Goal: Information Seeking & Learning: Understand process/instructions

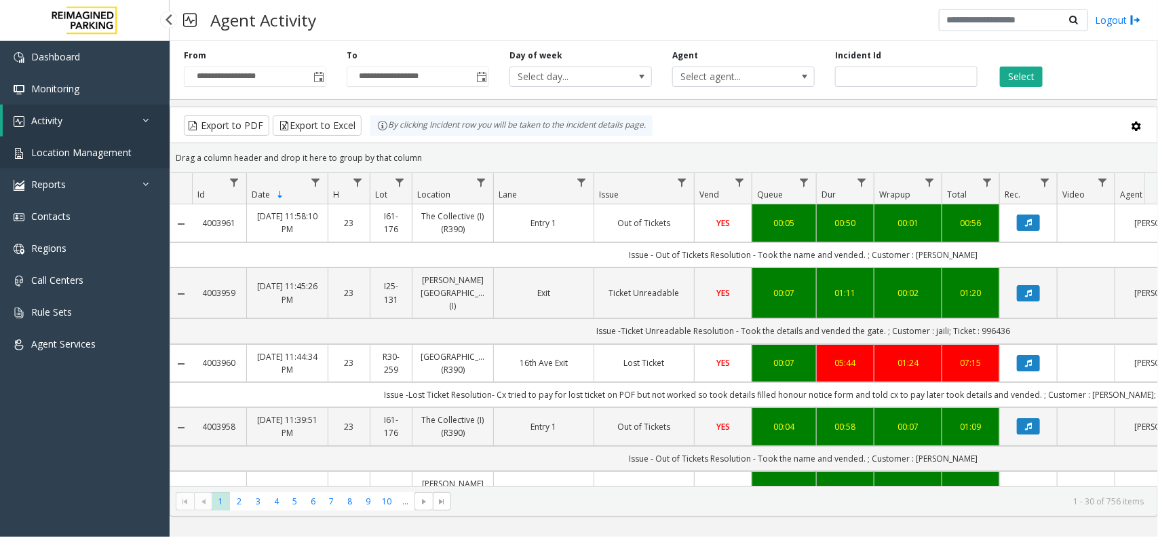
click at [102, 151] on span "Location Management" at bounding box center [81, 152] width 100 height 13
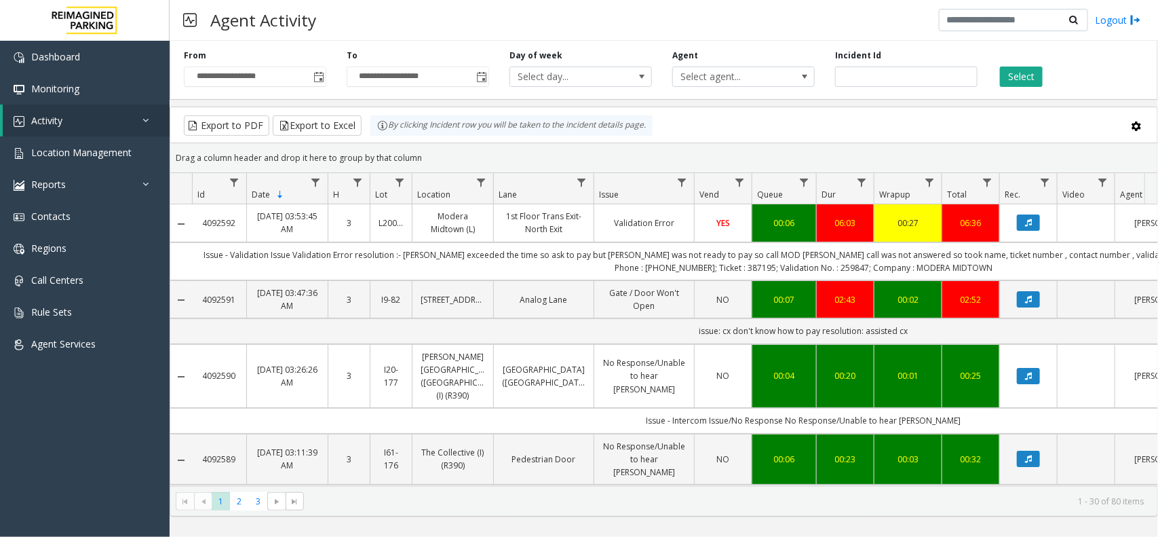
scroll to position [0, 208]
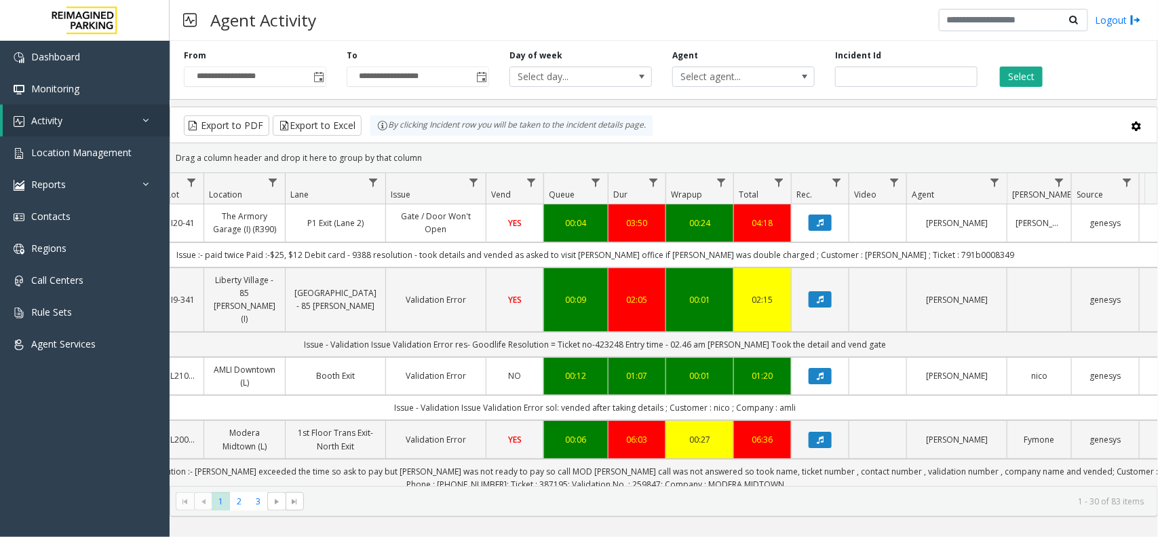
drag, startPoint x: 423, startPoint y: 28, endPoint x: 411, endPoint y: 14, distance: 18.3
click at [423, 28] on div "Agent Activity Logout" at bounding box center [664, 20] width 989 height 41
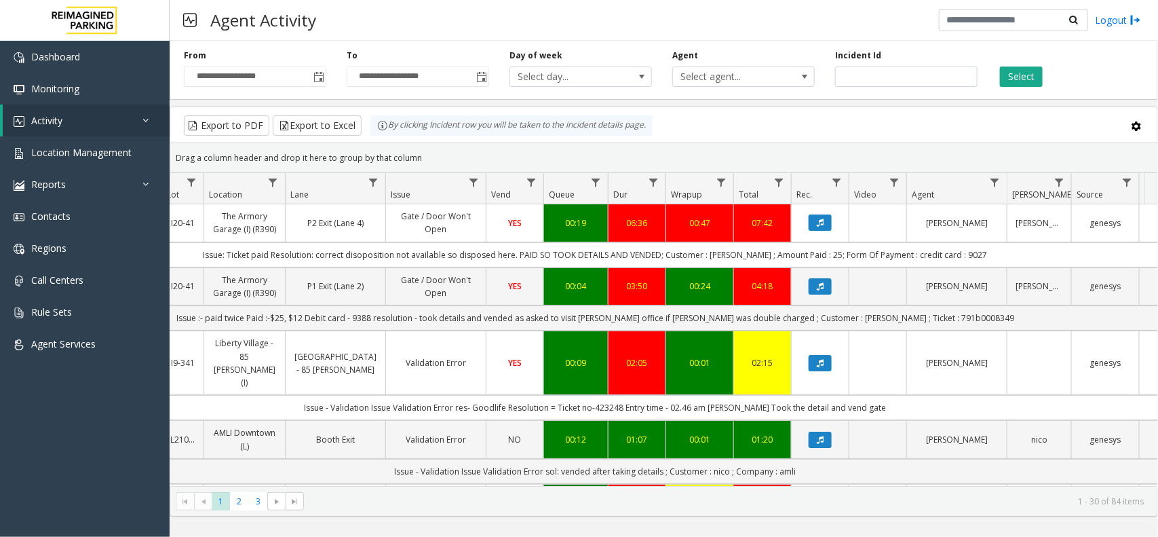
click at [991, 130] on div "Export to PDF Export to Excel By clicking Incident row you will be taken to the…" at bounding box center [664, 125] width 964 height 20
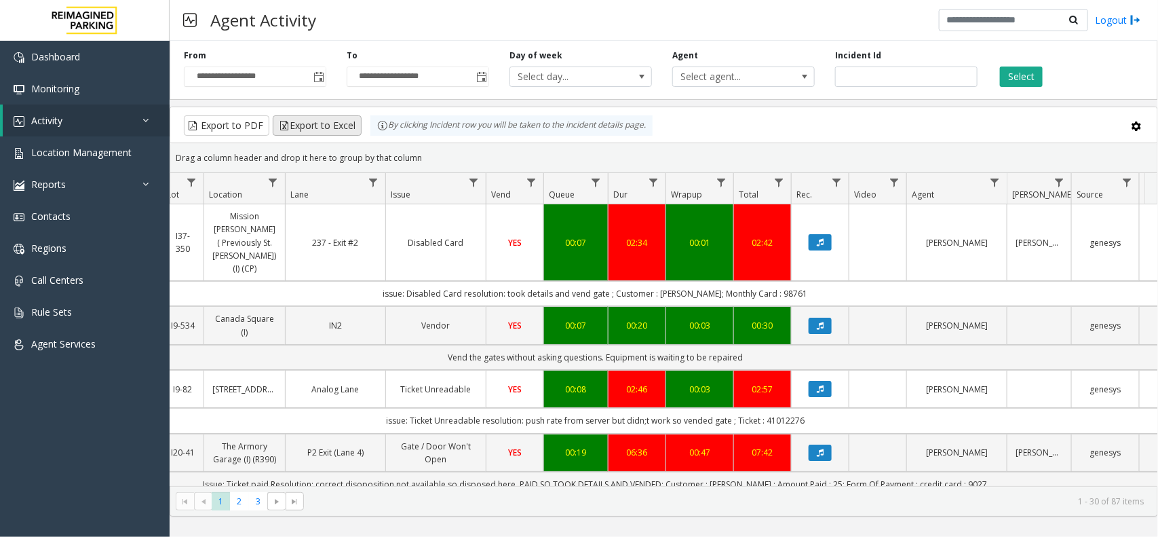
drag, startPoint x: 426, startPoint y: 164, endPoint x: 334, endPoint y: 134, distance: 96.8
click at [334, 134] on kendo-grid "Export to PDF Export to Excel By clicking Incident row you will be taken to the…" at bounding box center [664, 312] width 989 height 410
click at [426, 159] on div "Drag a column header and drop it here to group by that column" at bounding box center [663, 158] width 987 height 24
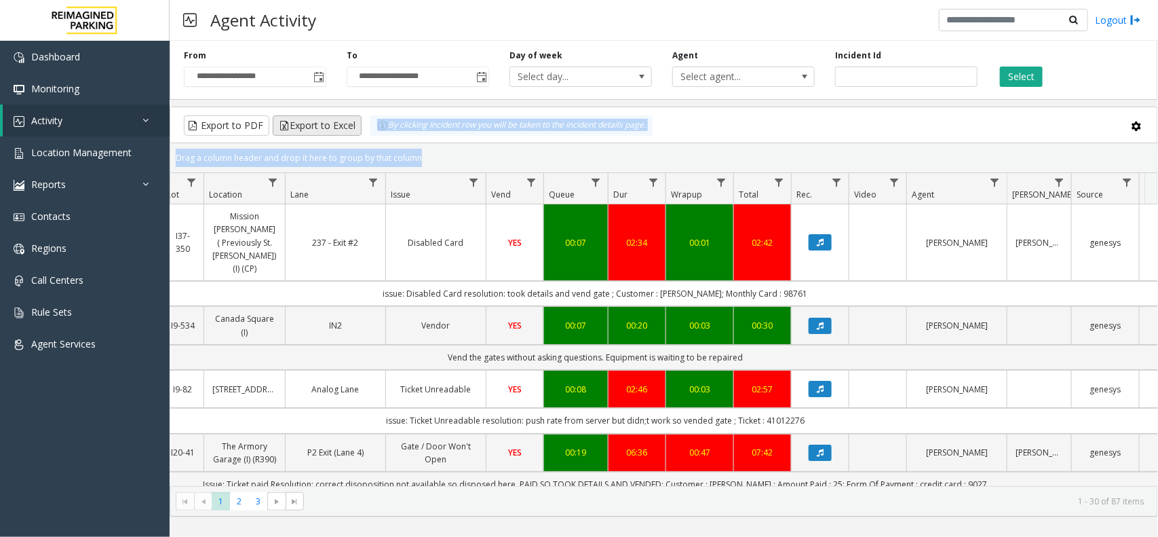
drag, startPoint x: 426, startPoint y: 159, endPoint x: 328, endPoint y: 127, distance: 103.7
click at [328, 127] on kendo-grid "Export to PDF Export to Excel By clicking Incident row you will be taken to the…" at bounding box center [664, 312] width 989 height 410
click at [413, 163] on div "Drag a column header and drop it here to group by that column" at bounding box center [663, 158] width 987 height 24
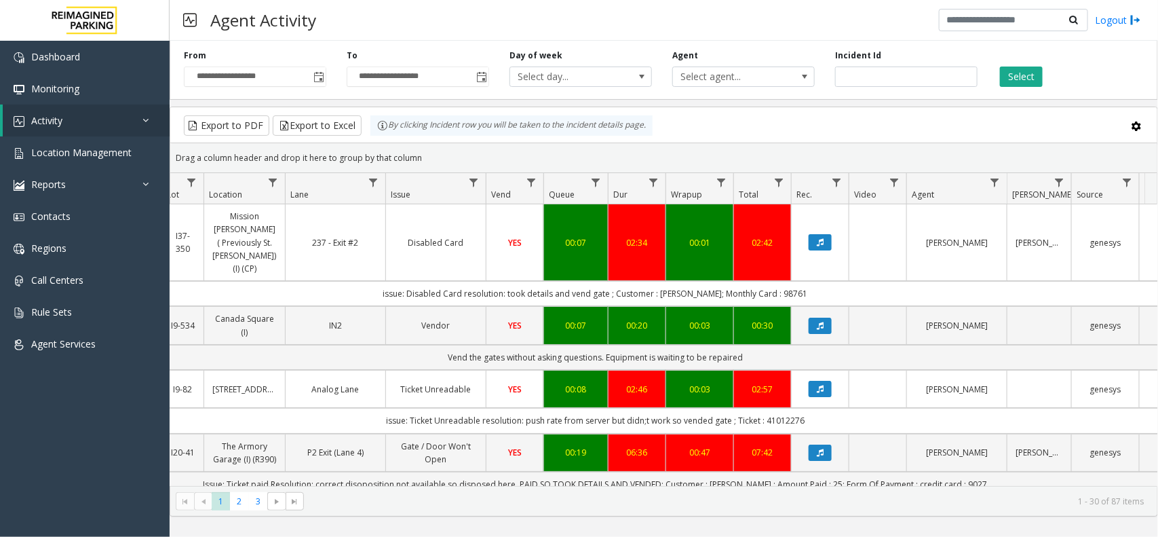
drag, startPoint x: 417, startPoint y: 162, endPoint x: 364, endPoint y: 138, distance: 58.0
click at [364, 138] on kendo-grid "Export to PDF Export to Excel By clicking Incident row you will be taken to the…" at bounding box center [664, 312] width 989 height 410
click at [409, 156] on div "Drag a column header and drop it here to group by that column" at bounding box center [663, 158] width 987 height 24
drag, startPoint x: 426, startPoint y: 157, endPoint x: 358, endPoint y: 136, distance: 71.7
click at [358, 136] on kendo-grid "Export to PDF Export to Excel By clicking Incident row you will be taken to the…" at bounding box center [664, 312] width 989 height 410
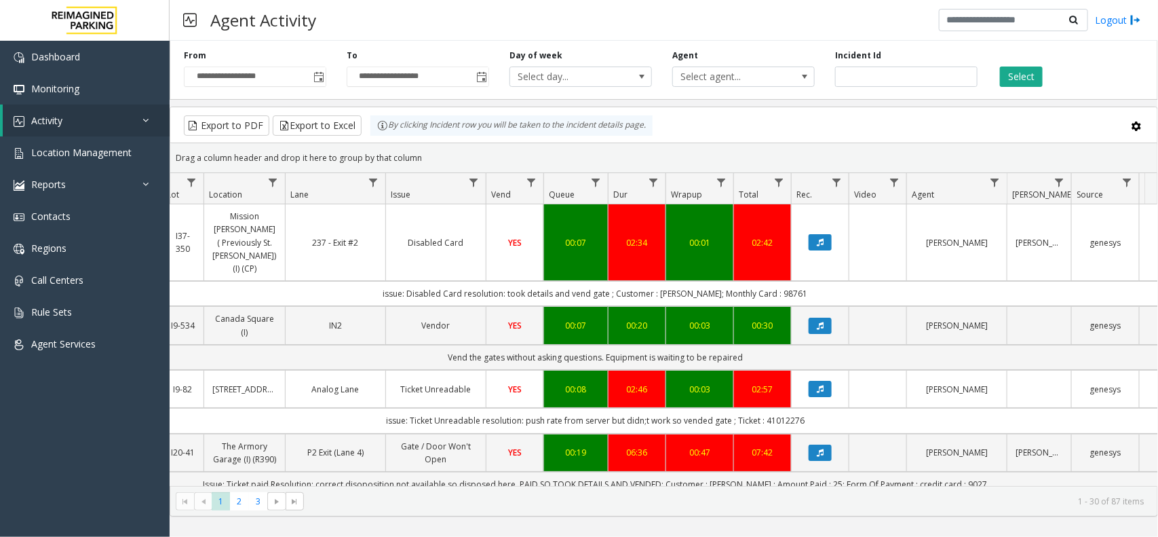
click at [428, 157] on div "Drag a column header and drop it here to group by that column" at bounding box center [663, 158] width 987 height 24
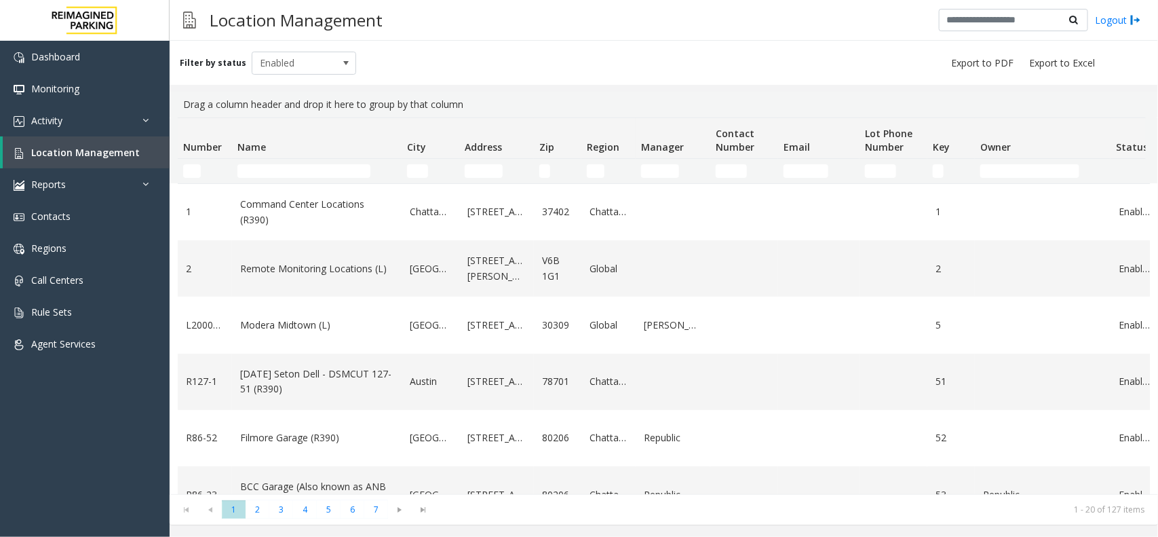
click at [283, 153] on th "Name" at bounding box center [317, 138] width 170 height 41
click at [294, 174] on input "Name Filter" at bounding box center [304, 171] width 133 height 14
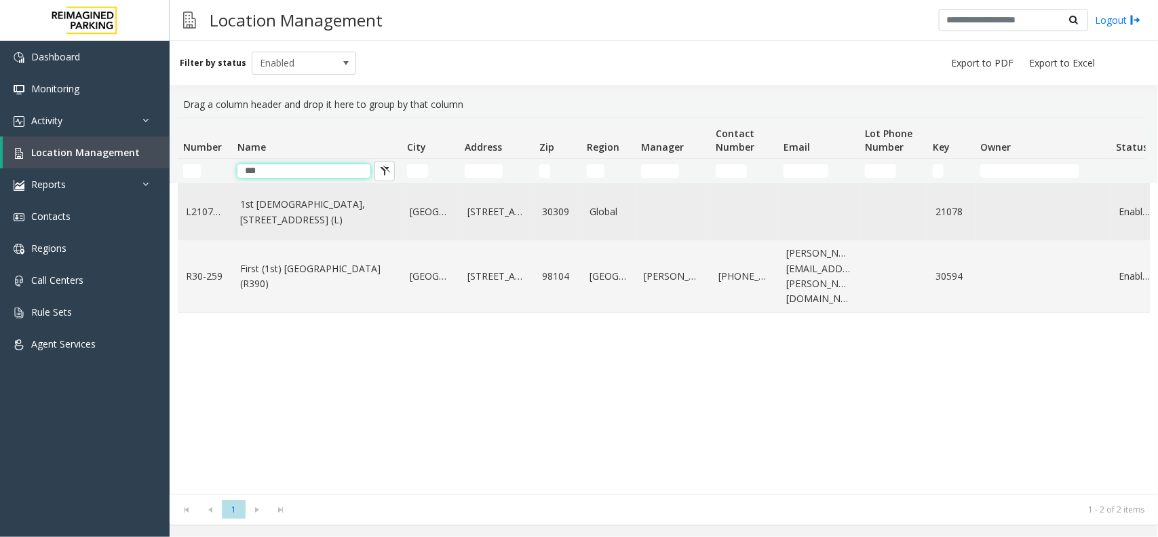
type input "***"
click at [344, 240] on td "1st Presbyterian, 1337 Peachtree St (L)" at bounding box center [317, 212] width 170 height 56
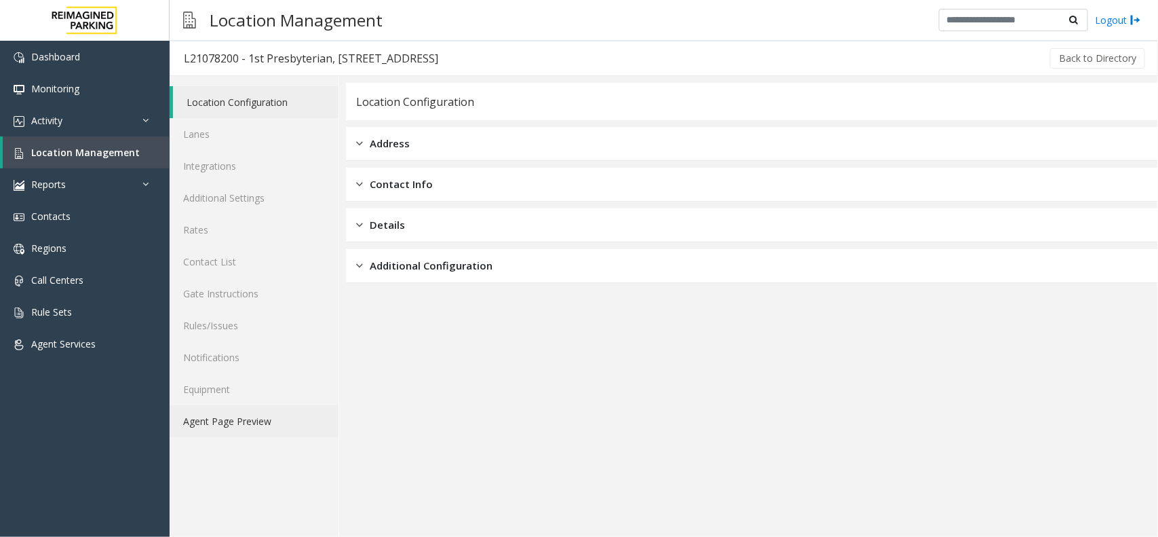
click at [280, 419] on link "Agent Page Preview" at bounding box center [254, 421] width 169 height 32
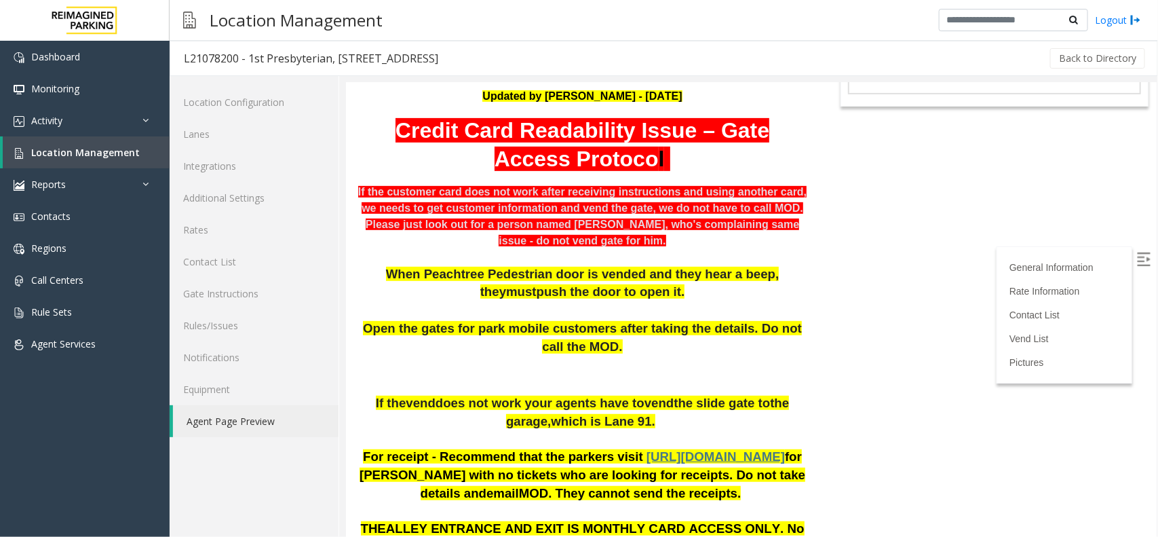
scroll to position [254, 0]
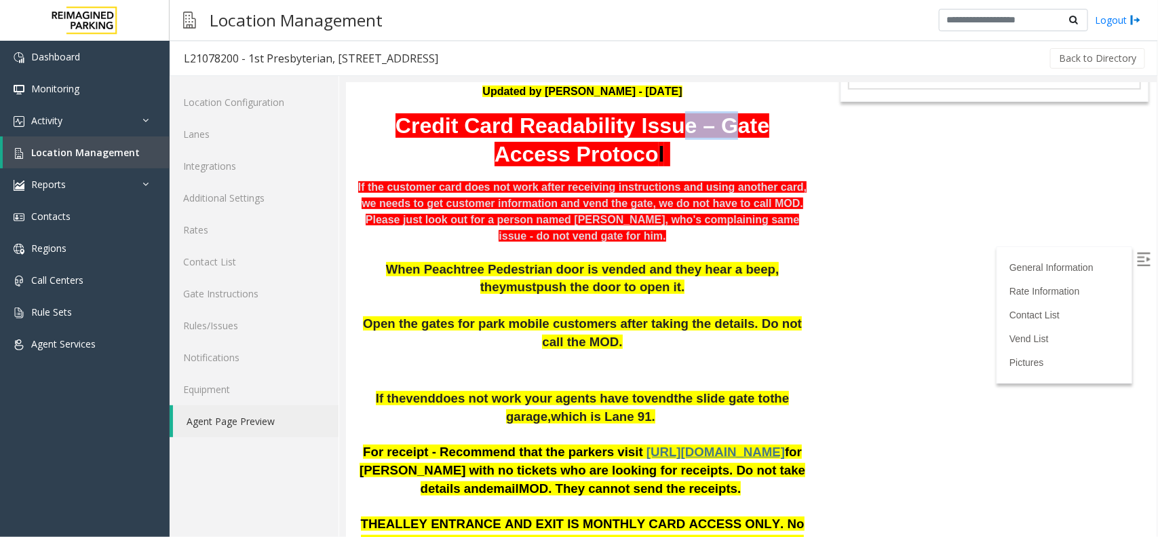
drag, startPoint x: 632, startPoint y: 121, endPoint x: 685, endPoint y: 125, distance: 52.4
click at [685, 125] on font "Credit Card Readability Issue – Gate Access Protoco" at bounding box center [582, 139] width 374 height 53
click at [645, 166] on p "Credit Card Readability Issue – Gate Access Protoco l" at bounding box center [582, 139] width 453 height 57
drag, startPoint x: 661, startPoint y: 189, endPoint x: 808, endPoint y: 184, distance: 147.3
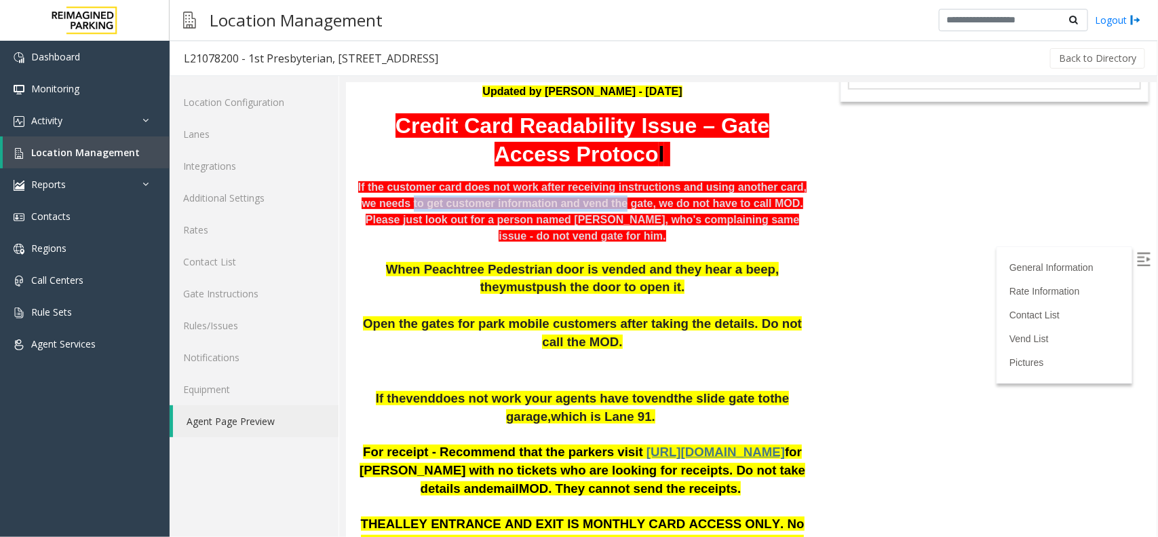
drag, startPoint x: 386, startPoint y: 203, endPoint x: 594, endPoint y: 205, distance: 208.3
click at [594, 205] on div "If the customer card does not work after receiving instructions and using anoth…" at bounding box center [582, 194] width 453 height 33
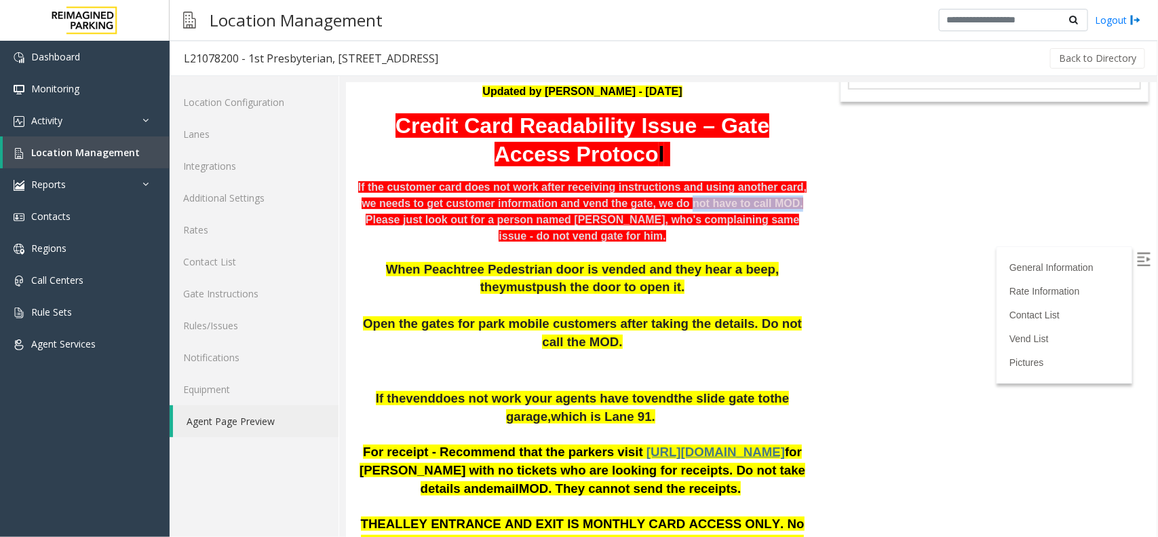
drag, startPoint x: 654, startPoint y: 202, endPoint x: 757, endPoint y: 195, distance: 102.7
click at [757, 195] on div "If the customer card does not work after receiving instructions and using anoth…" at bounding box center [582, 194] width 453 height 33
drag, startPoint x: 371, startPoint y: 220, endPoint x: 508, endPoint y: 215, distance: 137.2
click at [508, 215] on b "Please just look out for a person named Eric, who's complaining same issue - do…" at bounding box center [582, 227] width 434 height 28
click at [529, 236] on div "Please just look out for a person named Eric, who's complaining same issue - do…" at bounding box center [582, 227] width 453 height 33
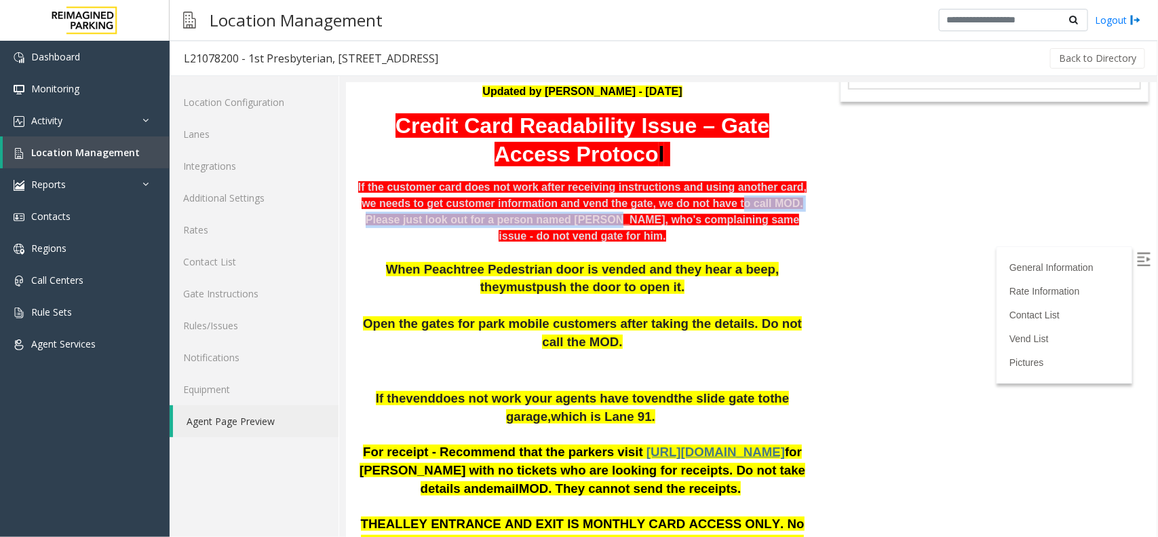
drag, startPoint x: 571, startPoint y: 222, endPoint x: 702, endPoint y: 206, distance: 131.9
click at [702, 206] on div "If the customer card does not work after receiving instructions and using anoth…" at bounding box center [582, 218] width 453 height 81
click at [702, 233] on div "Please just look out for a person named Eric, who's complaining same issue - do…" at bounding box center [582, 227] width 453 height 33
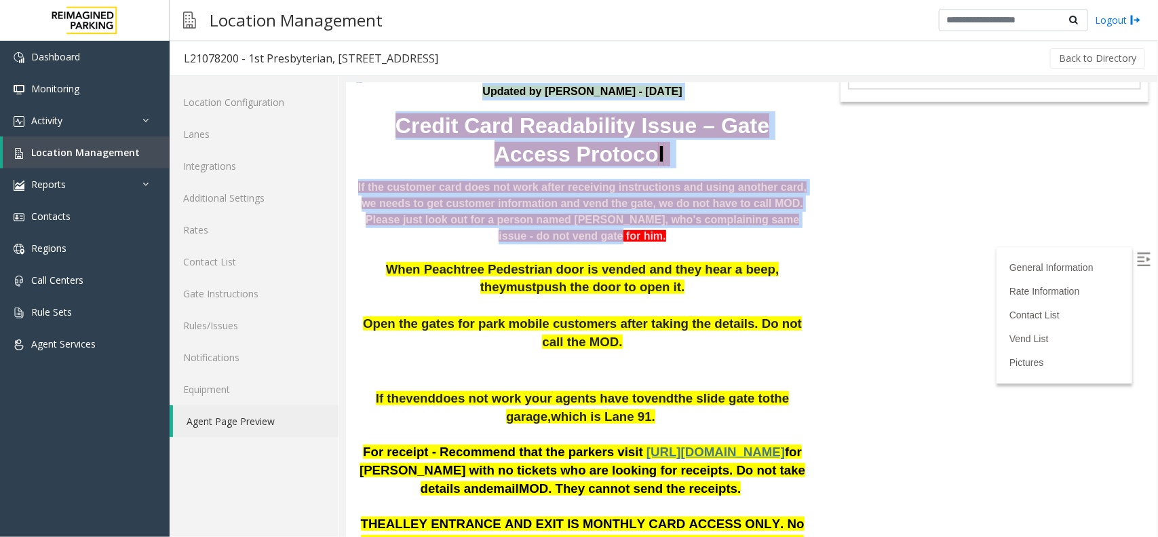
drag, startPoint x: 702, startPoint y: 228, endPoint x: 814, endPoint y: 222, distance: 111.5
click at [814, 222] on body "L21078200 - 1st Presbyterian, 1337 Peachtree St (L) General Information 1st Pre…" at bounding box center [750, 55] width 811 height 454
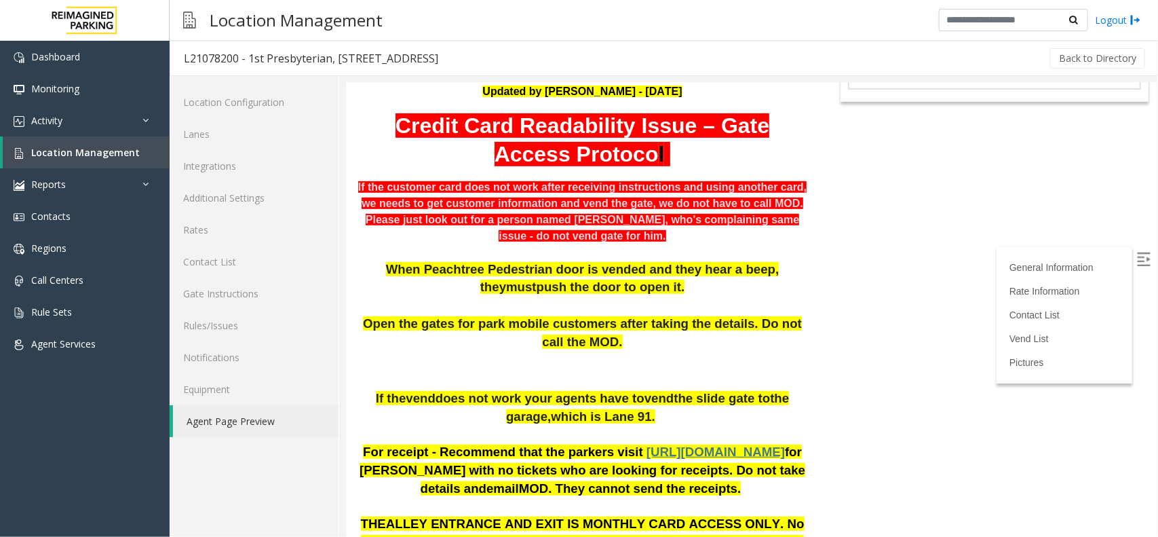
click at [594, 247] on div at bounding box center [582, 252] width 453 height 16
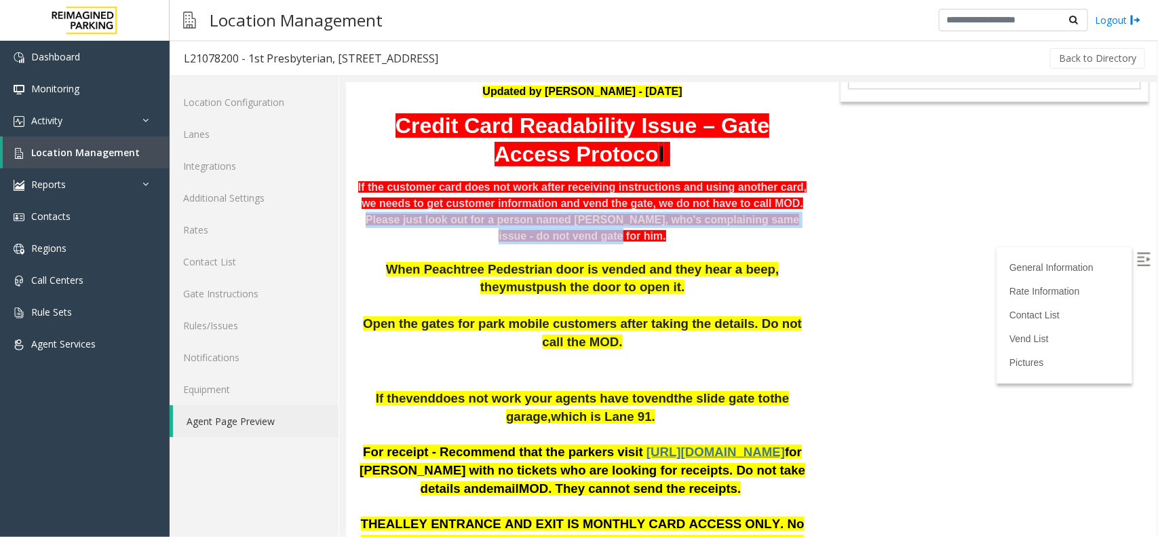
drag, startPoint x: 607, startPoint y: 239, endPoint x: 360, endPoint y: 213, distance: 248.4
click at [360, 213] on div "Please just look out for a person named Eric, who's complaining same issue - do…" at bounding box center [582, 227] width 453 height 33
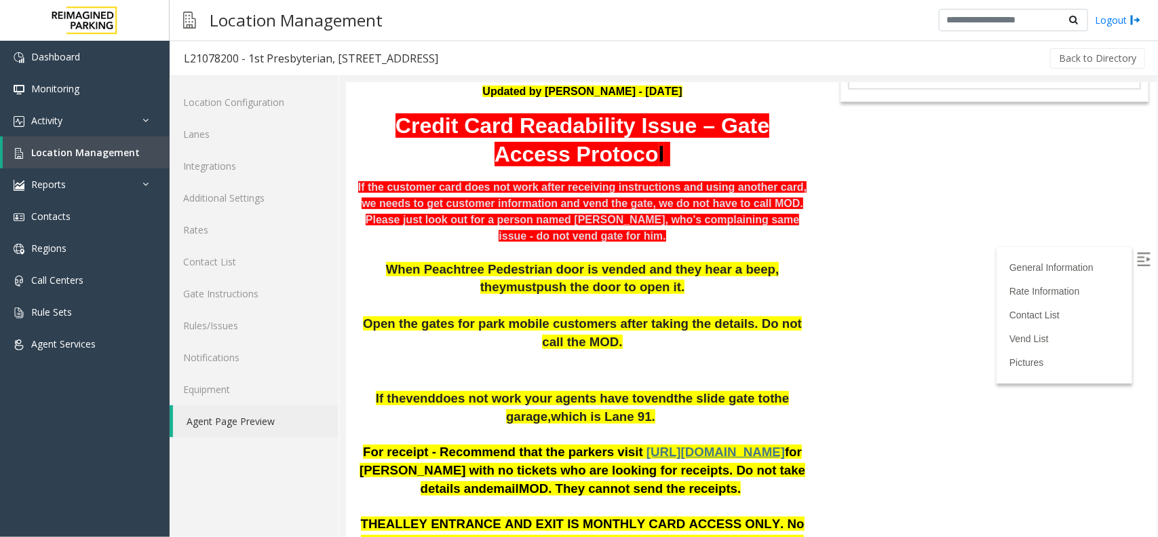
click at [518, 250] on div at bounding box center [582, 252] width 453 height 16
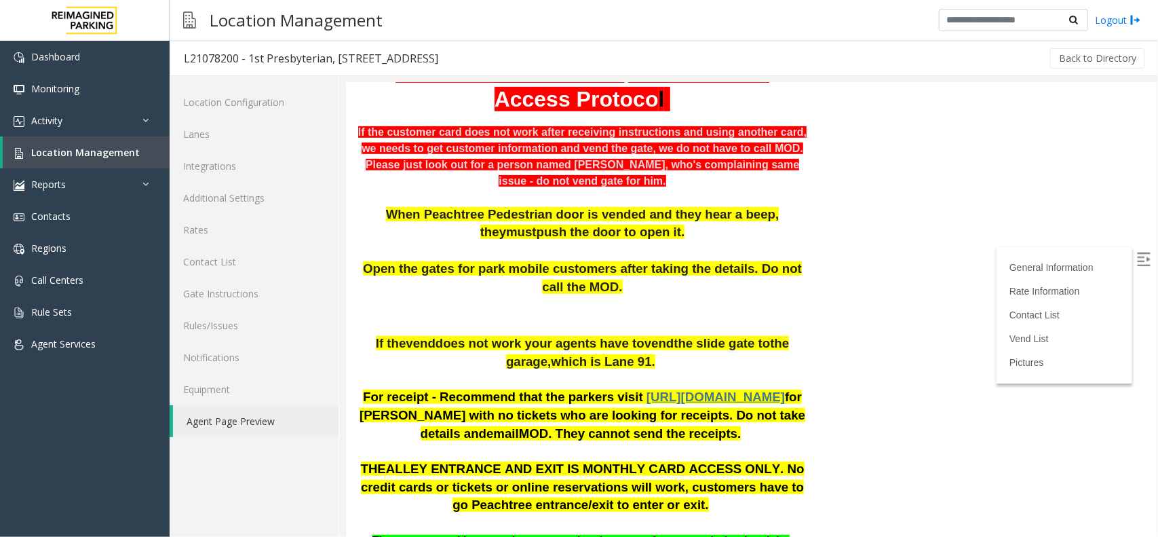
scroll to position [339, 0]
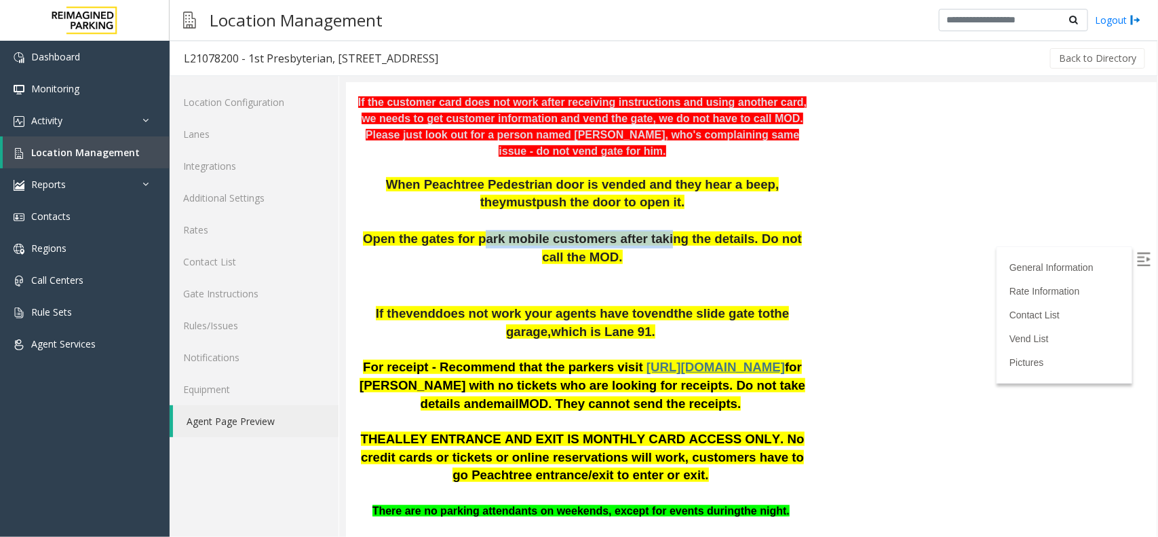
drag, startPoint x: 473, startPoint y: 236, endPoint x: 639, endPoint y: 231, distance: 165.7
click at [639, 231] on span "Open the gates for park mobile customers after taking the details. Do not call …" at bounding box center [581, 247] width 439 height 33
click at [632, 277] on p at bounding box center [582, 284] width 453 height 39
drag, startPoint x: 632, startPoint y: 272, endPoint x: 485, endPoint y: 235, distance: 151.9
click at [493, 235] on div "When Peachtree Pedestrian door is vended and they hear a beep, they must push t…" at bounding box center [582, 239] width 453 height 129
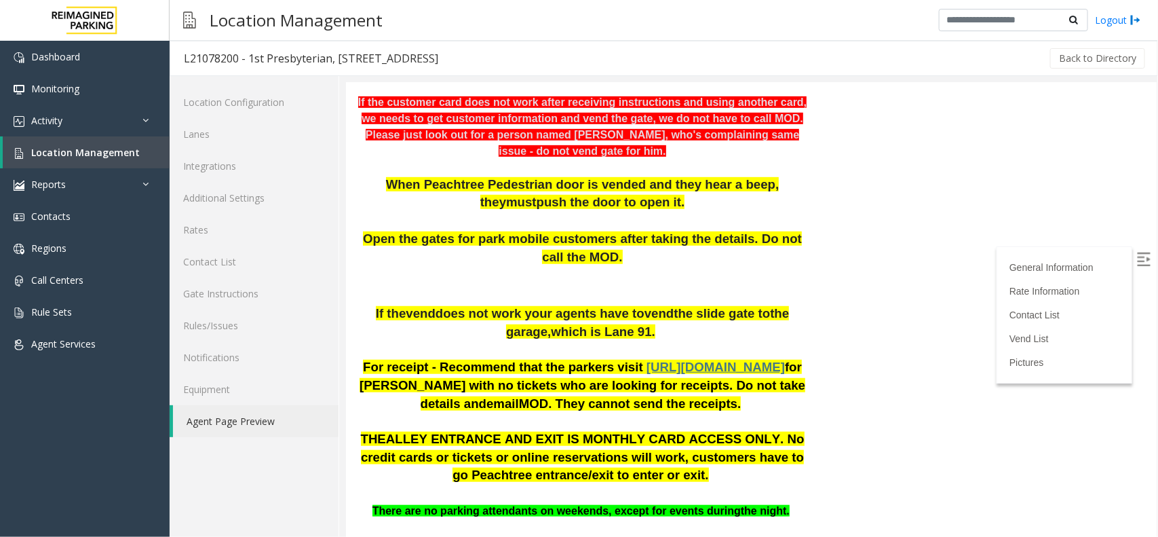
click at [482, 237] on span "Open the gates for park mobile customers after taking the details. Do not call …" at bounding box center [581, 247] width 439 height 33
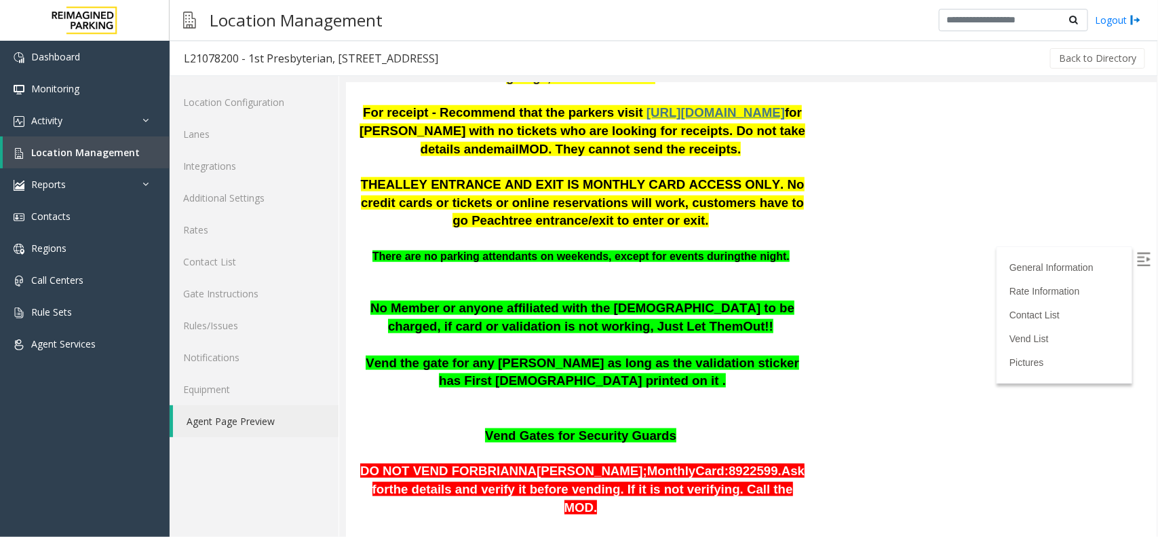
scroll to position [85, 0]
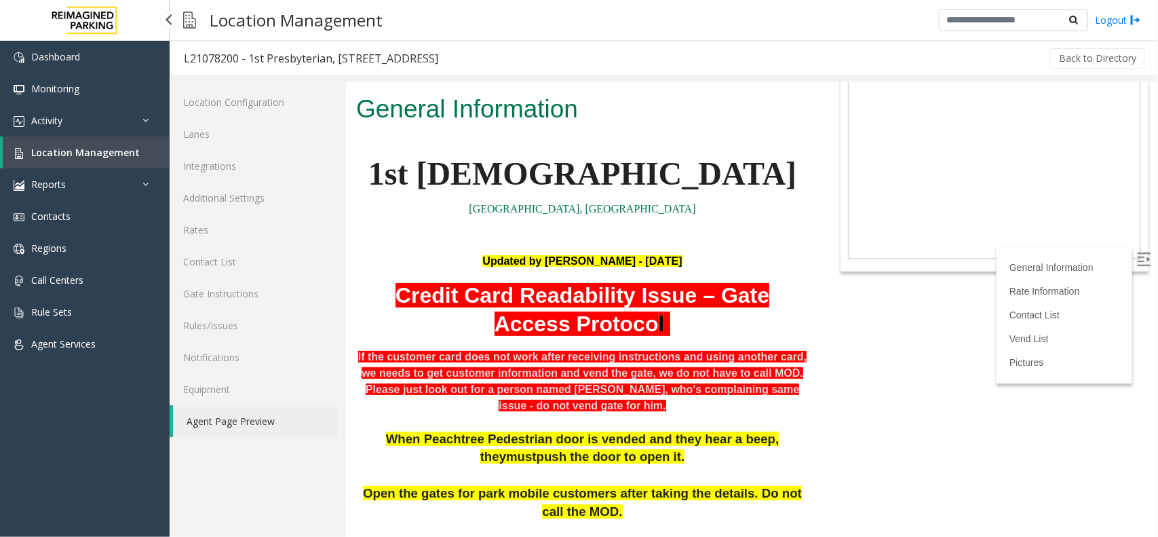
click at [110, 143] on link "Location Management" at bounding box center [86, 152] width 167 height 32
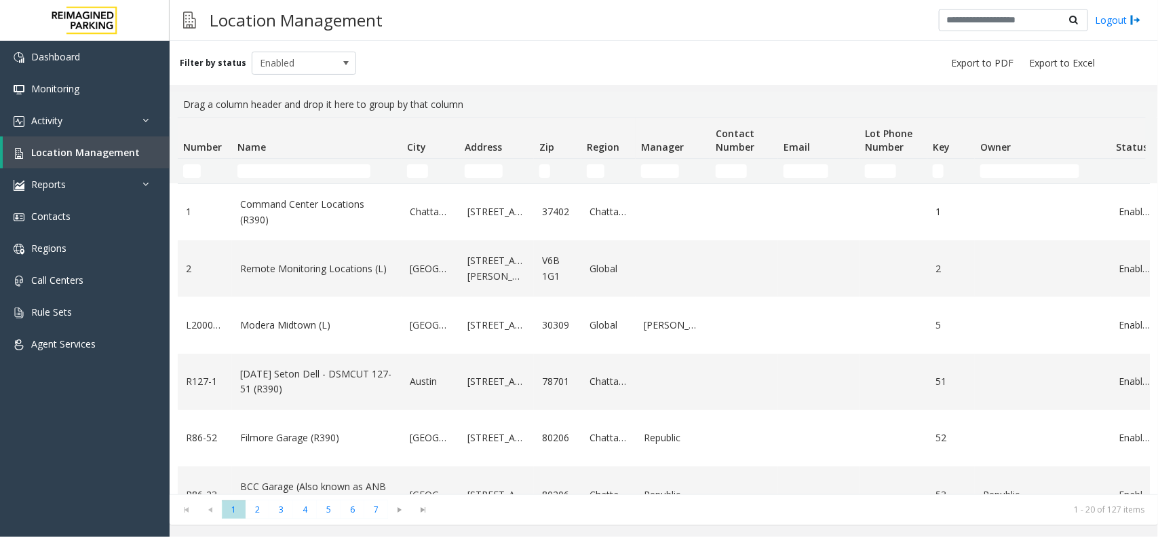
click at [290, 158] on th "Name" at bounding box center [317, 138] width 170 height 41
click at [292, 166] on input "Name Filter" at bounding box center [304, 171] width 133 height 14
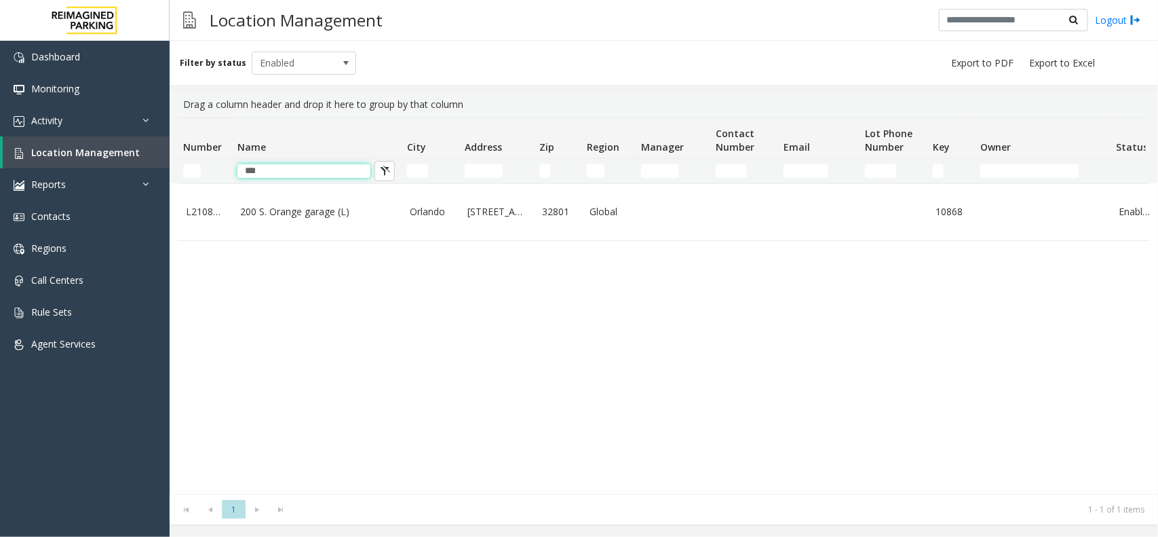
type input "***"
click at [394, 209] on td "200 S. Orange garage (L)" at bounding box center [317, 212] width 170 height 56
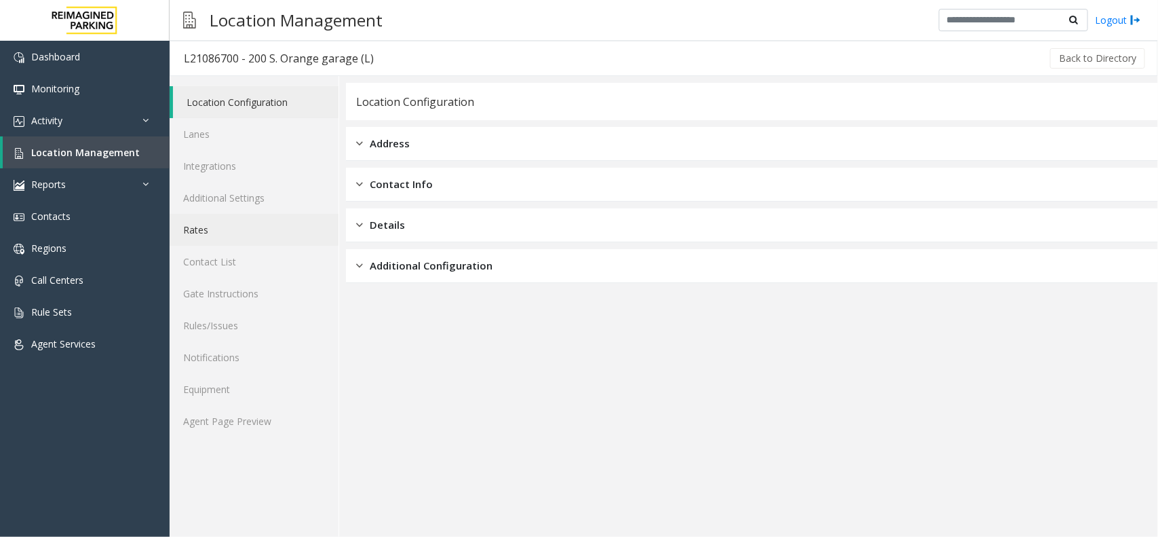
click at [233, 221] on link "Rates" at bounding box center [254, 230] width 169 height 32
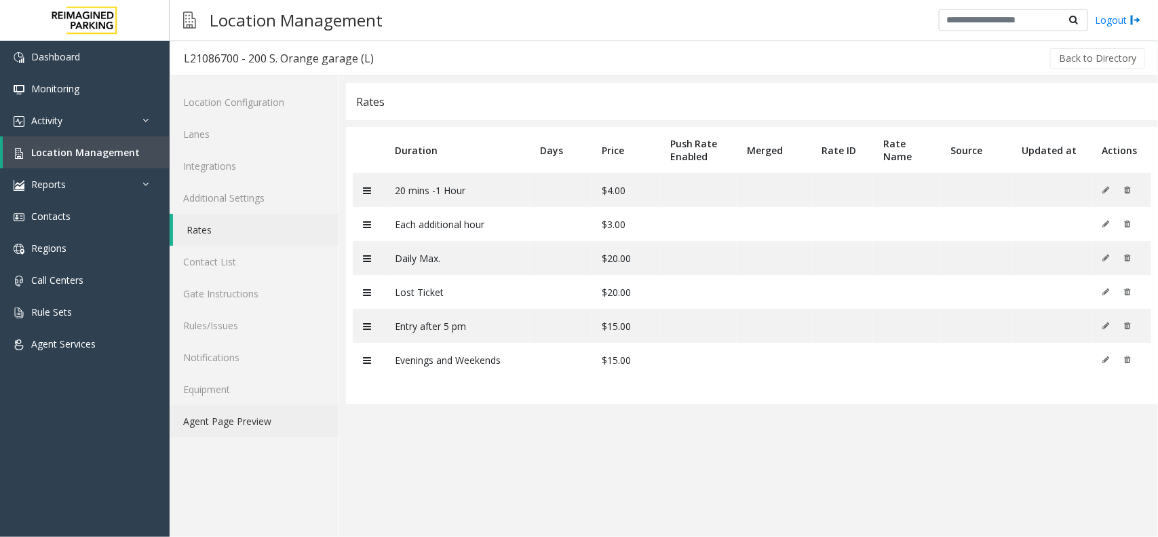
click at [270, 425] on link "Agent Page Preview" at bounding box center [254, 421] width 169 height 32
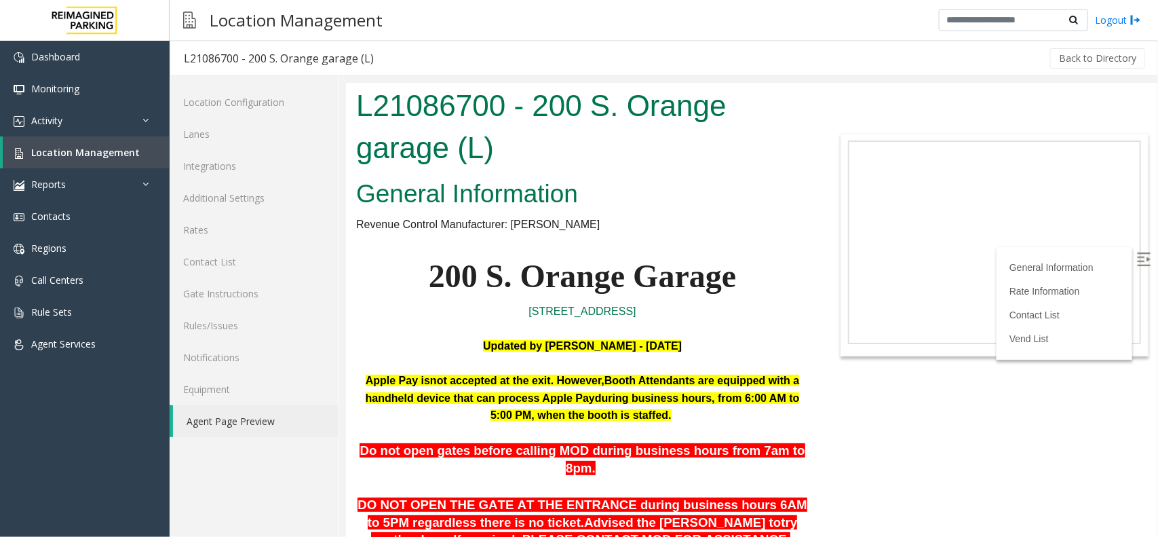
scroll to position [2440, 0]
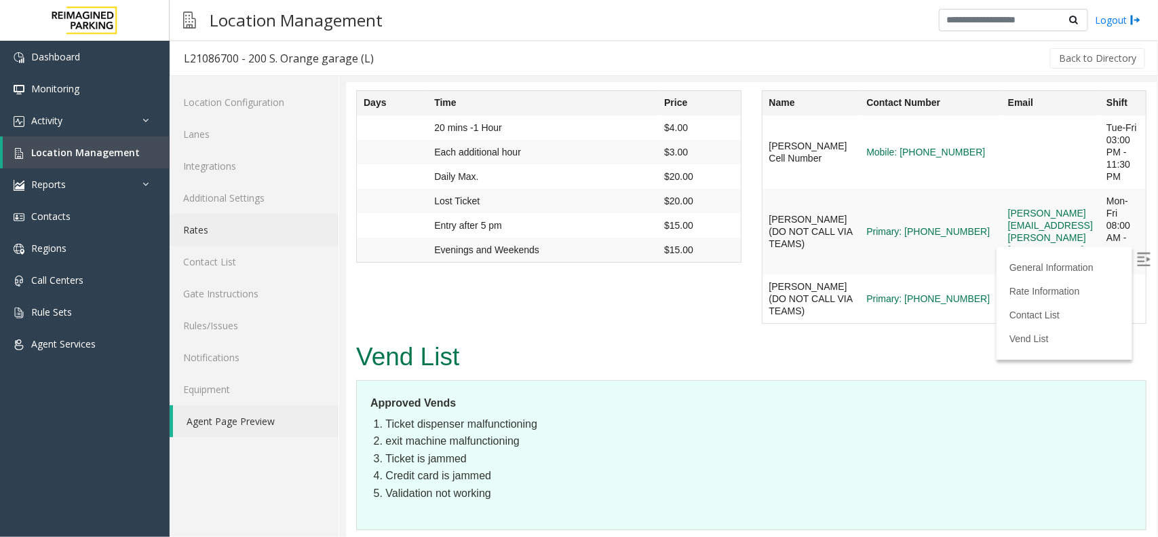
click at [266, 235] on link "Rates" at bounding box center [254, 230] width 169 height 32
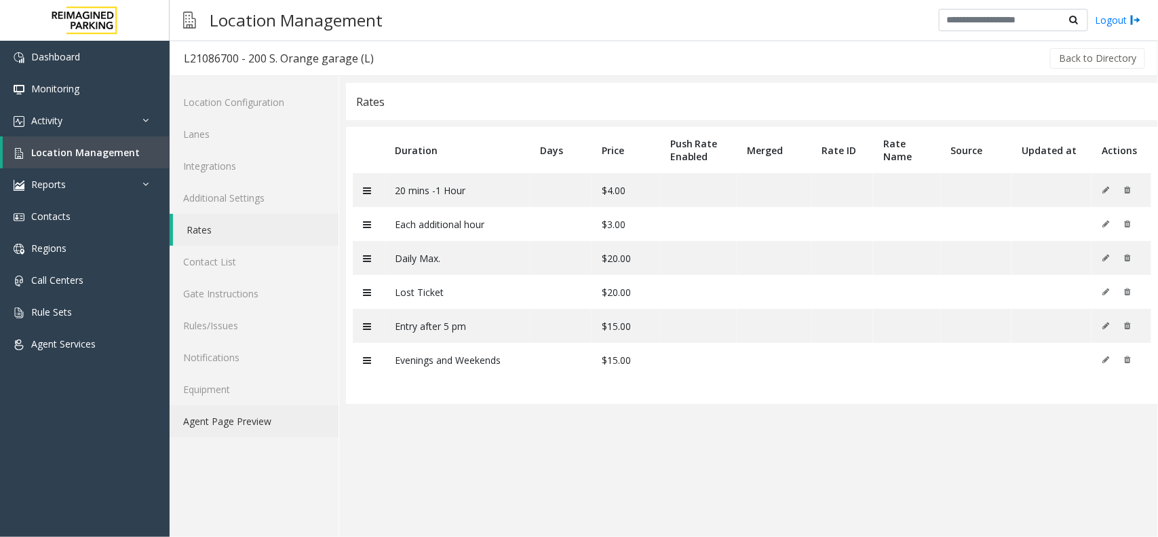
click at [269, 431] on link "Agent Page Preview" at bounding box center [254, 421] width 169 height 32
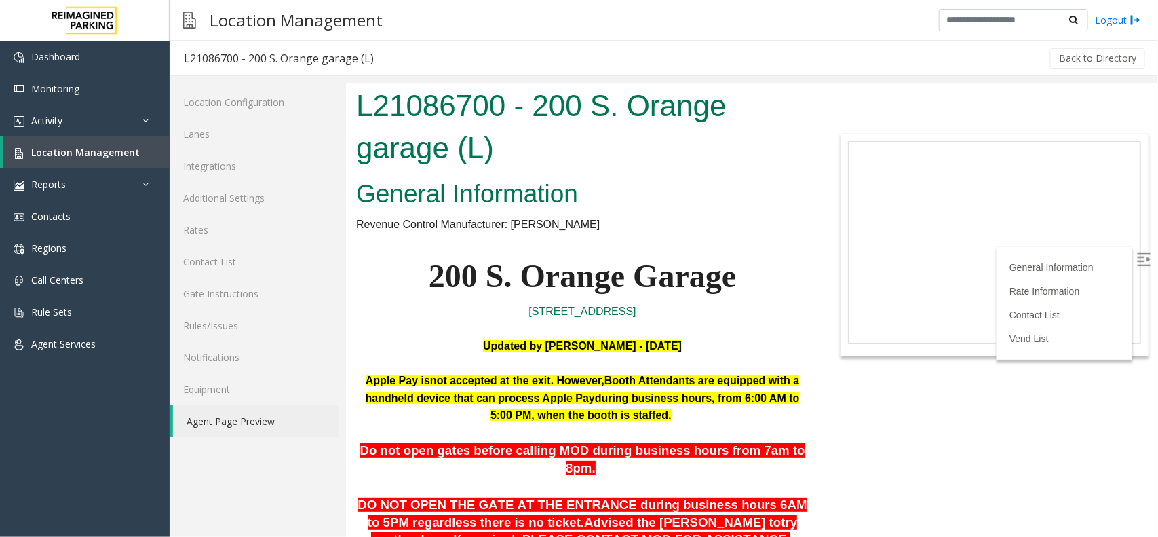
scroll to position [2440, 0]
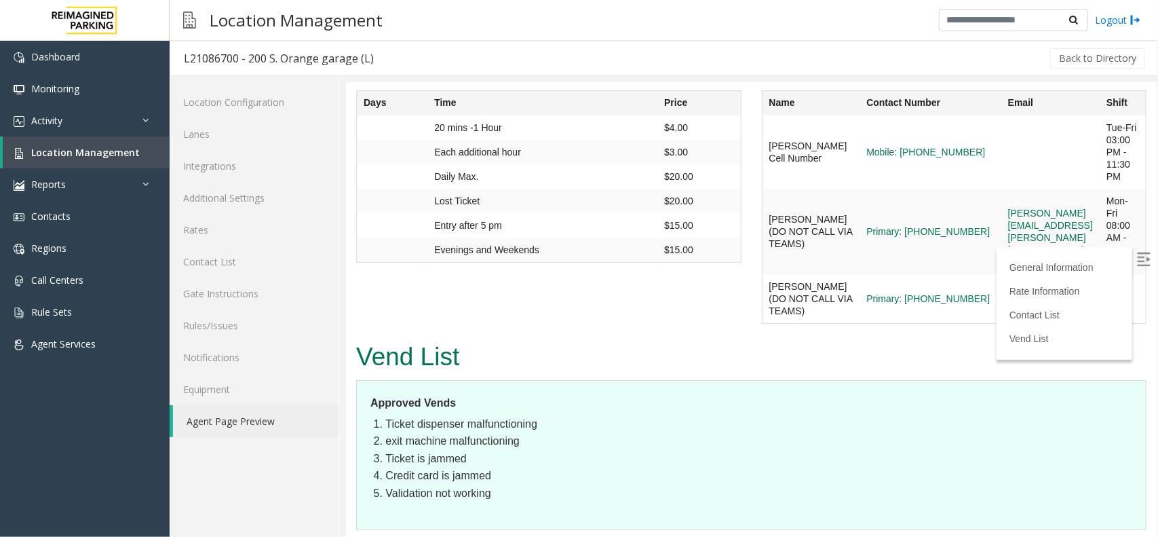
click at [835, 339] on h2 "Vend List" at bounding box center [751, 356] width 791 height 35
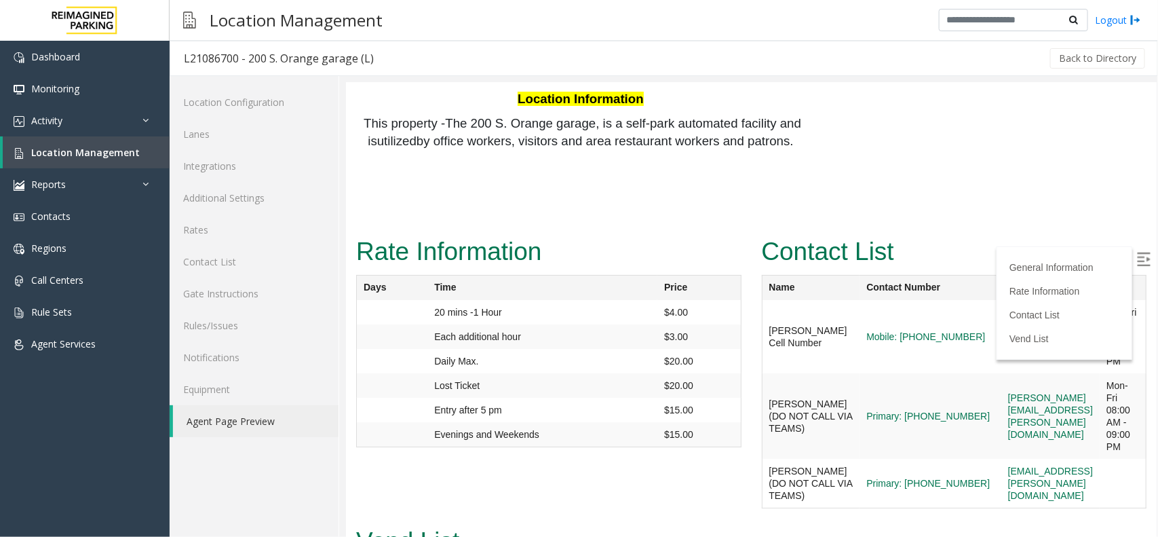
scroll to position [2207, 0]
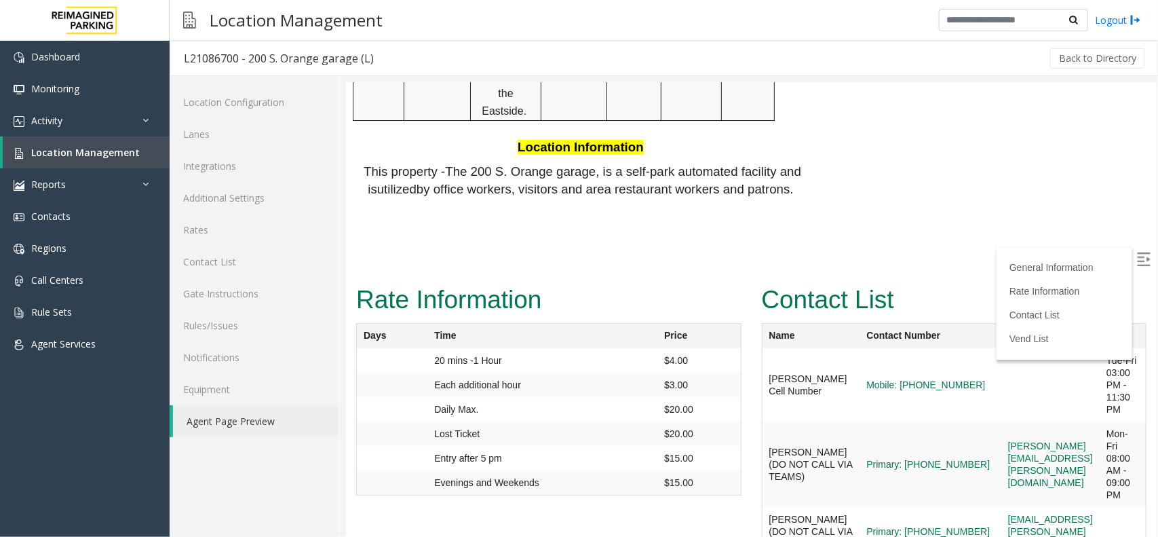
click at [1137, 254] on label at bounding box center [1145, 260] width 20 height 20
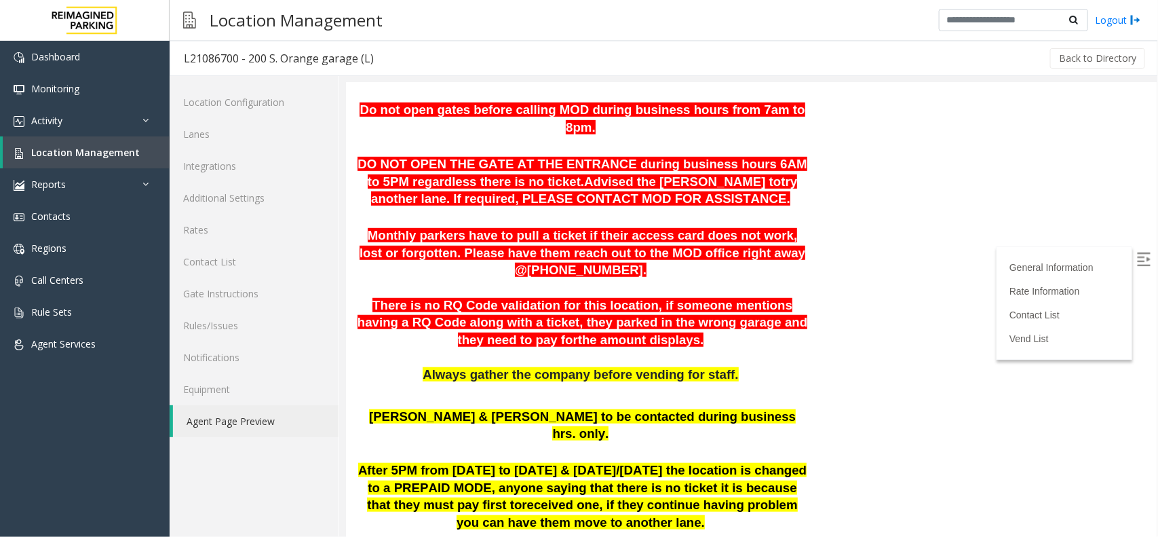
scroll to position [171, 8]
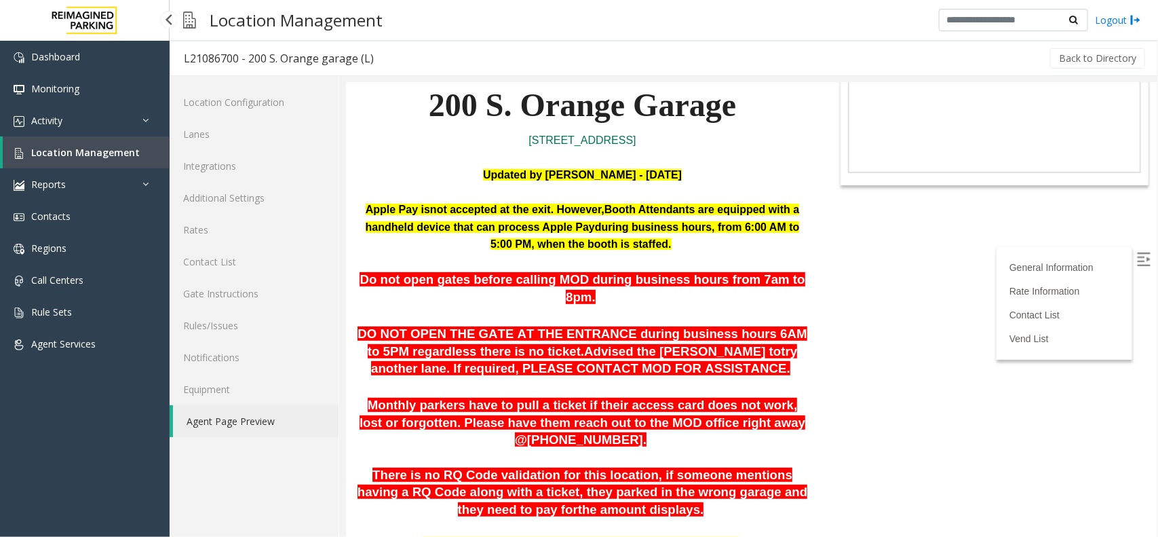
click at [100, 151] on span "Location Management" at bounding box center [85, 152] width 109 height 13
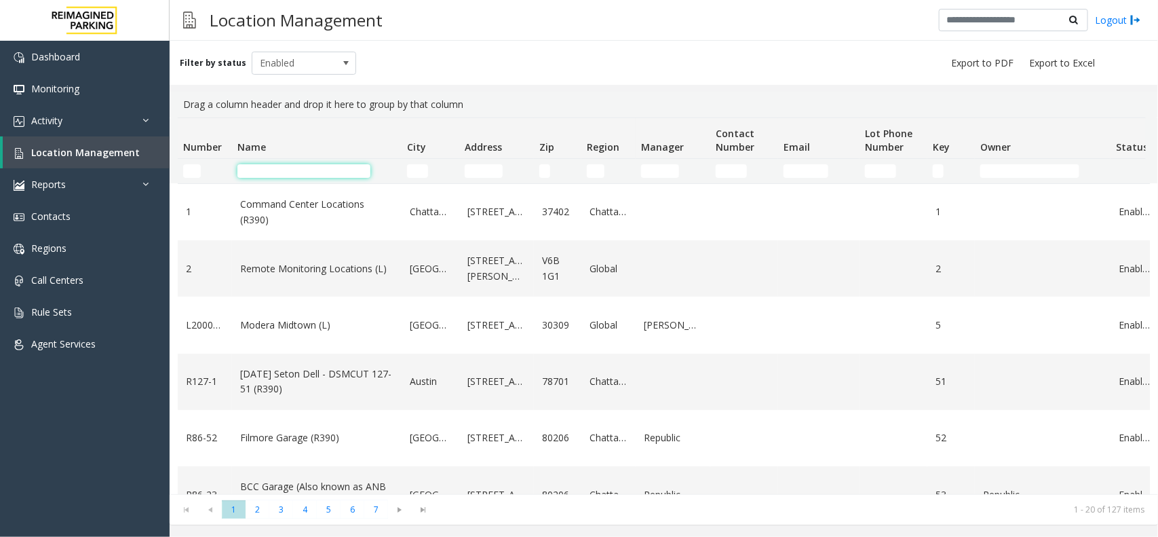
click at [284, 172] on input "Name Filter" at bounding box center [304, 171] width 133 height 14
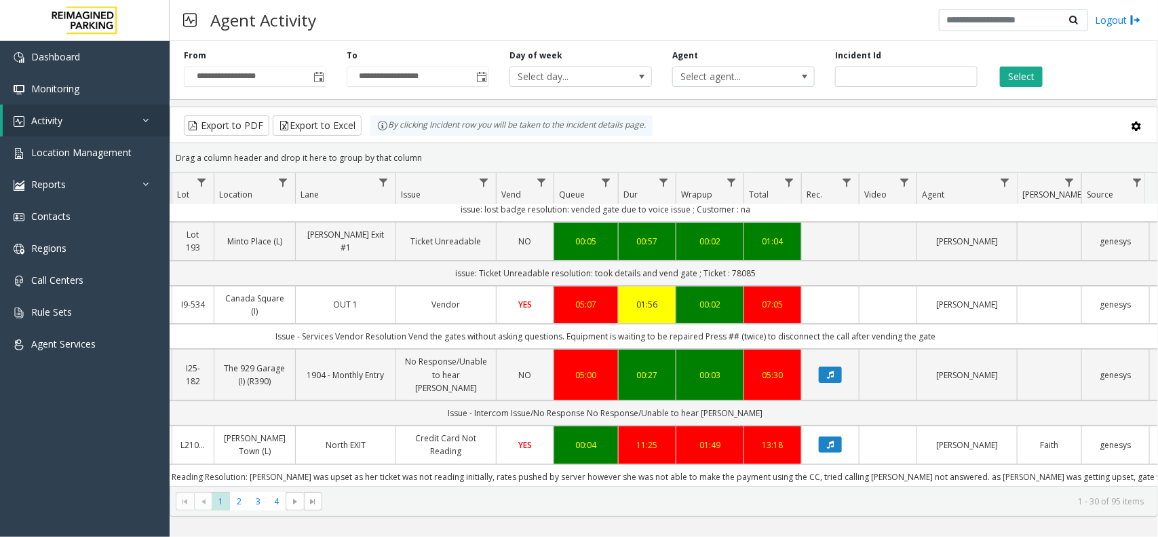
scroll to position [0, 198]
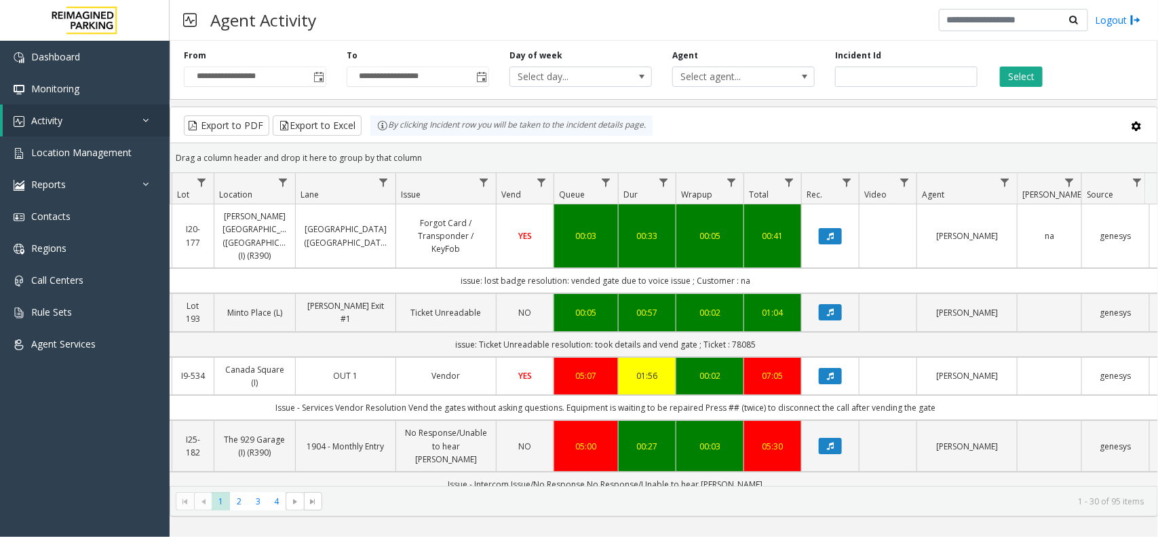
click at [969, 404] on td "Issue - Services Vendor Resolution Vend the gates without asking questions. Equ…" at bounding box center [606, 407] width 1224 height 25
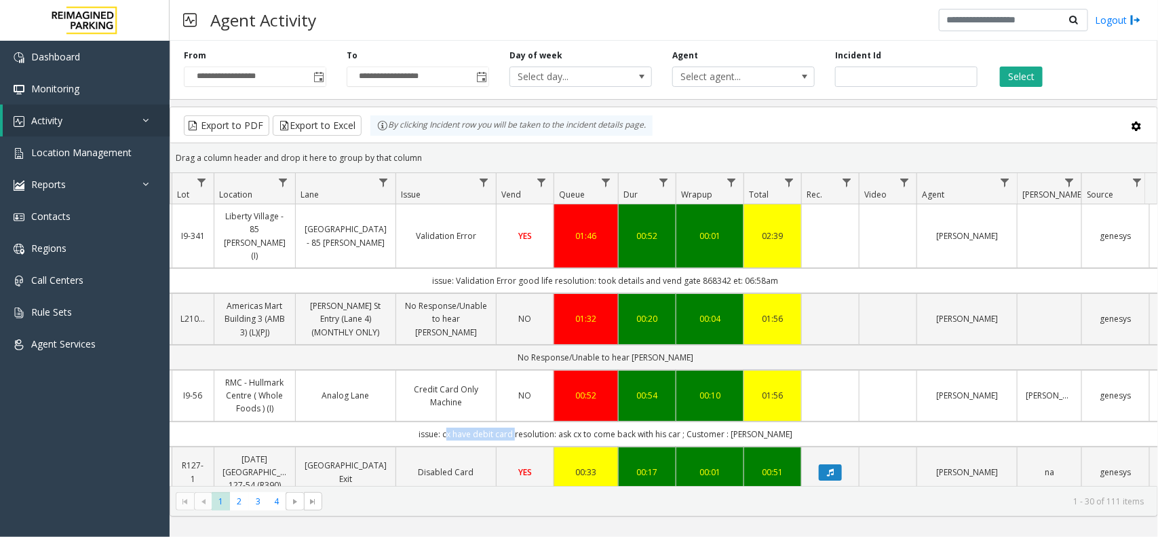
copy td "cx have debit card"
drag, startPoint x: 534, startPoint y: 411, endPoint x: 465, endPoint y: 414, distance: 69.3
click at [465, 421] on td "issue: cx have debit card resolution: ask cx to come back with his car ; Custom…" at bounding box center [606, 433] width 1224 height 25
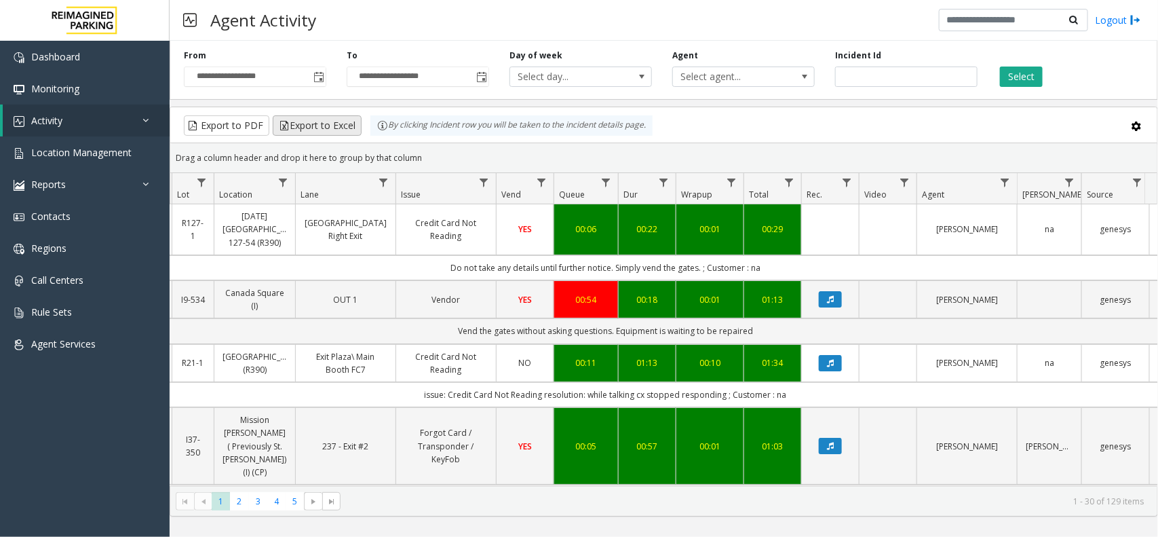
drag, startPoint x: 424, startPoint y: 161, endPoint x: 357, endPoint y: 120, distance: 78.6
click at [357, 120] on kendo-grid "Export to PDF Export to Excel By clicking Incident row you will be taken to the…" at bounding box center [664, 312] width 989 height 410
click at [438, 159] on div "Drag a column header and drop it here to group by that column" at bounding box center [663, 158] width 987 height 24
drag, startPoint x: 383, startPoint y: 126, endPoint x: 362, endPoint y: 114, distance: 24.9
click at [362, 114] on kendo-grid "Export to PDF Export to Excel By clicking Incident row you will be taken to the…" at bounding box center [664, 312] width 989 height 410
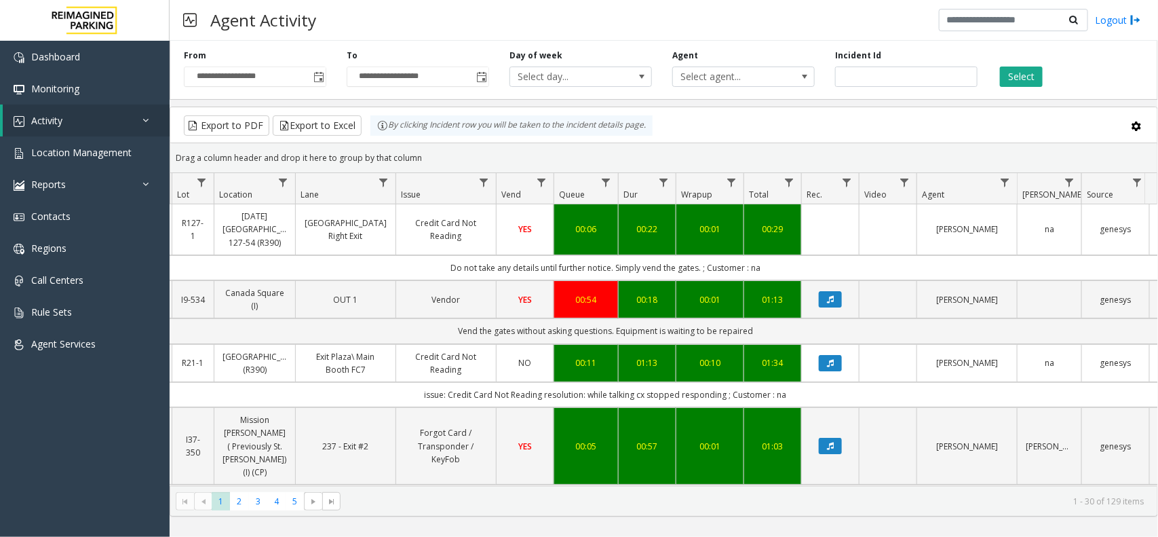
click at [445, 164] on div "Drag a column header and drop it here to group by that column" at bounding box center [663, 158] width 987 height 24
click at [421, 151] on div "Drag a column header and drop it here to group by that column" at bounding box center [663, 158] width 987 height 24
click at [489, 144] on kendo-grid-group-panel "Drag a column header and drop it here to group by that column" at bounding box center [663, 158] width 987 height 30
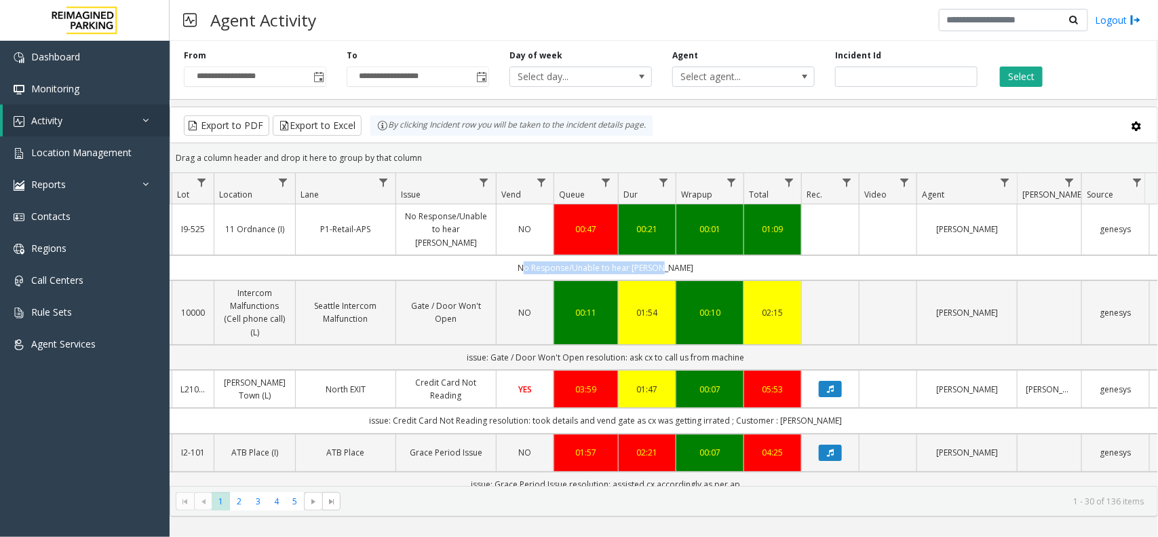
drag, startPoint x: 703, startPoint y: 260, endPoint x: 455, endPoint y: 260, distance: 248.4
click at [455, 260] on td "No Response/Unable to hear [PERSON_NAME]" at bounding box center [606, 267] width 1224 height 25
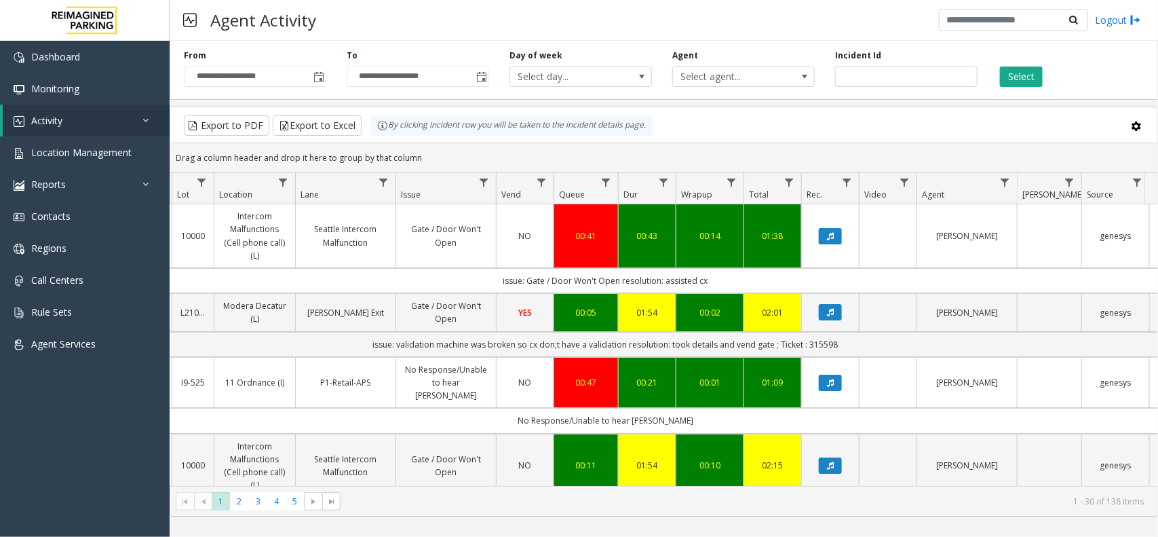
drag, startPoint x: 436, startPoint y: 160, endPoint x: 384, endPoint y: 133, distance: 58.3
click at [384, 133] on kendo-grid "Export to PDF Export to Excel By clicking Incident row you will be taken to the…" at bounding box center [664, 312] width 989 height 410
click at [425, 141] on kendo-grid-toolbar "Export to PDF Export to Excel By clicking Incident row you will be taken to the…" at bounding box center [663, 125] width 987 height 36
drag, startPoint x: 435, startPoint y: 161, endPoint x: 384, endPoint y: 137, distance: 56.2
click at [384, 137] on kendo-grid "Export to PDF Export to Excel By clicking Incident row you will be taken to the…" at bounding box center [664, 312] width 989 height 410
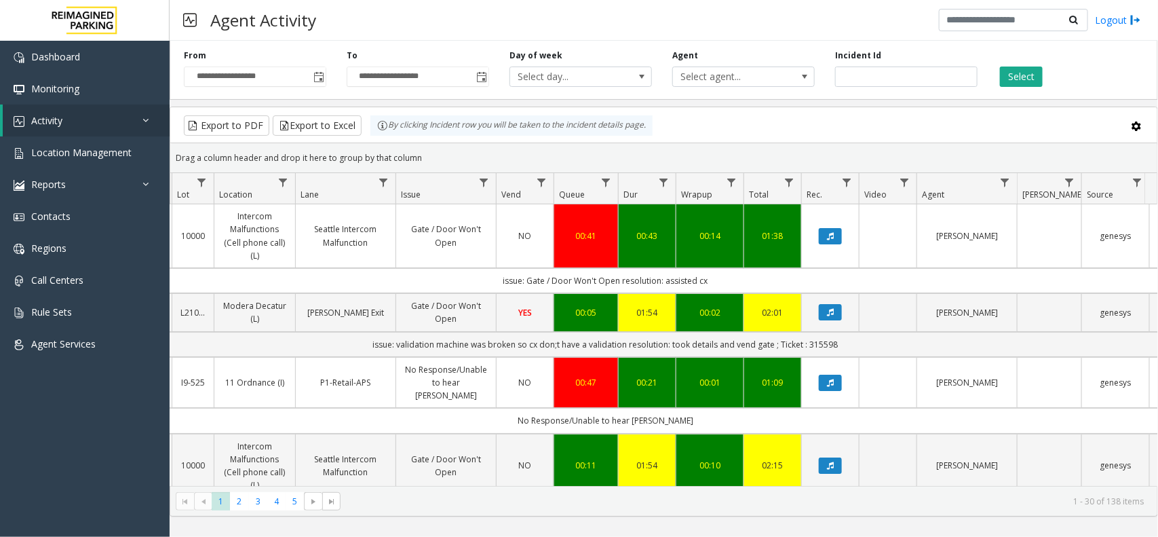
click at [407, 153] on div "Drag a column header and drop it here to group by that column" at bounding box center [663, 158] width 987 height 24
drag, startPoint x: 423, startPoint y: 154, endPoint x: 360, endPoint y: 123, distance: 69.8
click at [360, 123] on kendo-grid "Export to PDF Export to Excel By clicking Incident row you will be taken to the…" at bounding box center [664, 312] width 989 height 410
click at [421, 151] on div "Drag a column header and drop it here to group by that column" at bounding box center [663, 158] width 987 height 24
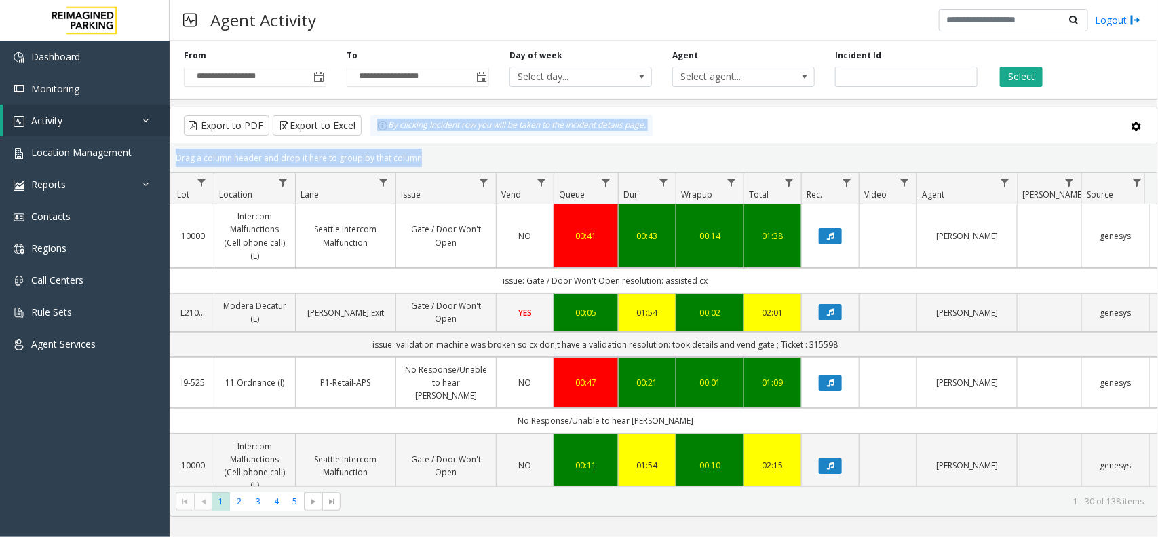
drag, startPoint x: 421, startPoint y: 151, endPoint x: 381, endPoint y: 136, distance: 43.4
click at [381, 136] on kendo-grid "Export to PDF Export to Excel By clicking Incident row you will be taken to the…" at bounding box center [664, 312] width 989 height 410
click at [425, 153] on div "Drag a column header and drop it here to group by that column" at bounding box center [663, 158] width 987 height 24
drag, startPoint x: 425, startPoint y: 153, endPoint x: 387, endPoint y: 136, distance: 41.6
click at [387, 136] on kendo-grid "Export to PDF Export to Excel By clicking Incident row you will be taken to the…" at bounding box center [664, 312] width 989 height 410
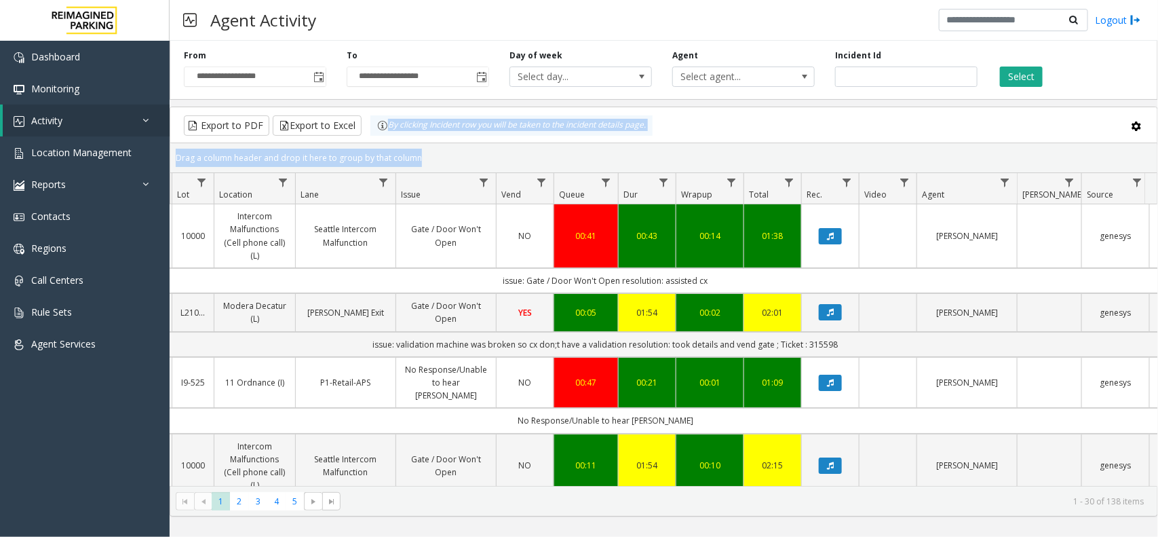
click at [423, 156] on div "Drag a column header and drop it here to group by that column" at bounding box center [663, 158] width 987 height 24
drag, startPoint x: 423, startPoint y: 156, endPoint x: 375, endPoint y: 132, distance: 53.7
click at [375, 132] on kendo-grid "Export to PDF Export to Excel By clicking Incident row you will be taken to the…" at bounding box center [664, 312] width 989 height 410
click at [425, 153] on div "Drag a column header and drop it here to group by that column" at bounding box center [663, 158] width 987 height 24
drag, startPoint x: 425, startPoint y: 153, endPoint x: 379, endPoint y: 133, distance: 51.1
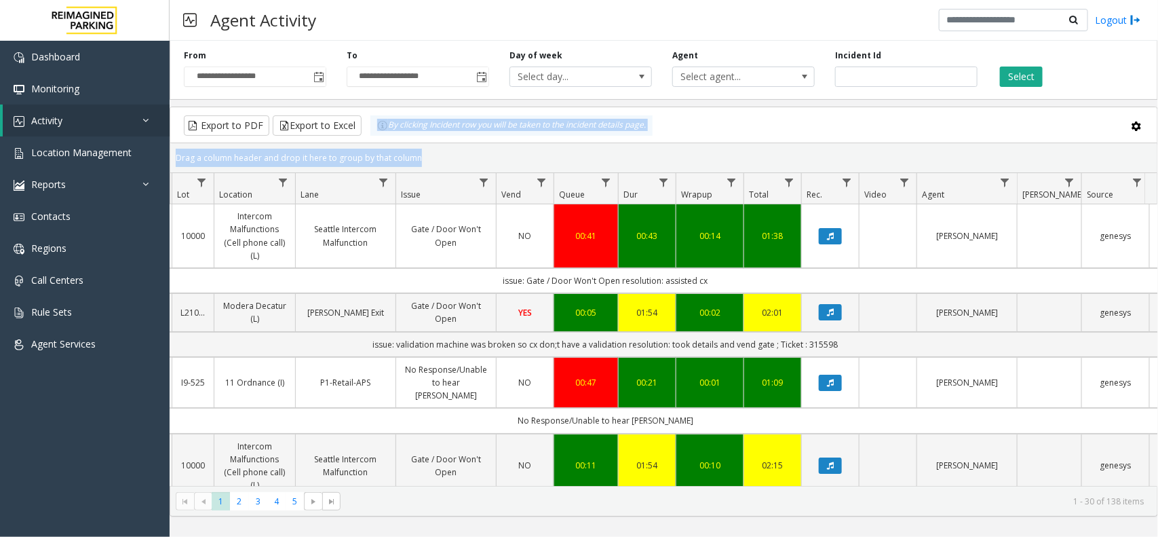
click at [379, 133] on kendo-grid "Export to PDF Export to Excel By clicking Incident row you will be taken to the…" at bounding box center [664, 312] width 989 height 410
click at [431, 156] on div "Drag a column header and drop it here to group by that column" at bounding box center [663, 158] width 987 height 24
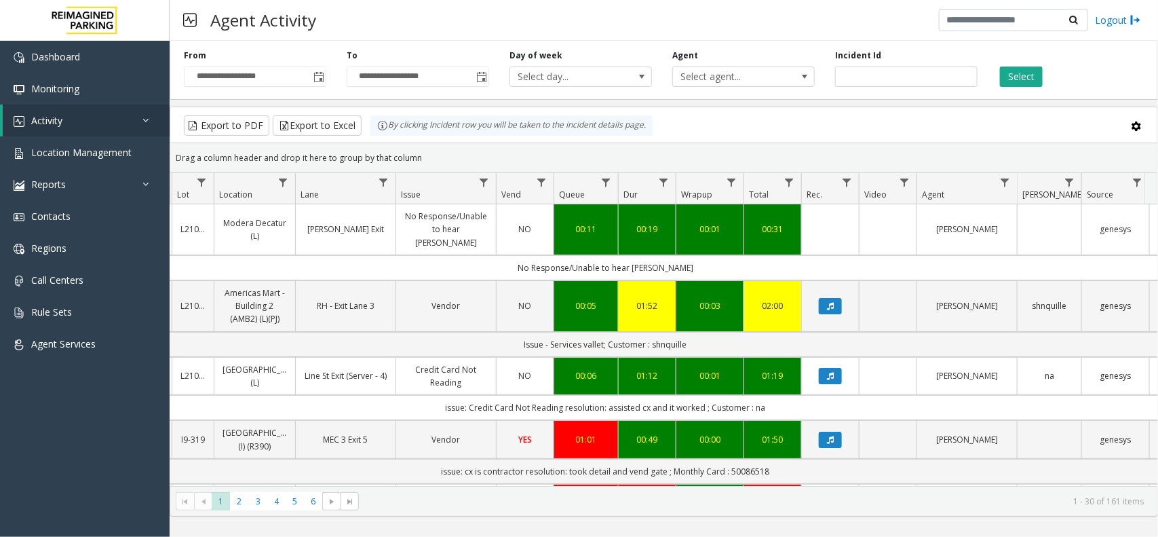
drag, startPoint x: 447, startPoint y: 157, endPoint x: 384, endPoint y: 137, distance: 65.5
click at [384, 137] on kendo-grid "Export to PDF Export to Excel By clicking Incident row you will be taken to the…" at bounding box center [664, 312] width 989 height 410
click at [492, 143] on kendo-grid-toolbar "Export to PDF Export to Excel By clicking Incident row you will be taken to the…" at bounding box center [663, 125] width 987 height 36
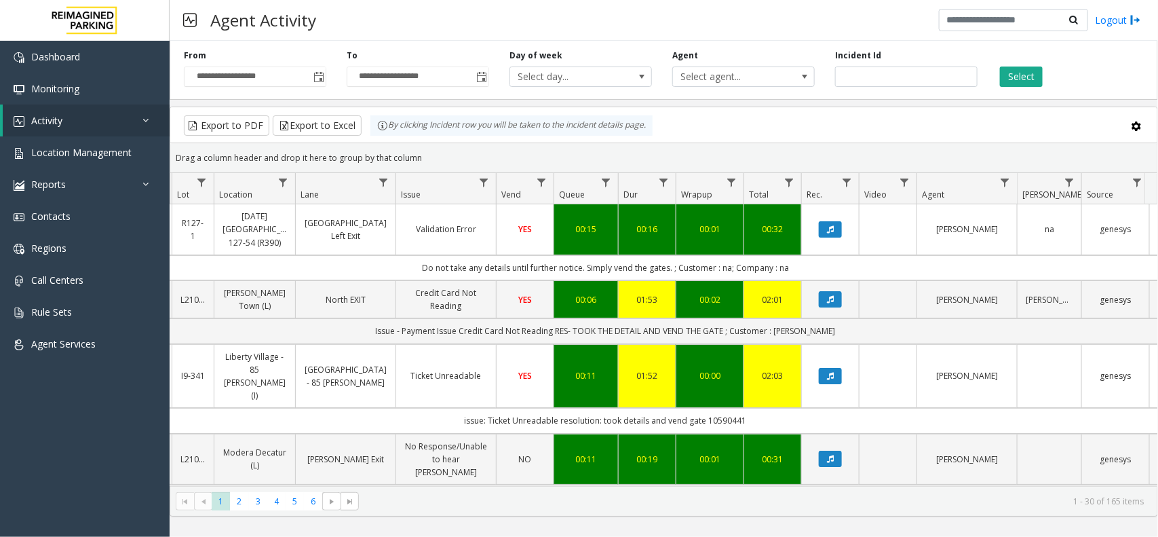
drag, startPoint x: 404, startPoint y: 263, endPoint x: 814, endPoint y: 256, distance: 410.0
click at [814, 256] on td "Do not take any details until further notice. Simply vend the gates. ; Customer…" at bounding box center [606, 267] width 1224 height 25
click at [814, 273] on td "Do not take any details until further notice. Simply vend the gates. ; Customer…" at bounding box center [606, 267] width 1224 height 25
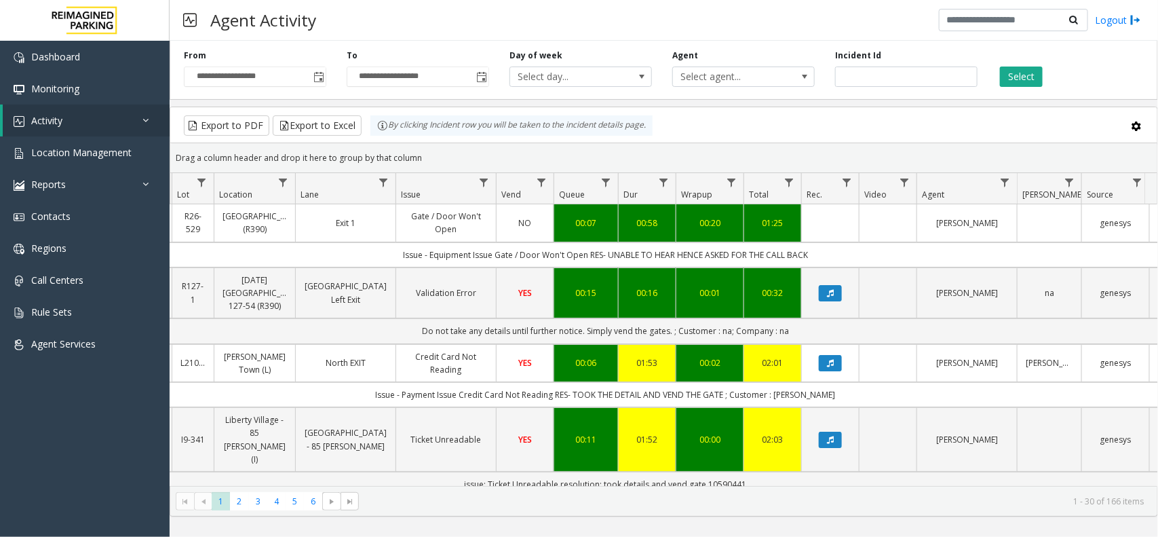
click at [1157, 102] on div "**********" at bounding box center [664, 275] width 989 height 481
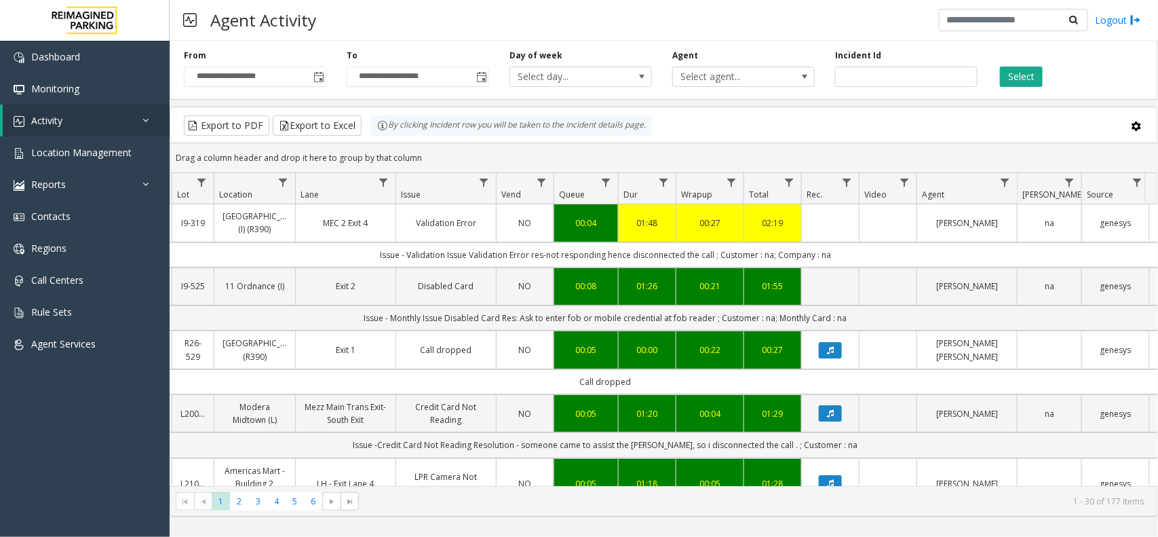
drag, startPoint x: 431, startPoint y: 160, endPoint x: 368, endPoint y: 131, distance: 69.5
click at [368, 131] on kendo-grid "Export to PDF Export to Excel By clicking Incident row you will be taken to the…" at bounding box center [664, 312] width 989 height 410
click at [453, 168] on div "Drag a column header and drop it here to group by that column" at bounding box center [663, 158] width 987 height 24
drag, startPoint x: 442, startPoint y: 166, endPoint x: 375, endPoint y: 133, distance: 75.0
click at [375, 133] on kendo-grid "Export to PDF Export to Excel By clicking Incident row you will be taken to the…" at bounding box center [664, 312] width 989 height 410
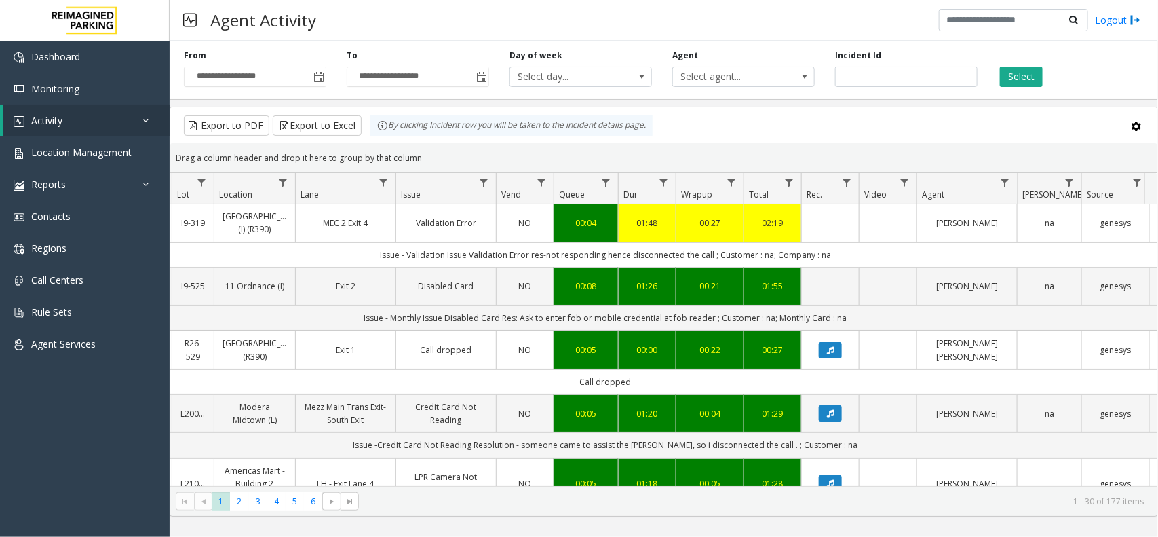
click at [440, 153] on div "Drag a column header and drop it here to group by that column" at bounding box center [663, 158] width 987 height 24
drag, startPoint x: 439, startPoint y: 162, endPoint x: 377, endPoint y: 141, distance: 65.7
click at [377, 141] on kendo-grid "Export to PDF Export to Excel By clicking Incident row you will be taken to the…" at bounding box center [664, 312] width 989 height 410
click at [426, 160] on div "Drag a column header and drop it here to group by that column" at bounding box center [663, 158] width 987 height 24
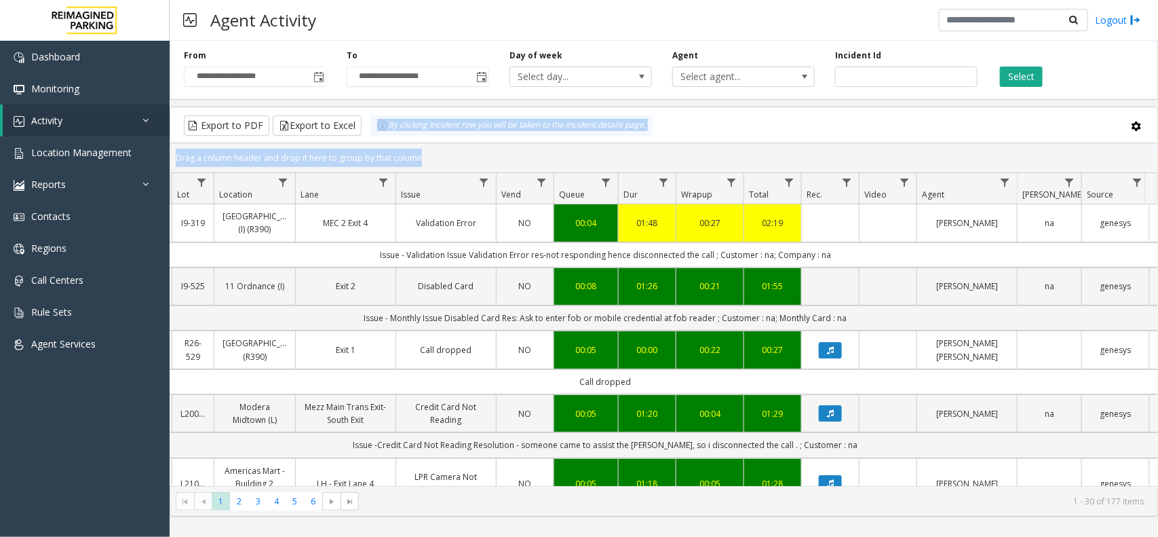
drag, startPoint x: 426, startPoint y: 160, endPoint x: 358, endPoint y: 136, distance: 72.5
click at [358, 136] on kendo-grid "Export to PDF Export to Excel By clicking Incident row you will be taken to the…" at bounding box center [664, 312] width 989 height 410
click at [418, 151] on div "Drag a column header and drop it here to group by that column" at bounding box center [663, 158] width 987 height 24
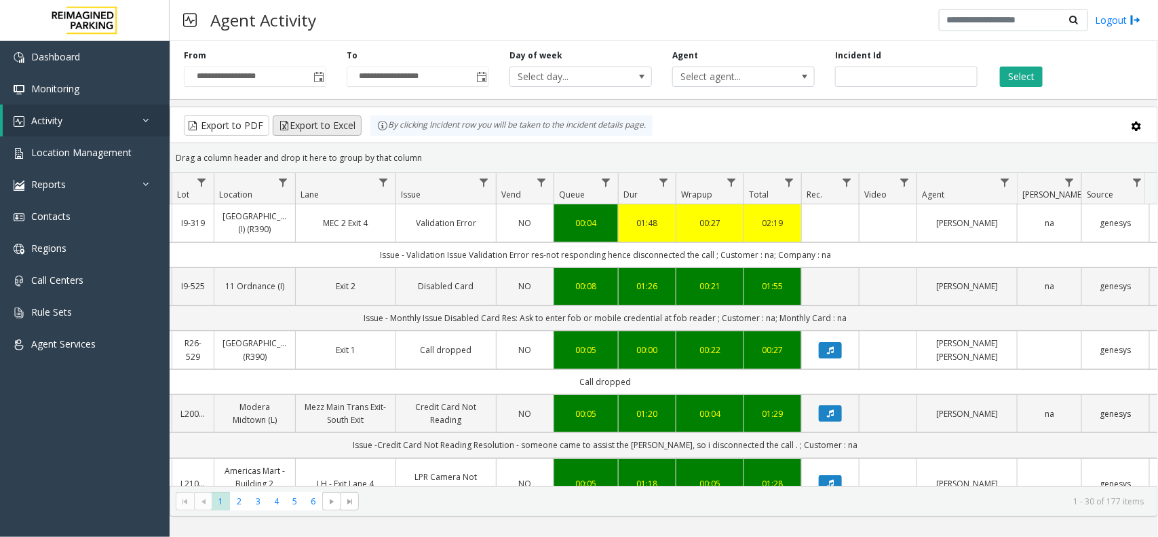
drag, startPoint x: 428, startPoint y: 167, endPoint x: 339, endPoint y: 126, distance: 97.5
click at [339, 126] on kendo-grid "Export to PDF Export to Excel By clicking Incident row you will be taken to the…" at bounding box center [664, 312] width 989 height 410
click at [417, 140] on kendo-grid-toolbar "Export to PDF Export to Excel By clicking Incident row you will be taken to the…" at bounding box center [663, 125] width 987 height 36
drag, startPoint x: 428, startPoint y: 160, endPoint x: 373, endPoint y: 134, distance: 61.0
click at [373, 134] on kendo-grid "Export to PDF Export to Excel By clicking Incident row you will be taken to the…" at bounding box center [664, 312] width 989 height 410
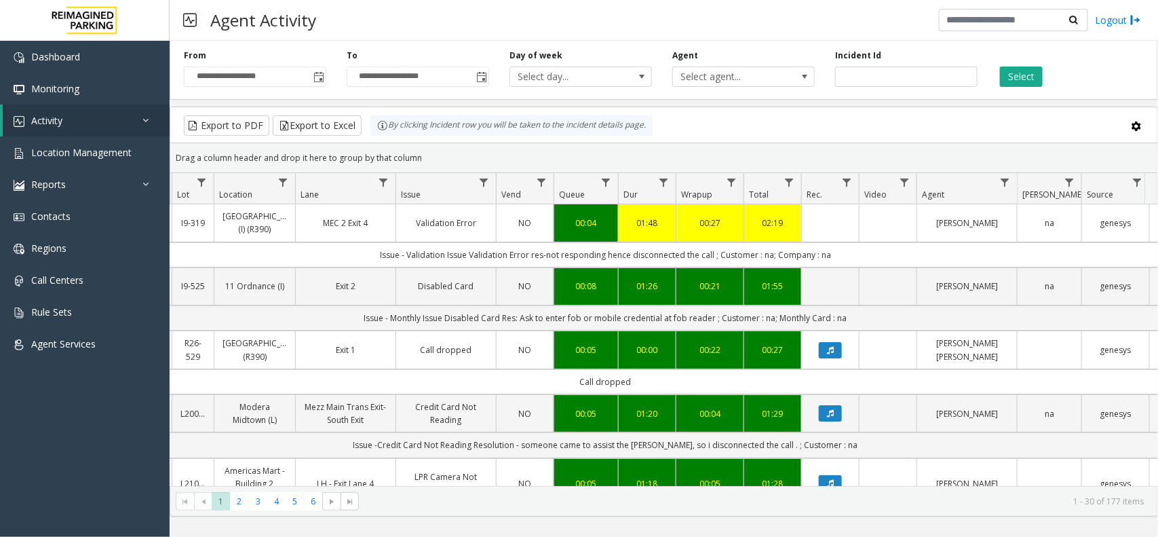
click at [469, 166] on div "Drag a column header and drop it here to group by that column" at bounding box center [663, 158] width 987 height 24
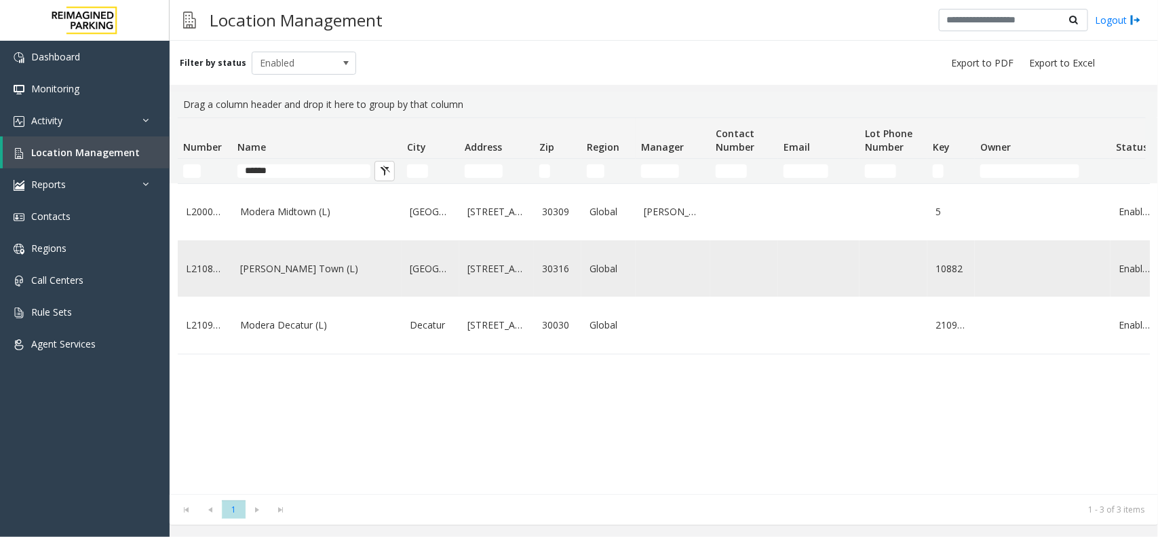
type input "******"
click at [377, 297] on td "[PERSON_NAME] Town (L)" at bounding box center [317, 268] width 170 height 56
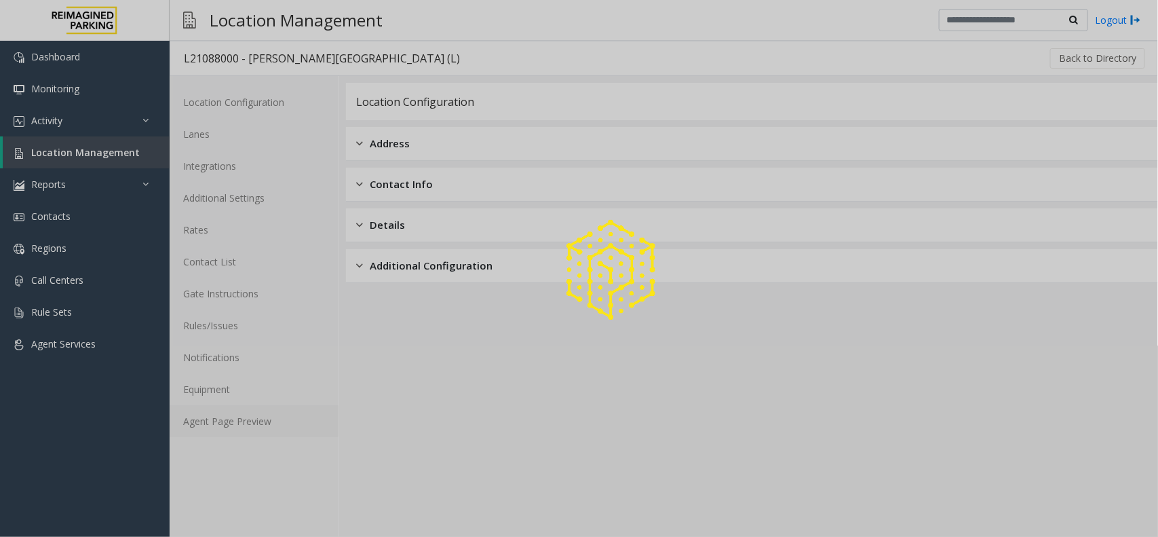
drag, startPoint x: 239, startPoint y: 406, endPoint x: 249, endPoint y: 421, distance: 18.1
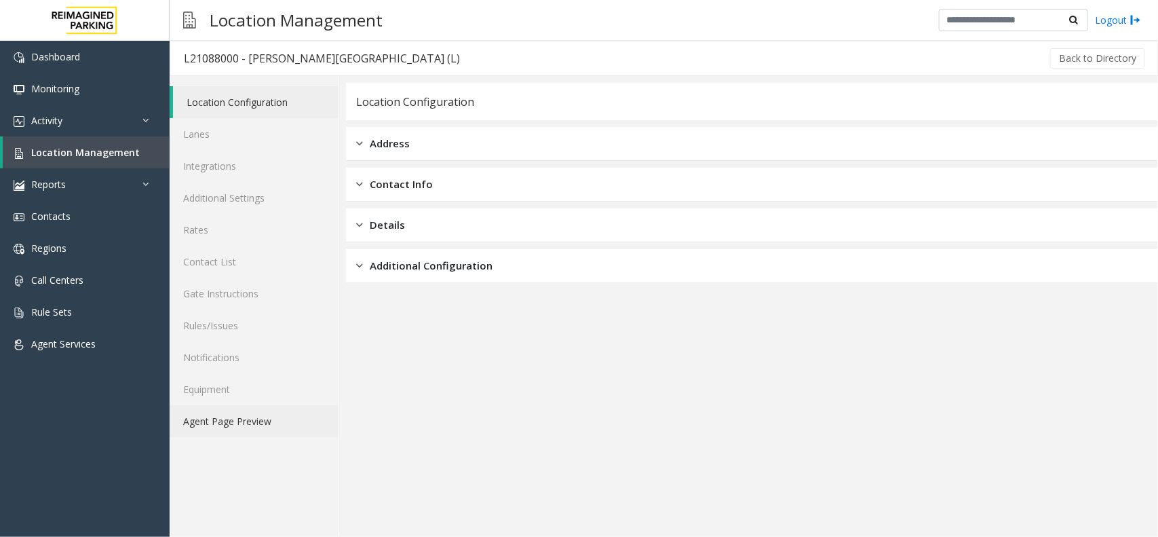
click at [249, 426] on link "Agent Page Preview" at bounding box center [254, 421] width 169 height 32
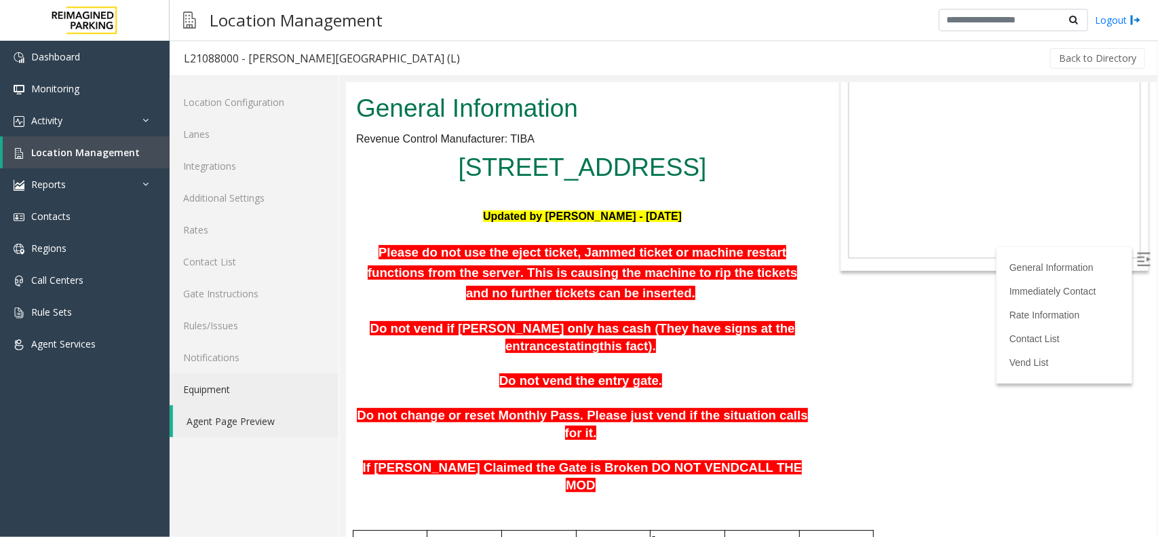
scroll to position [85, 0]
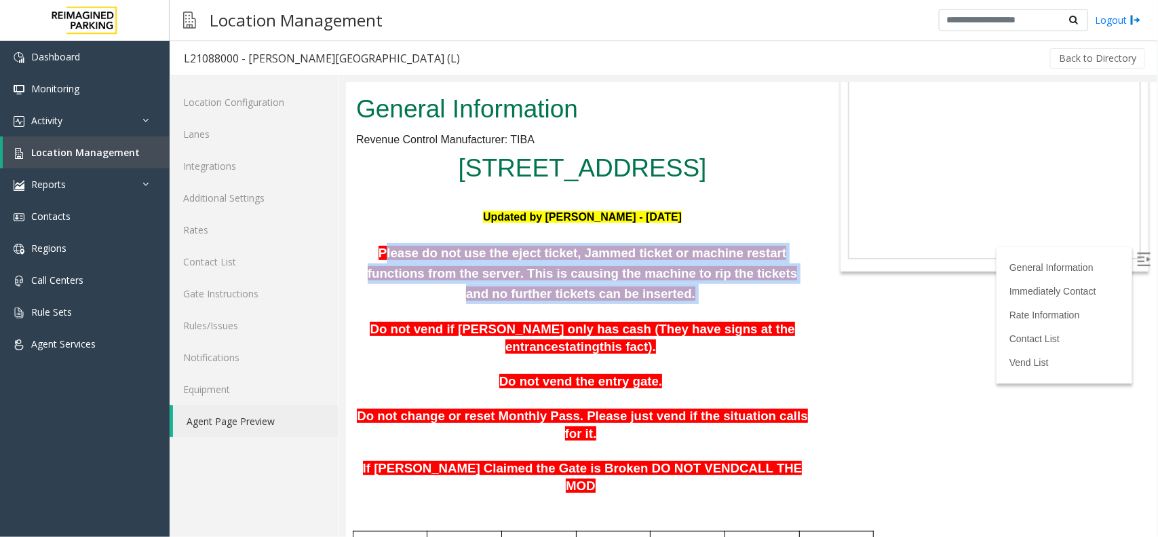
drag, startPoint x: 366, startPoint y: 289, endPoint x: 677, endPoint y: 322, distance: 311.8
click at [673, 303] on p "Please do not use the eject ticket, Jammed ticket or machine restart functions …" at bounding box center [582, 272] width 453 height 61
click at [678, 303] on p "Please do not use the eject ticket, Jammed ticket or machine restart functions …" at bounding box center [582, 272] width 453 height 61
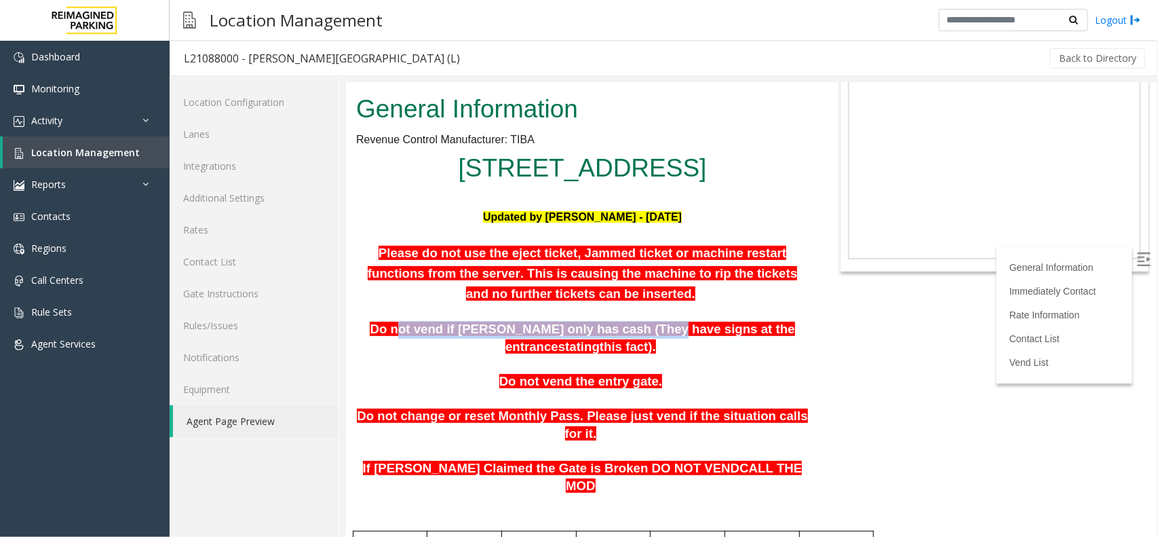
drag, startPoint x: 391, startPoint y: 368, endPoint x: 624, endPoint y: 364, distance: 232.8
click at [622, 353] on span "Do not vend if [PERSON_NAME] only has cash (They have signs at the entrance" at bounding box center [581, 337] width 425 height 32
click at [719, 373] on p at bounding box center [582, 365] width 453 height 18
drag, startPoint x: 451, startPoint y: 415, endPoint x: 747, endPoint y: 402, distance: 296.9
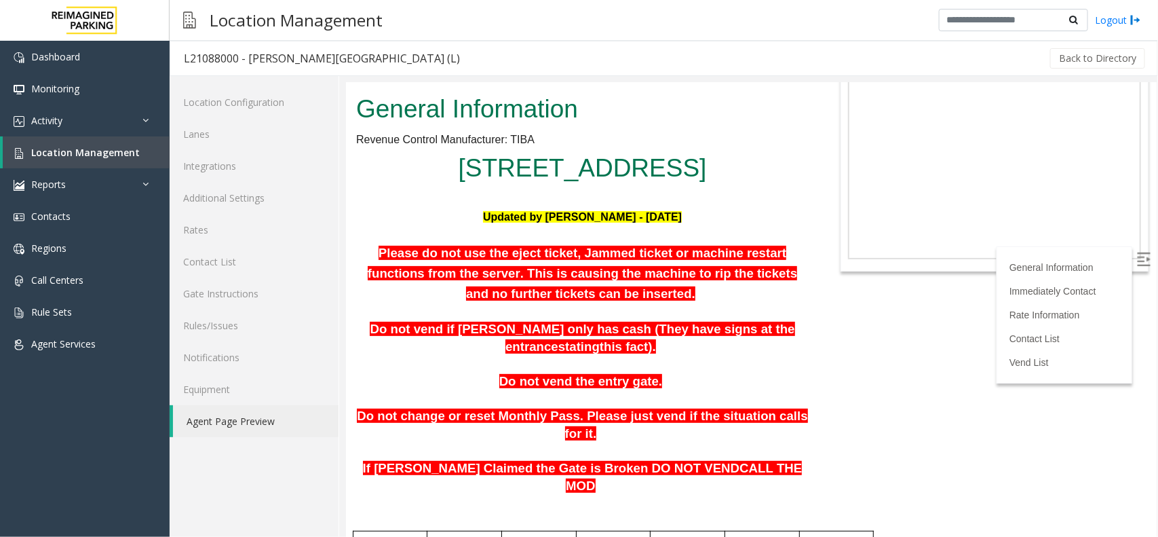
click at [799, 373] on p at bounding box center [582, 365] width 453 height 18
click at [117, 155] on span "Location Management" at bounding box center [85, 152] width 109 height 13
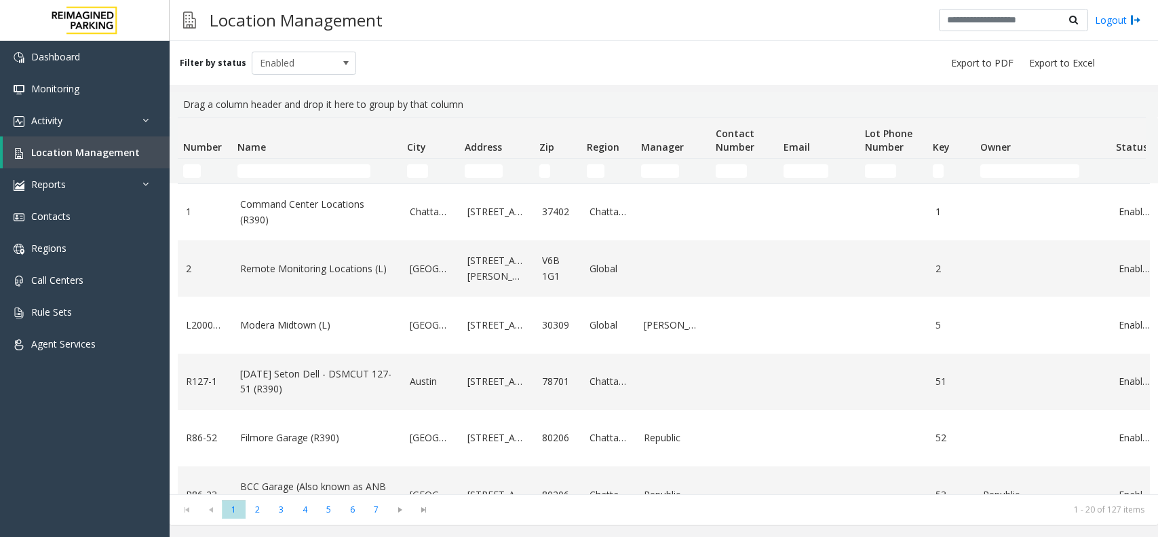
click at [251, 178] on td "Name Filter" at bounding box center [317, 171] width 170 height 24
click at [260, 174] on input "Name Filter" at bounding box center [304, 171] width 133 height 14
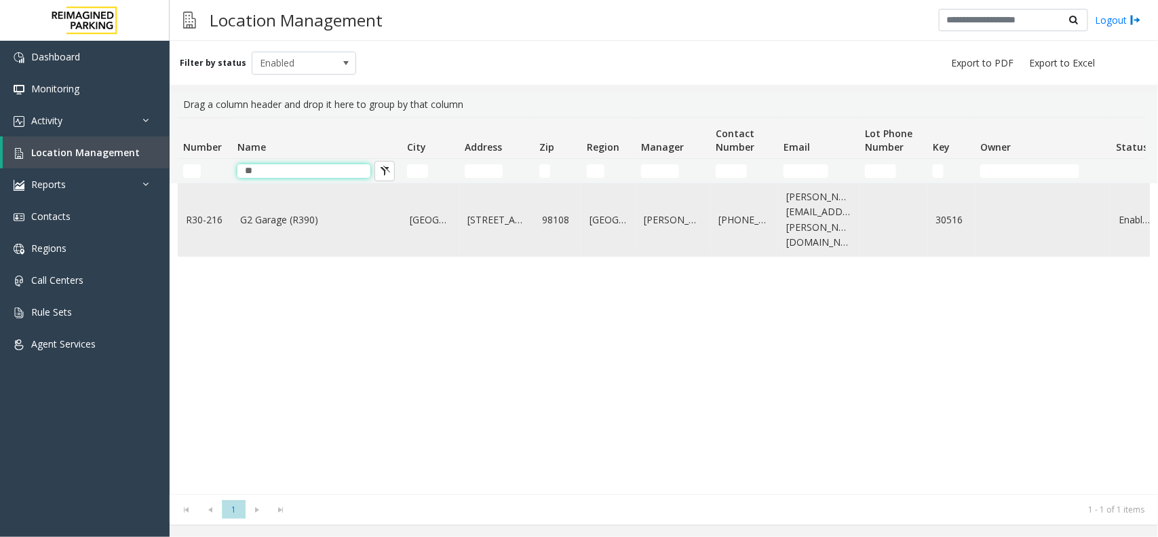
type input "**"
click at [314, 229] on td "G2 Garage (R390)" at bounding box center [317, 220] width 170 height 72
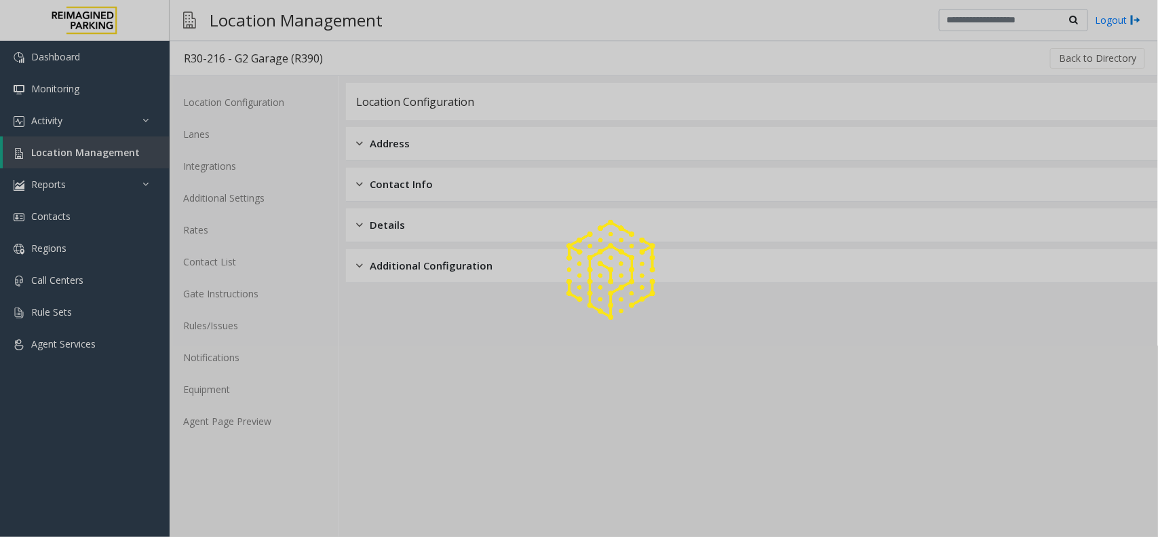
click at [263, 419] on div at bounding box center [579, 268] width 1158 height 537
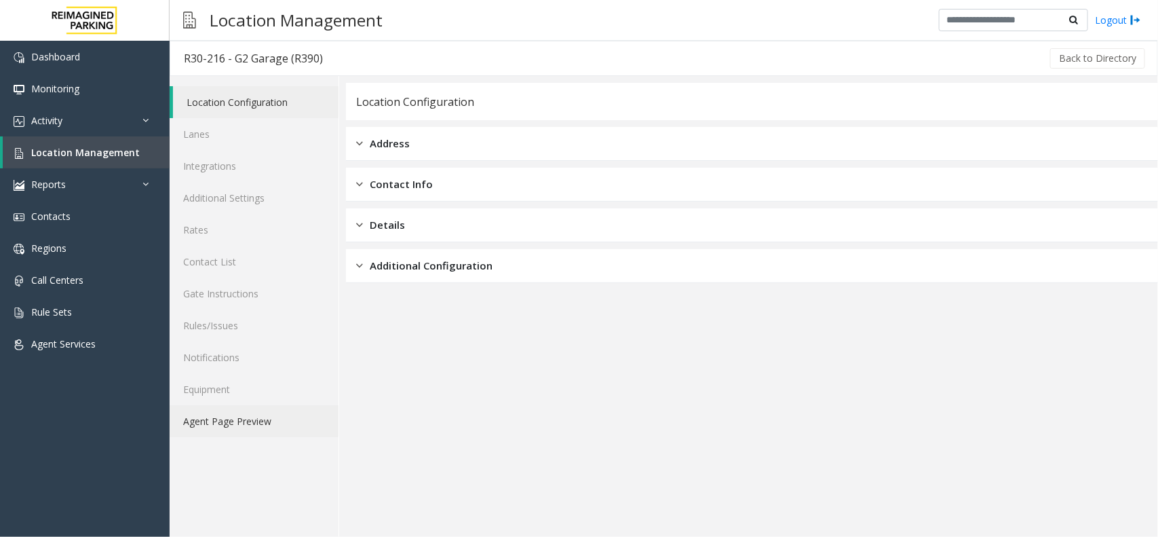
click at [263, 418] on link "Agent Page Preview" at bounding box center [254, 421] width 169 height 32
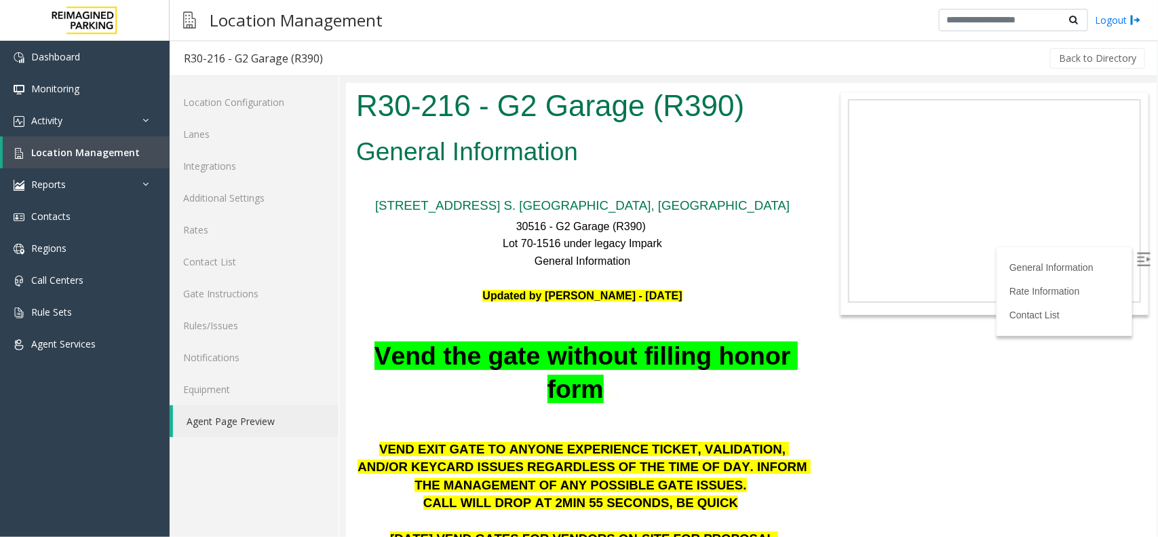
scroll to position [254, 0]
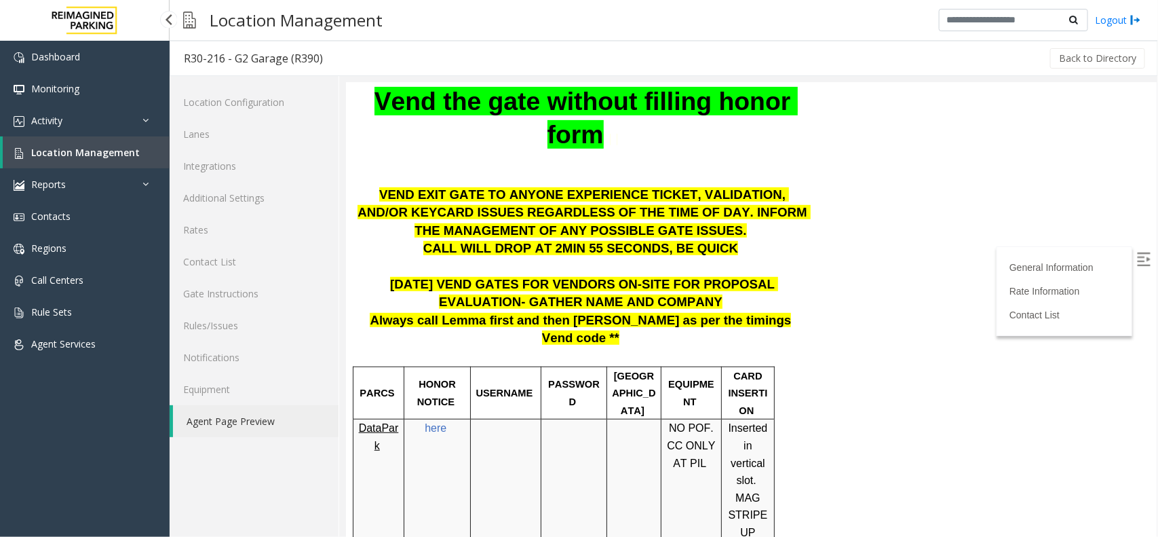
click at [126, 155] on span "Location Management" at bounding box center [85, 152] width 109 height 13
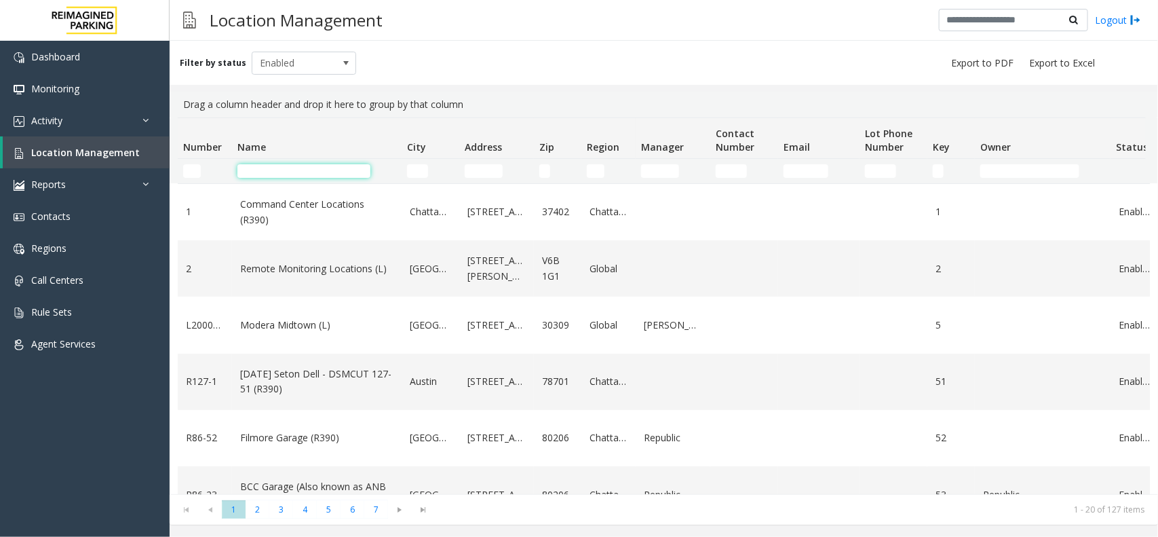
click at [309, 164] on input "Name Filter" at bounding box center [304, 171] width 133 height 14
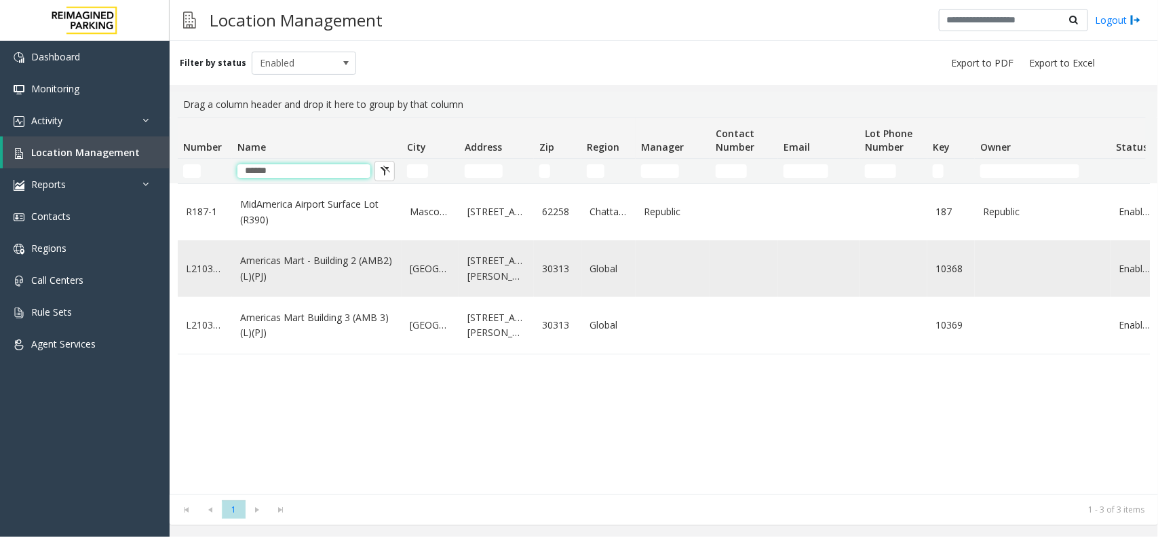
type input "******"
click at [423, 284] on td "[GEOGRAPHIC_DATA]" at bounding box center [431, 268] width 58 height 56
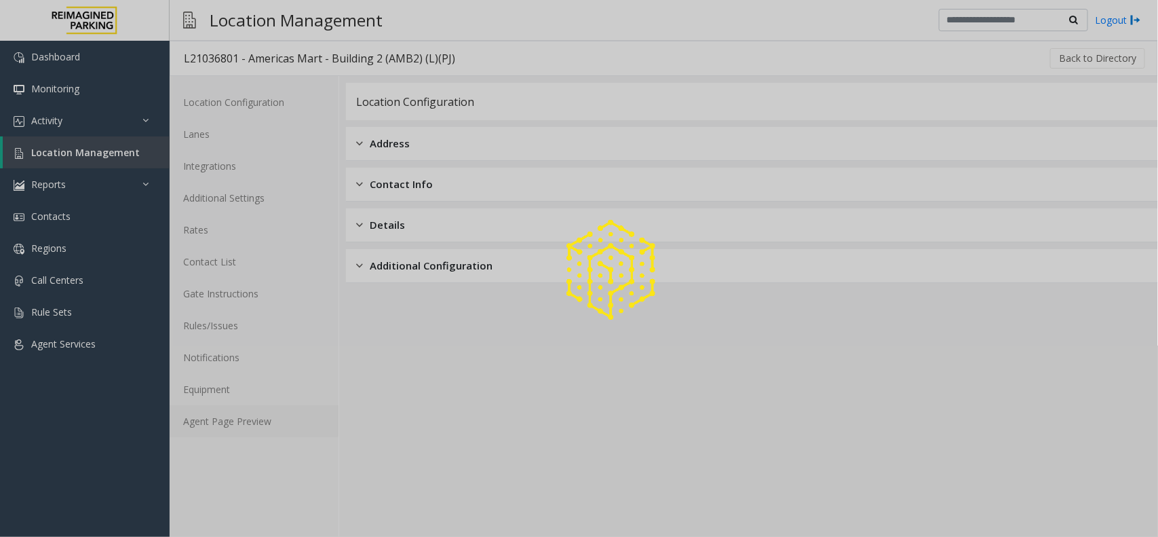
click at [269, 432] on div at bounding box center [579, 268] width 1158 height 537
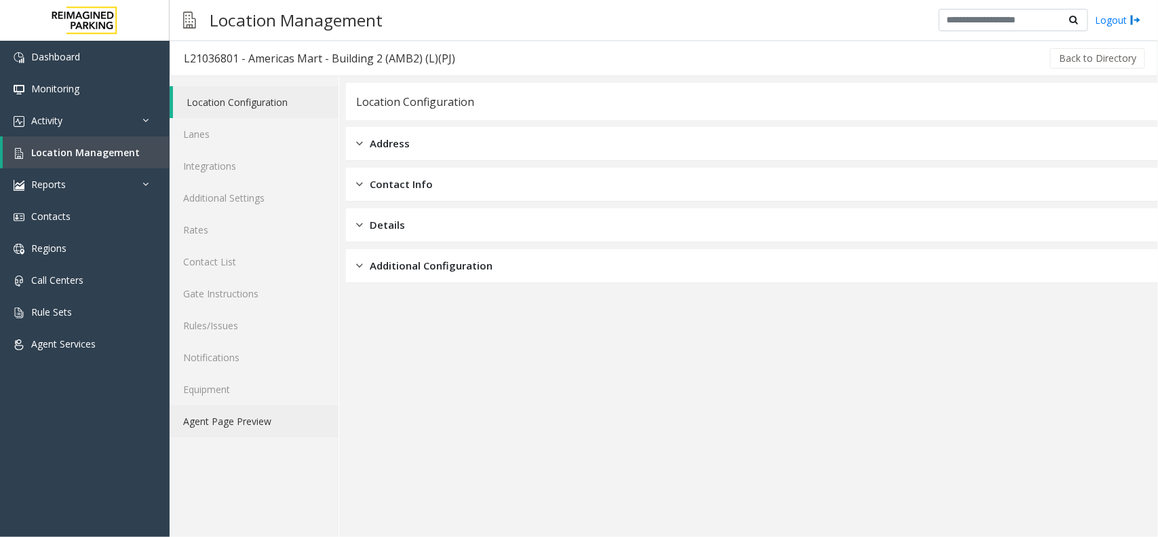
click at [270, 425] on link "Agent Page Preview" at bounding box center [254, 421] width 169 height 32
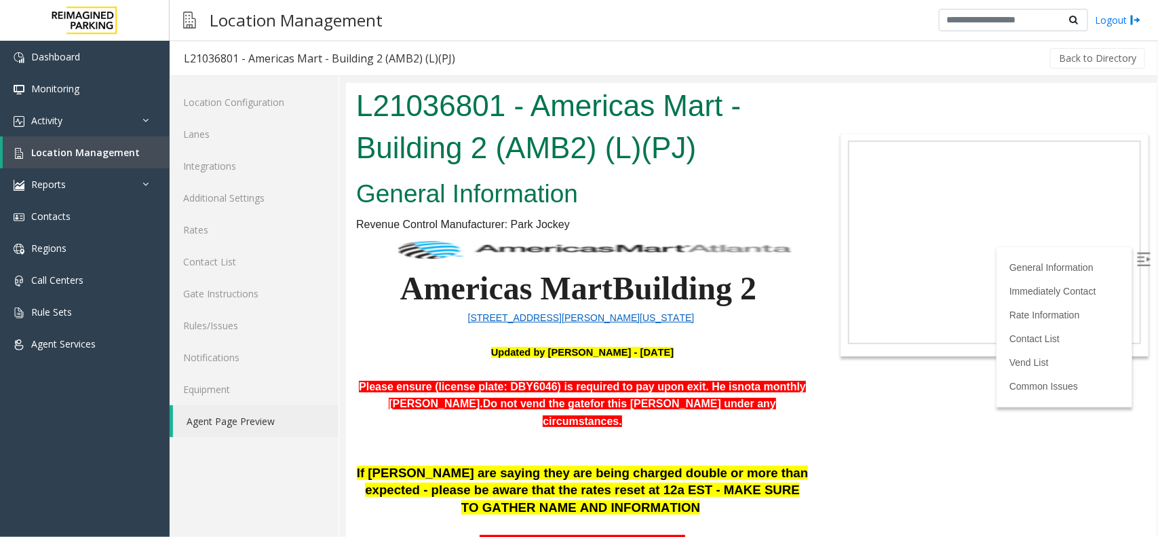
scroll to position [170, 0]
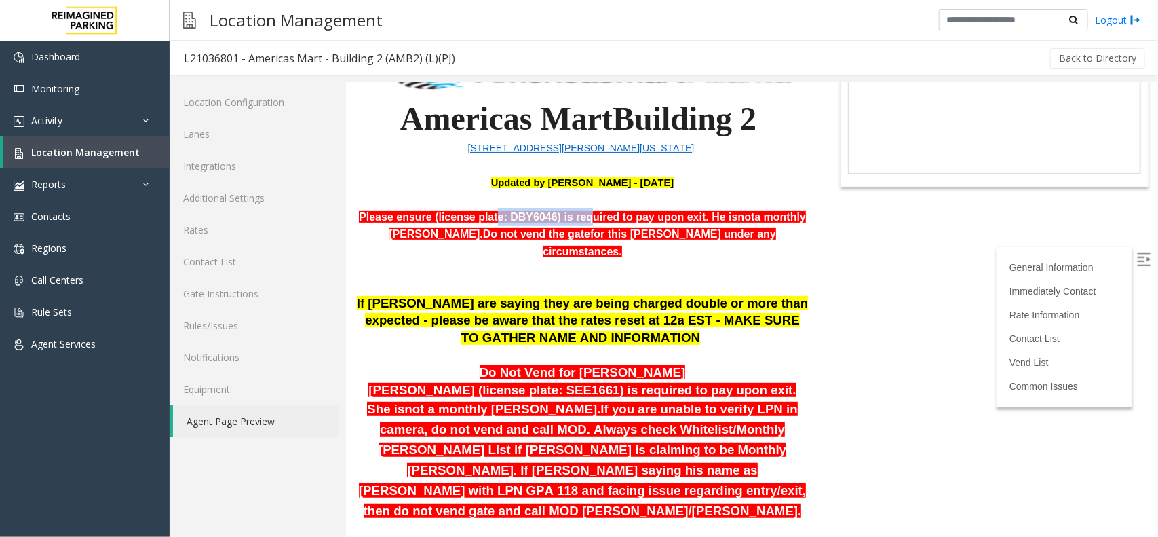
drag, startPoint x: 476, startPoint y: 218, endPoint x: 559, endPoint y: 218, distance: 83.5
click at [559, 218] on span "Please ensure (license plate: DBY6046) is required to pay upon exit. He is" at bounding box center [547, 216] width 379 height 12
click at [600, 315] on span "If [PERSON_NAME] are saying they are being charged double or more than expected…" at bounding box center [582, 319] width 452 height 49
click at [58, 157] on span "Location Management" at bounding box center [85, 152] width 109 height 13
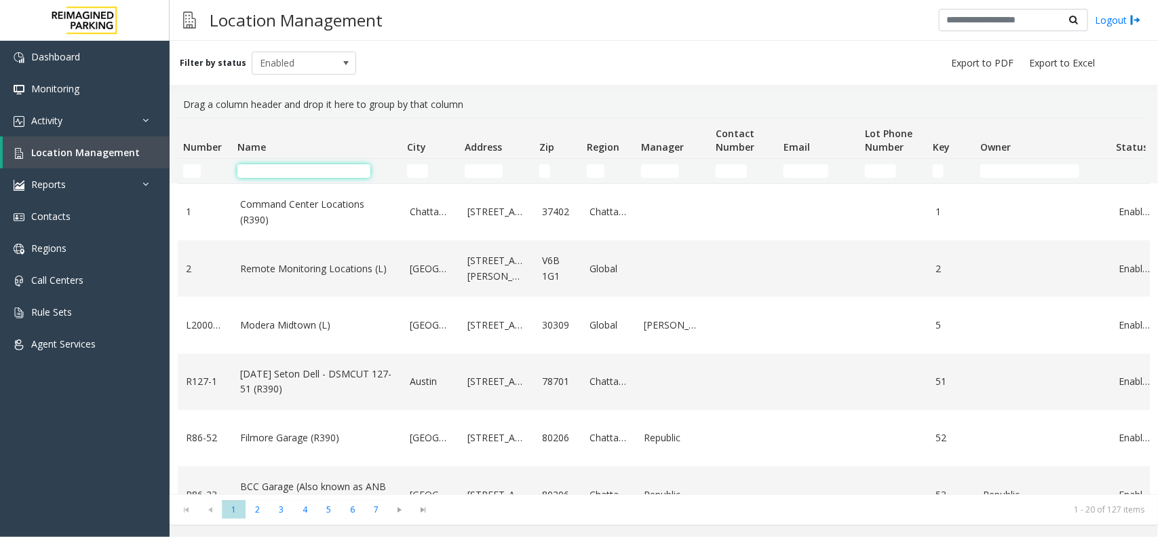
click at [310, 176] on input "Name Filter" at bounding box center [304, 171] width 133 height 14
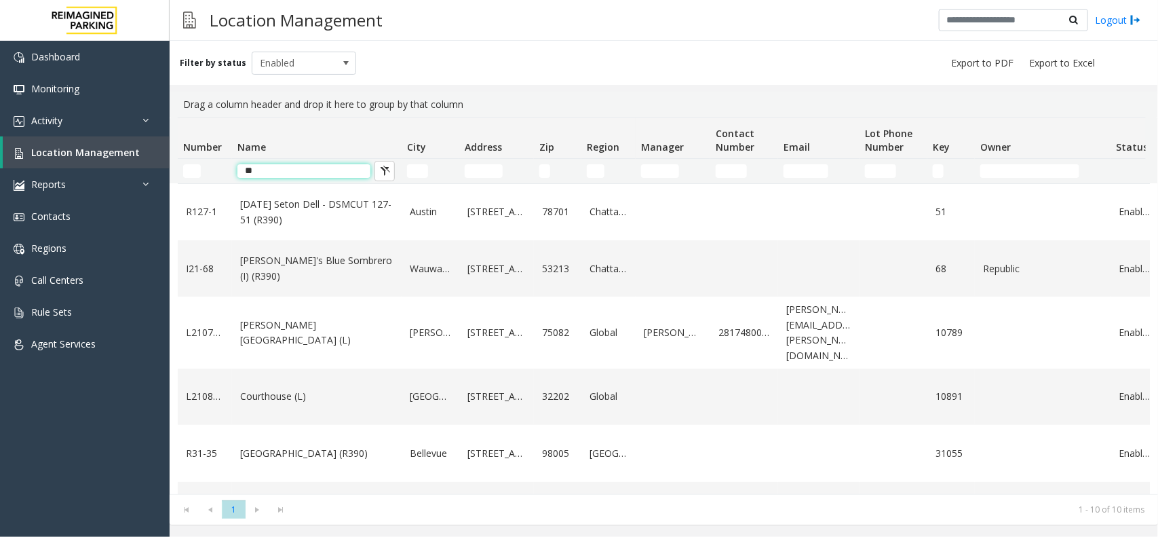
type input "*"
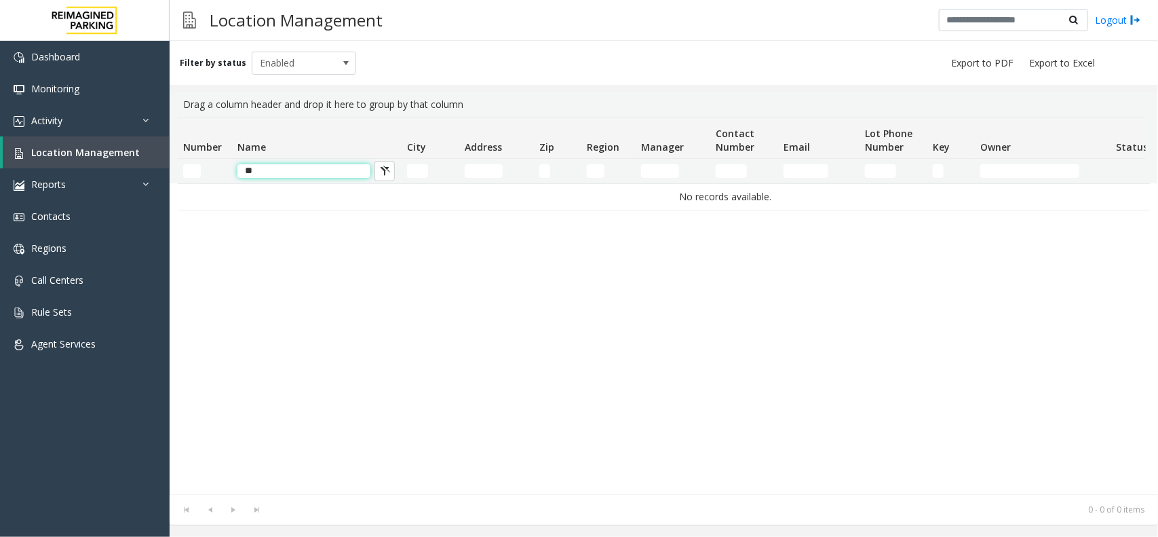
type input "*"
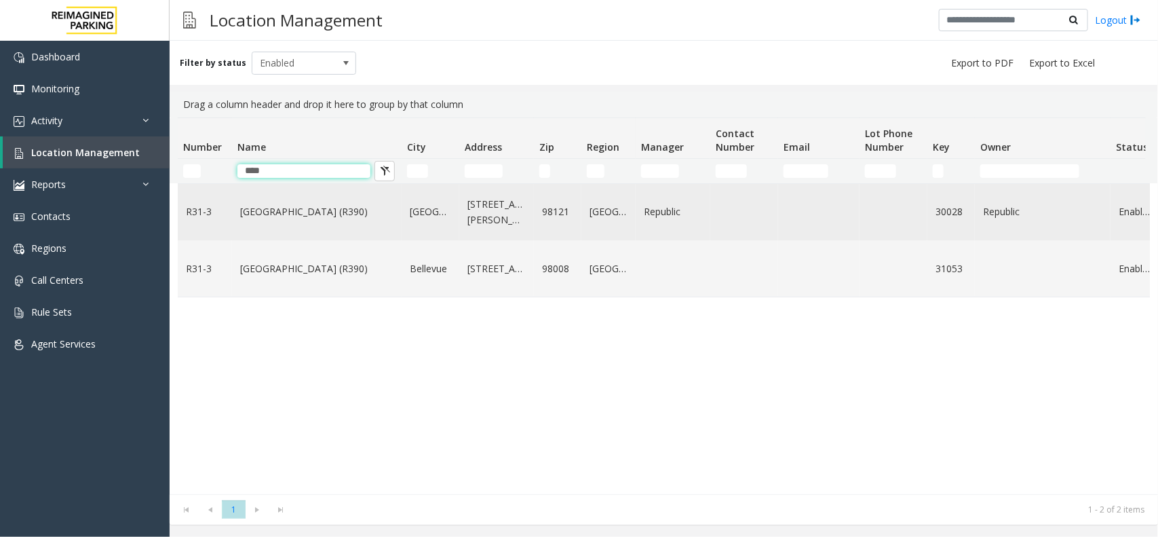
type input "****"
click at [320, 199] on td "[GEOGRAPHIC_DATA] (R390)" at bounding box center [317, 212] width 170 height 56
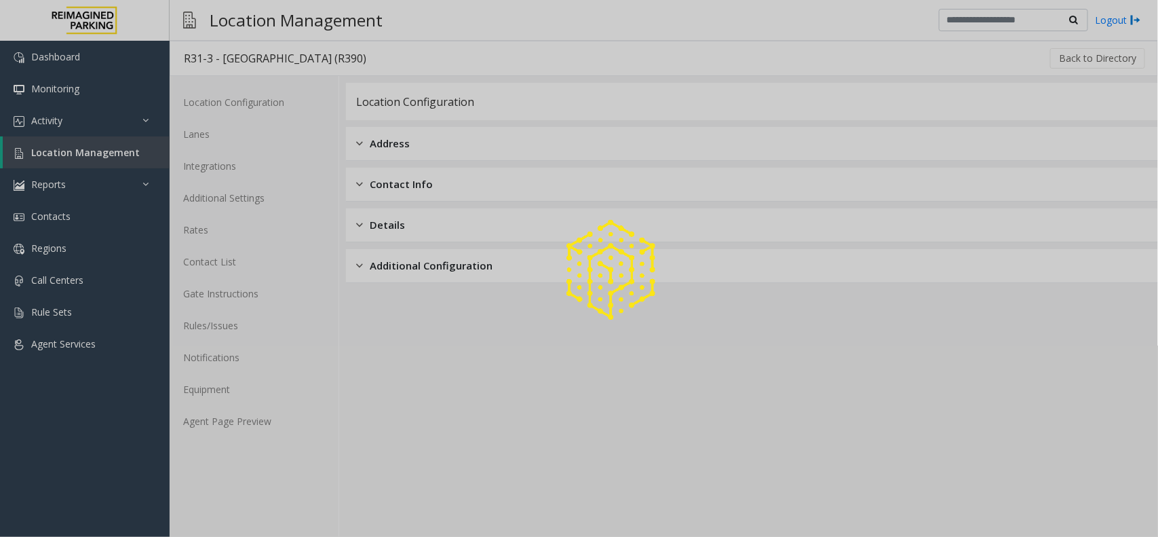
click at [263, 421] on div at bounding box center [579, 268] width 1158 height 537
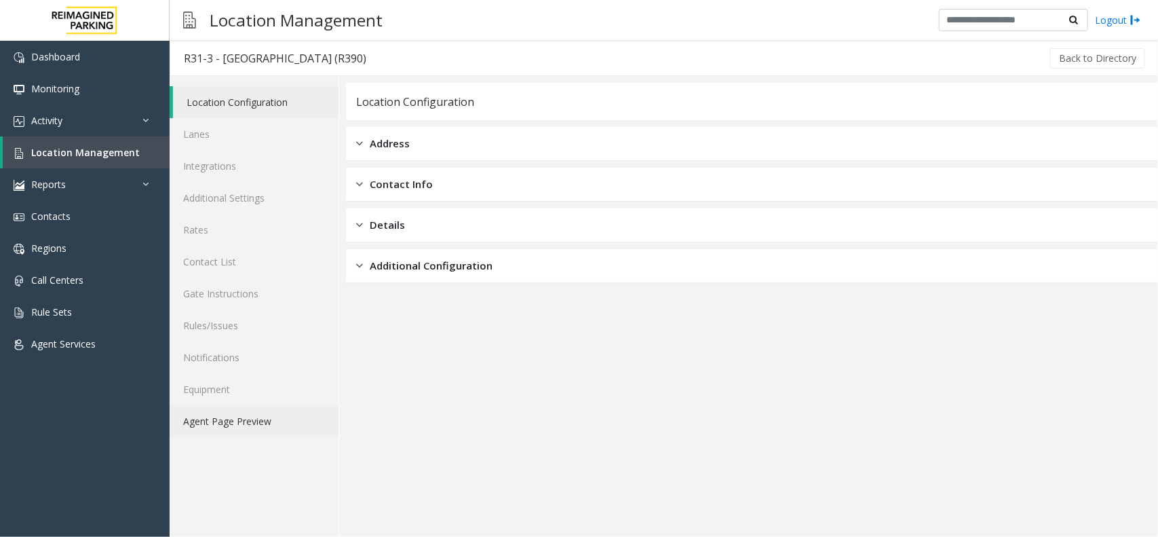
click at [251, 425] on link "Agent Page Preview" at bounding box center [254, 421] width 169 height 32
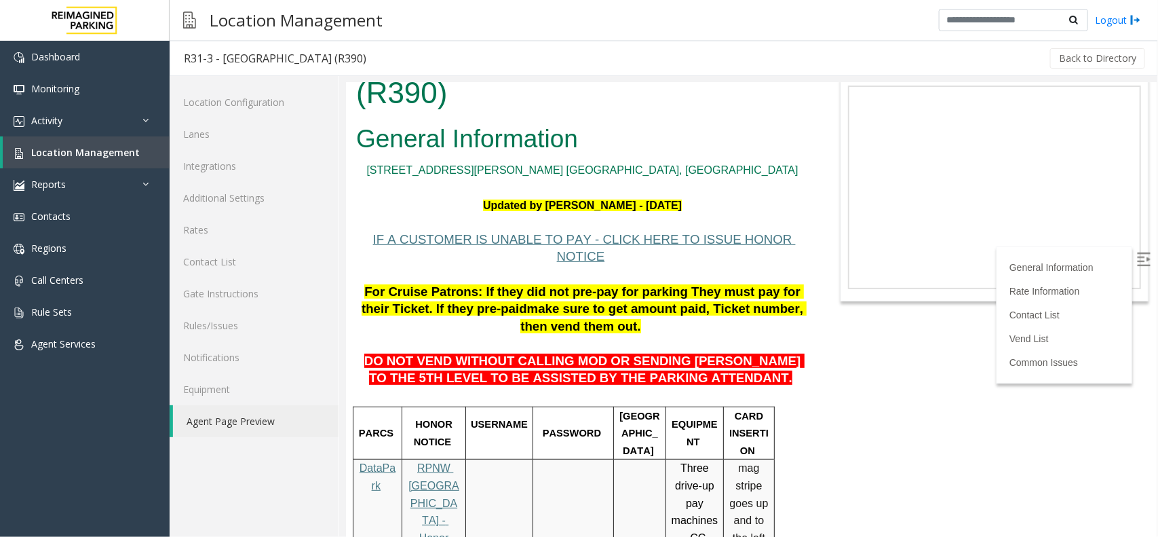
scroll to position [85, 0]
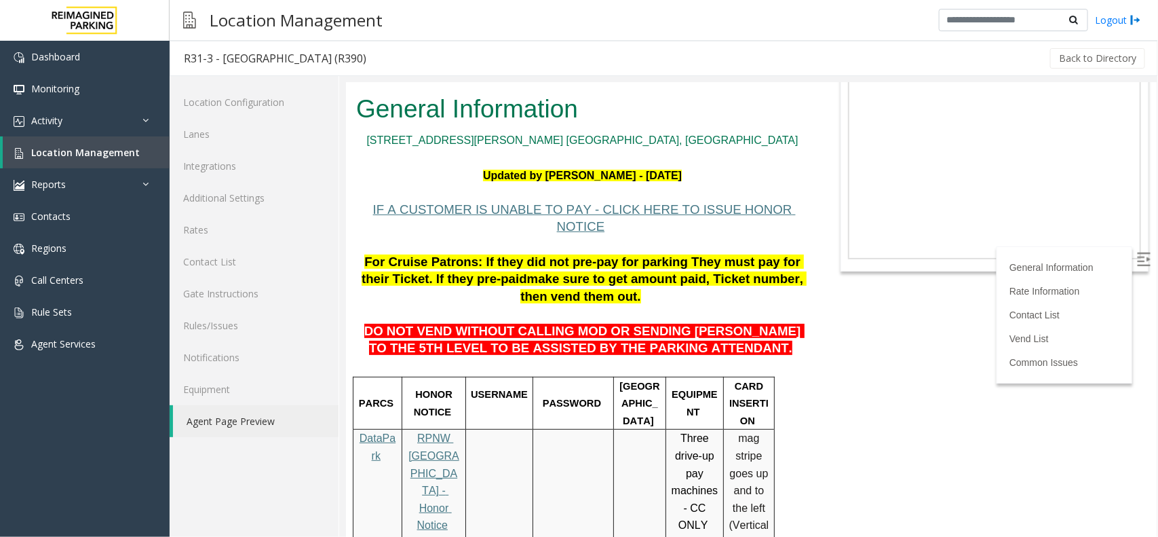
click at [1135, 262] on label at bounding box center [1145, 260] width 20 height 20
click at [951, 345] on body "R31-3 - [GEOGRAPHIC_DATA] (R390) General Information [STREET_ADDRESS][PERSON_NA…" at bounding box center [750, 224] width 811 height 454
click at [139, 150] on link "Location Management" at bounding box center [86, 152] width 167 height 32
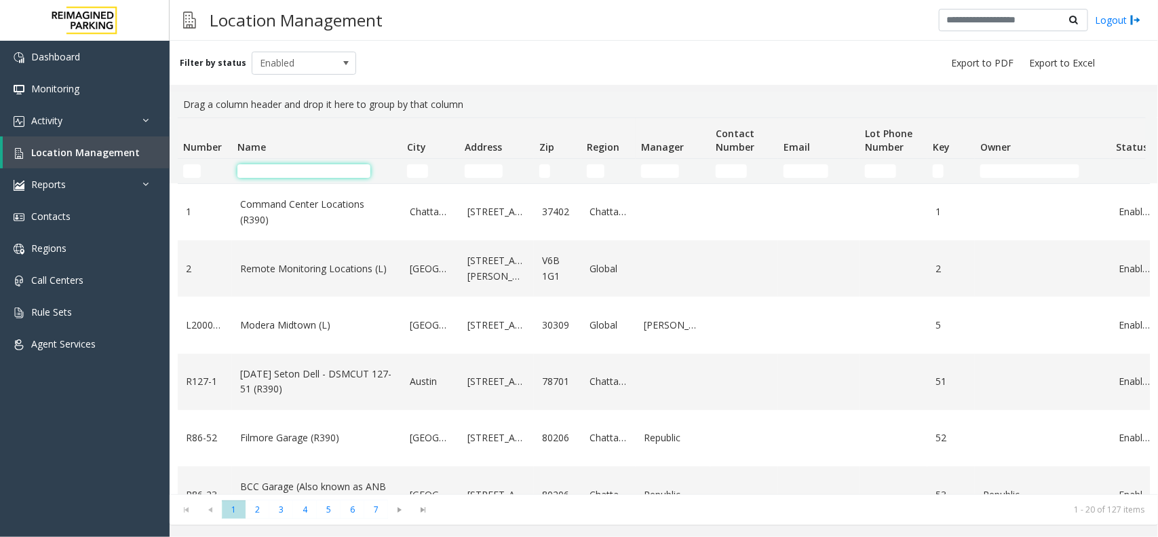
click at [321, 164] on input "Name Filter" at bounding box center [304, 171] width 133 height 14
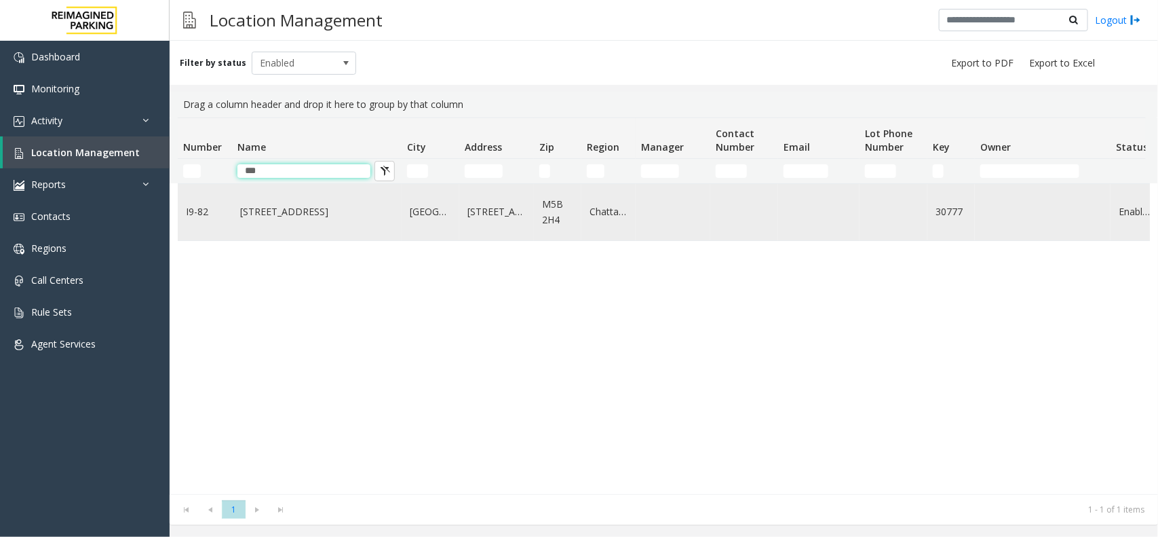
type input "***"
click at [330, 212] on link "777 Bay St. (I)" at bounding box center [316, 211] width 153 height 15
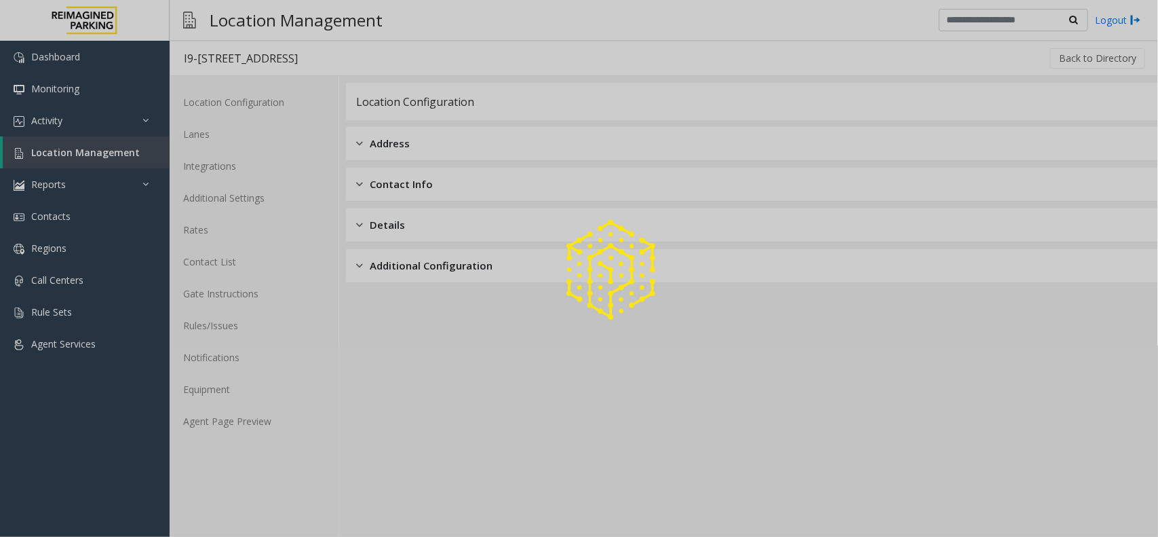
click at [246, 394] on div at bounding box center [579, 268] width 1158 height 537
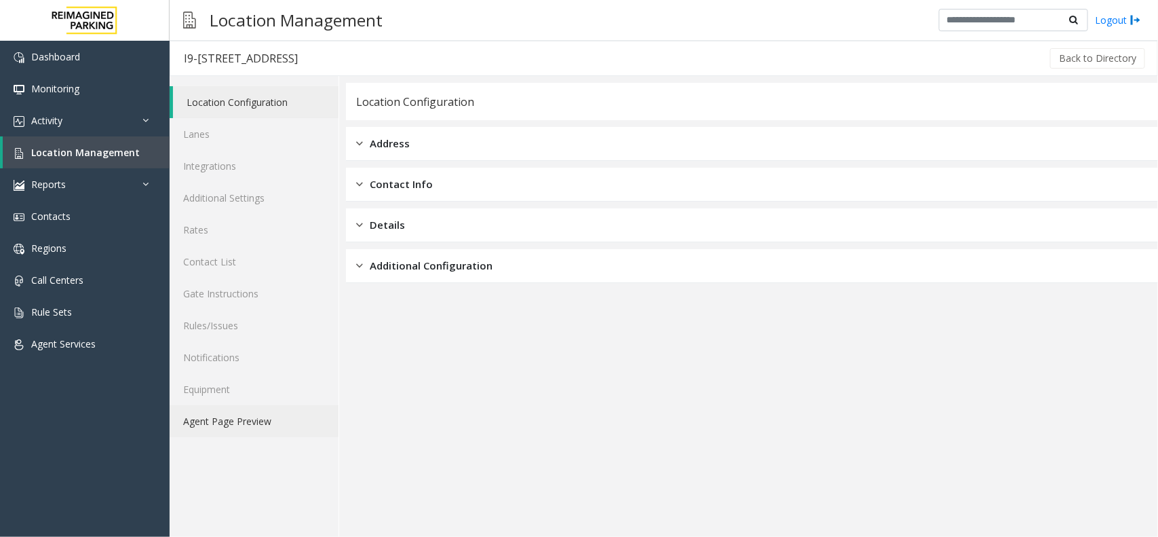
click at [260, 423] on link "Agent Page Preview" at bounding box center [254, 421] width 169 height 32
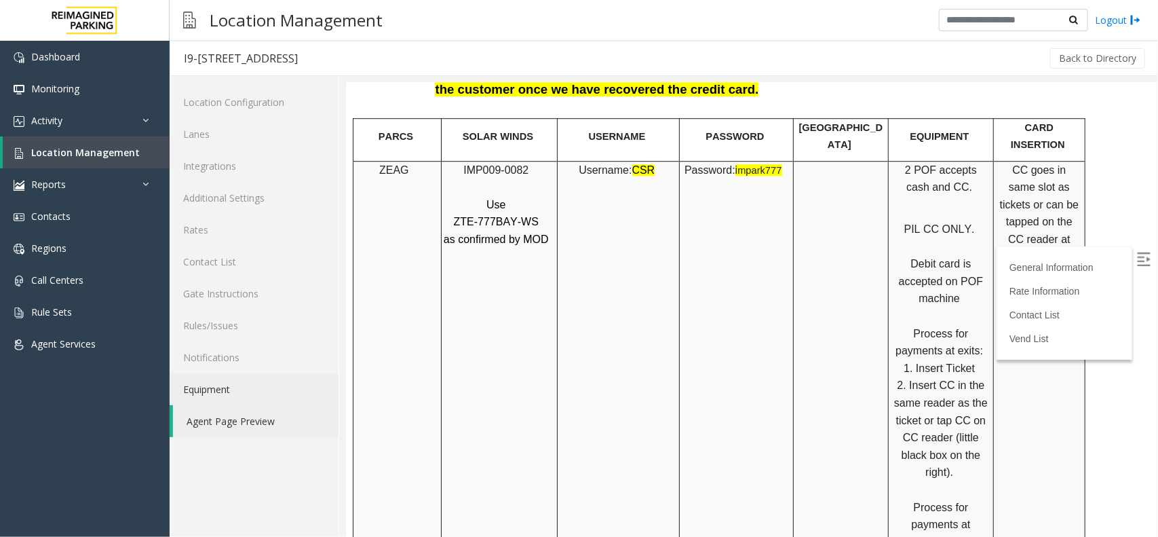
scroll to position [1781, 0]
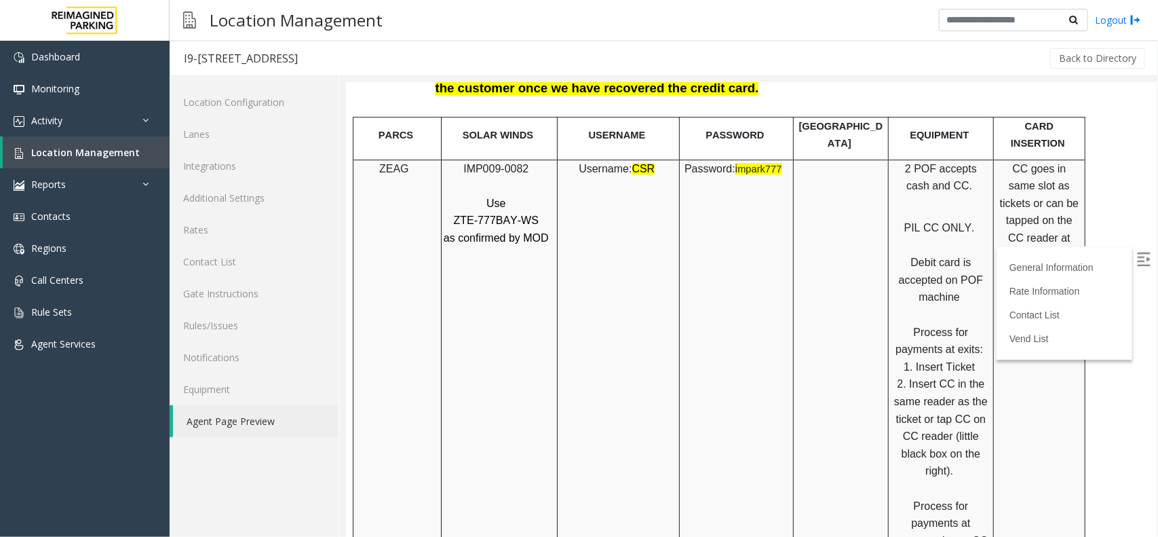
click at [1137, 257] on img at bounding box center [1144, 259] width 14 height 14
click at [692, 245] on td "Password: i mpark777" at bounding box center [736, 375] width 114 height 432
click at [124, 161] on link "Location Management" at bounding box center [86, 152] width 167 height 32
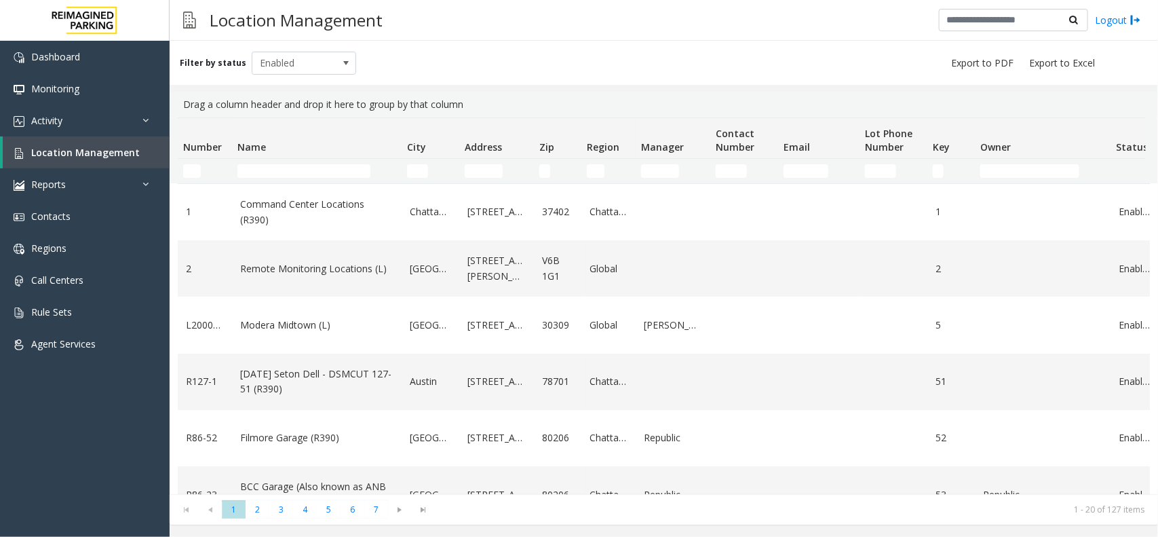
click at [333, 178] on td "Name Filter" at bounding box center [317, 171] width 170 height 24
click at [329, 176] on input "Name Filter" at bounding box center [304, 171] width 133 height 14
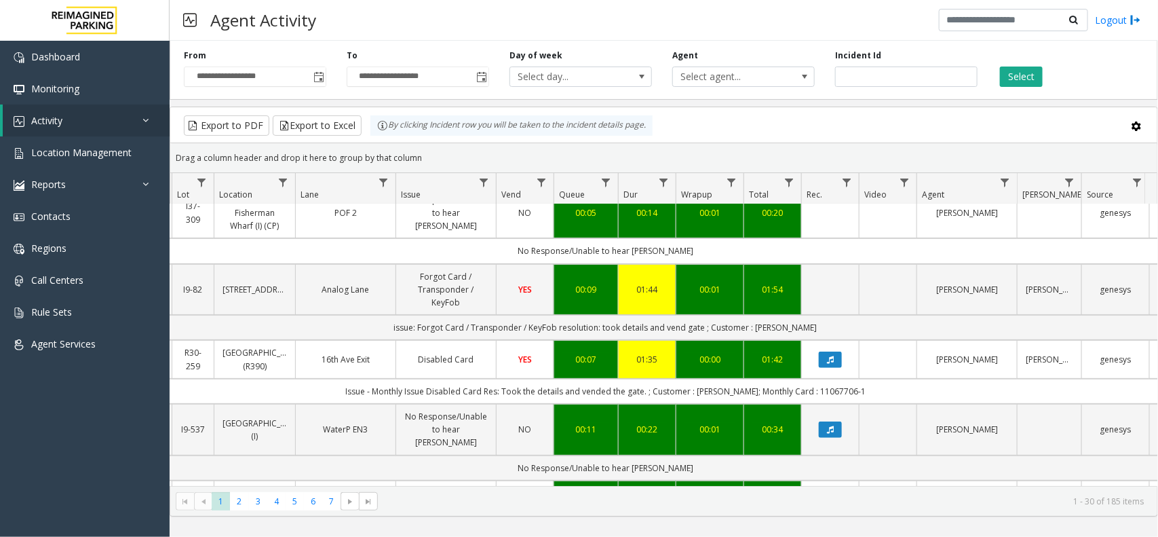
scroll to position [0, 198]
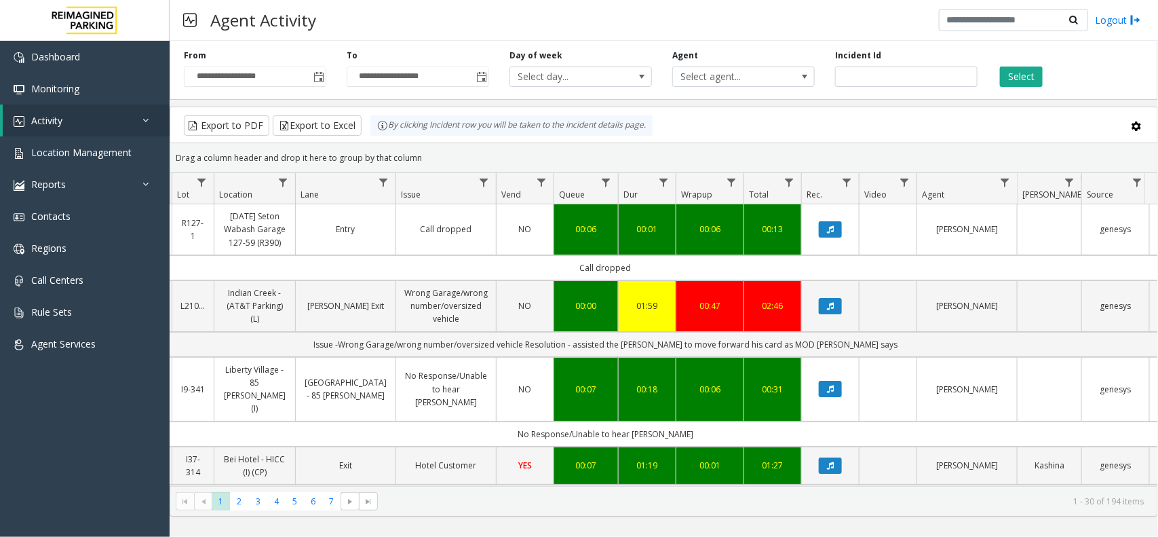
drag, startPoint x: 425, startPoint y: 157, endPoint x: 383, endPoint y: 139, distance: 45.9
click at [383, 139] on kendo-grid "Export to PDF Export to Excel By clicking Incident row you will be taken to the…" at bounding box center [664, 312] width 989 height 410
click at [417, 164] on div "Drag a column header and drop it here to group by that column" at bounding box center [663, 158] width 987 height 24
drag, startPoint x: 422, startPoint y: 158, endPoint x: 363, endPoint y: 126, distance: 67.4
click at [363, 126] on kendo-grid "Export to PDF Export to Excel By clicking Incident row you will be taken to the…" at bounding box center [664, 312] width 989 height 410
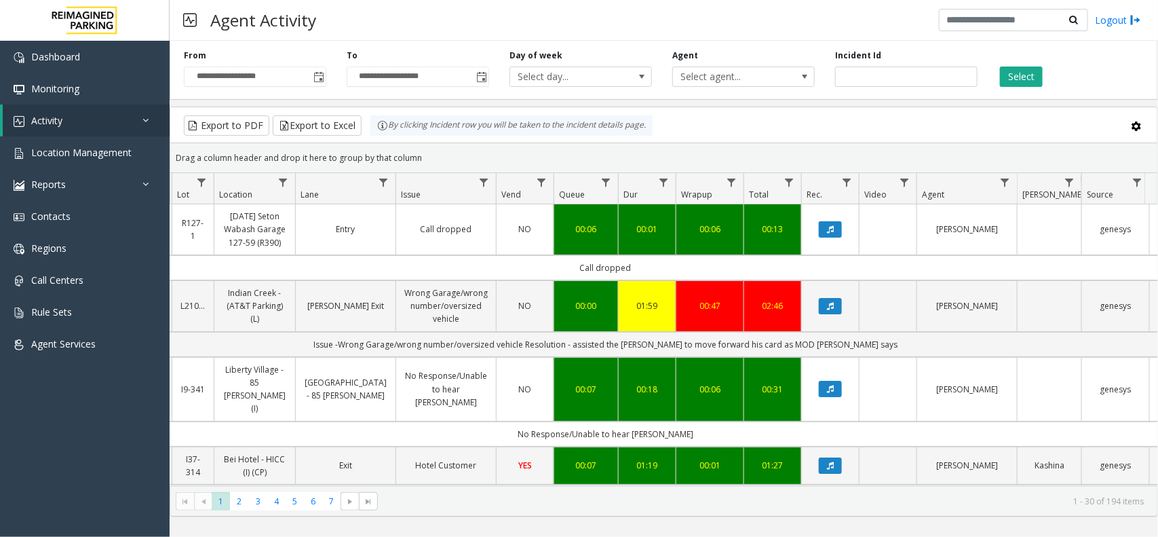
click at [421, 164] on div "Drag a column header and drop it here to group by that column" at bounding box center [663, 158] width 987 height 24
drag, startPoint x: 424, startPoint y: 158, endPoint x: 358, endPoint y: 124, distance: 74.7
click at [358, 124] on kendo-grid "Export to PDF Export to Excel By clicking Incident row you will be taken to the…" at bounding box center [664, 312] width 989 height 410
click at [417, 157] on div "Drag a column header and drop it here to group by that column" at bounding box center [663, 158] width 987 height 24
drag, startPoint x: 439, startPoint y: 157, endPoint x: 350, endPoint y: 128, distance: 93.6
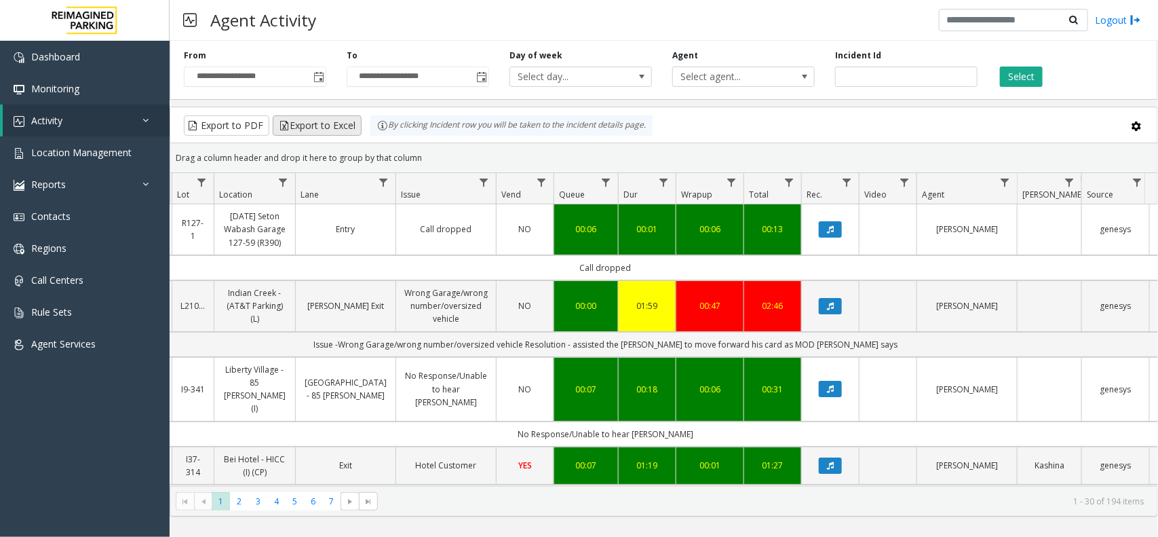
click at [350, 128] on kendo-grid "Export to PDF Export to Excel By clicking Incident row you will be taken to the…" at bounding box center [664, 312] width 989 height 410
click at [435, 153] on div "Drag a column header and drop it here to group by that column" at bounding box center [663, 158] width 987 height 24
drag, startPoint x: 433, startPoint y: 158, endPoint x: 372, endPoint y: 130, distance: 67.4
click at [372, 130] on kendo-grid "Export to PDF Export to Excel By clicking Incident row you will be taken to the…" at bounding box center [664, 312] width 989 height 410
click at [423, 158] on div "Drag a column header and drop it here to group by that column" at bounding box center [663, 158] width 987 height 24
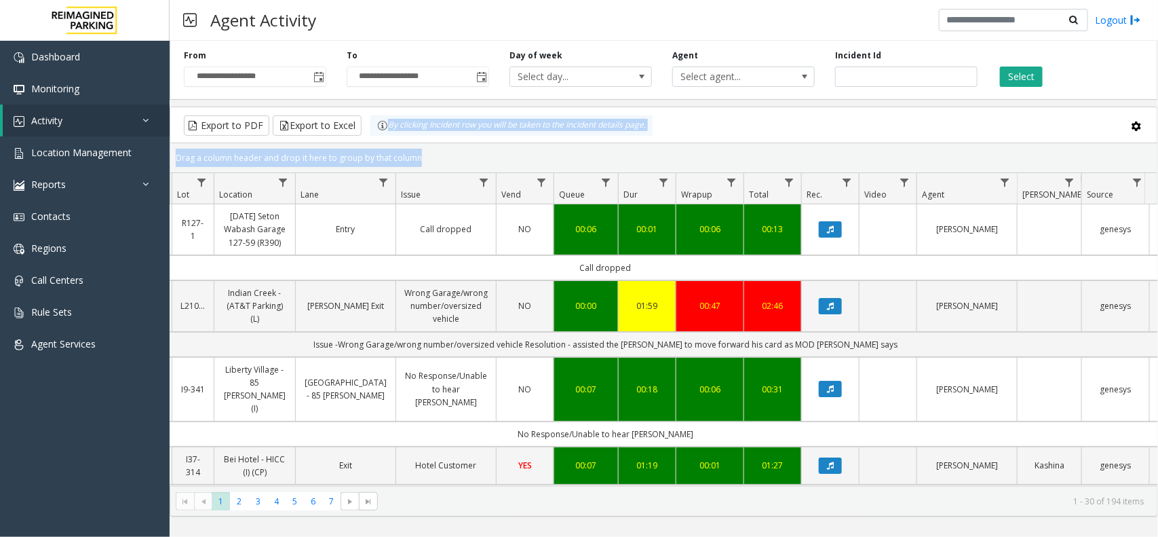
drag, startPoint x: 423, startPoint y: 158, endPoint x: 390, endPoint y: 134, distance: 40.7
click at [390, 134] on kendo-grid "Export to PDF Export to Excel By clicking Incident row you will be taken to the…" at bounding box center [664, 312] width 989 height 410
click at [428, 148] on div "Drag a column header and drop it here to group by that column" at bounding box center [663, 158] width 987 height 24
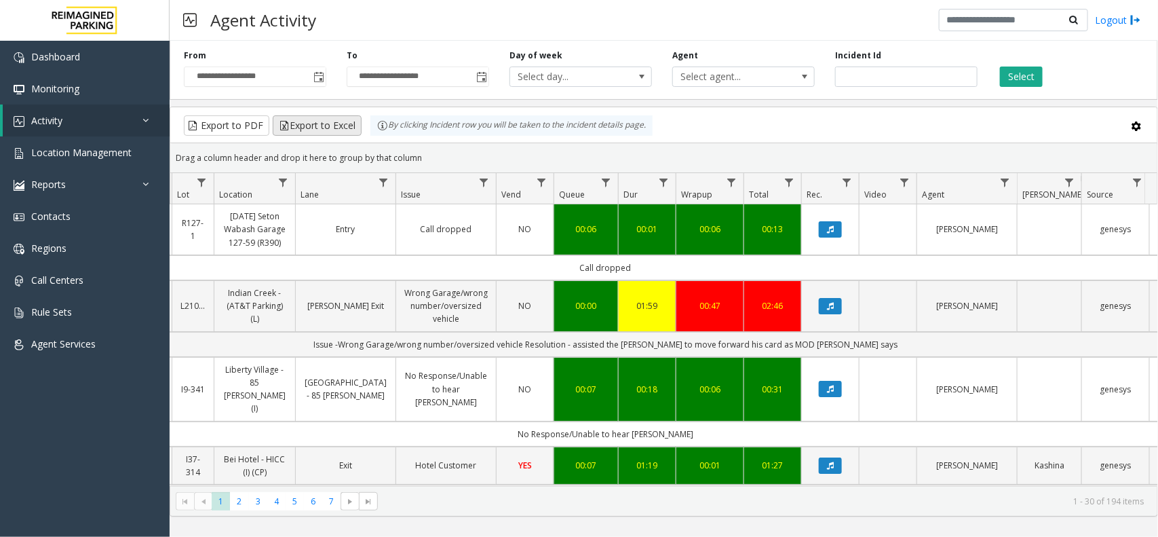
drag, startPoint x: 428, startPoint y: 153, endPoint x: 360, endPoint y: 128, distance: 73.0
click at [360, 128] on kendo-grid "Export to PDF Export to Excel By clicking Incident row you will be taken to the…" at bounding box center [664, 312] width 989 height 410
click at [432, 160] on div "Drag a column header and drop it here to group by that column" at bounding box center [663, 158] width 987 height 24
drag, startPoint x: 428, startPoint y: 158, endPoint x: 364, endPoint y: 134, distance: 68.9
click at [364, 134] on kendo-grid "Export to PDF Export to Excel By clicking Incident row you will be taken to the…" at bounding box center [664, 312] width 989 height 410
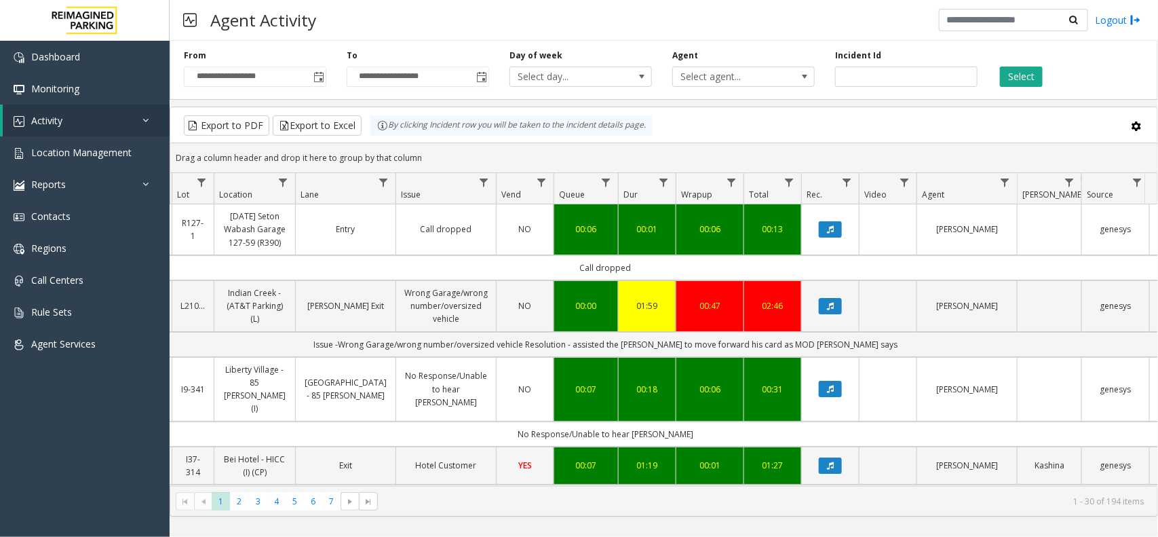
click at [416, 149] on div "Drag a column header and drop it here to group by that column" at bounding box center [663, 158] width 987 height 24
drag, startPoint x: 423, startPoint y: 163, endPoint x: 367, endPoint y: 138, distance: 61.0
click at [367, 138] on kendo-grid "Export to PDF Export to Excel By clicking Incident row you will be taken to the…" at bounding box center [664, 312] width 989 height 410
click at [447, 147] on div "Drag a column header and drop it here to group by that column" at bounding box center [663, 158] width 987 height 24
drag, startPoint x: 434, startPoint y: 156, endPoint x: 364, endPoint y: 134, distance: 73.4
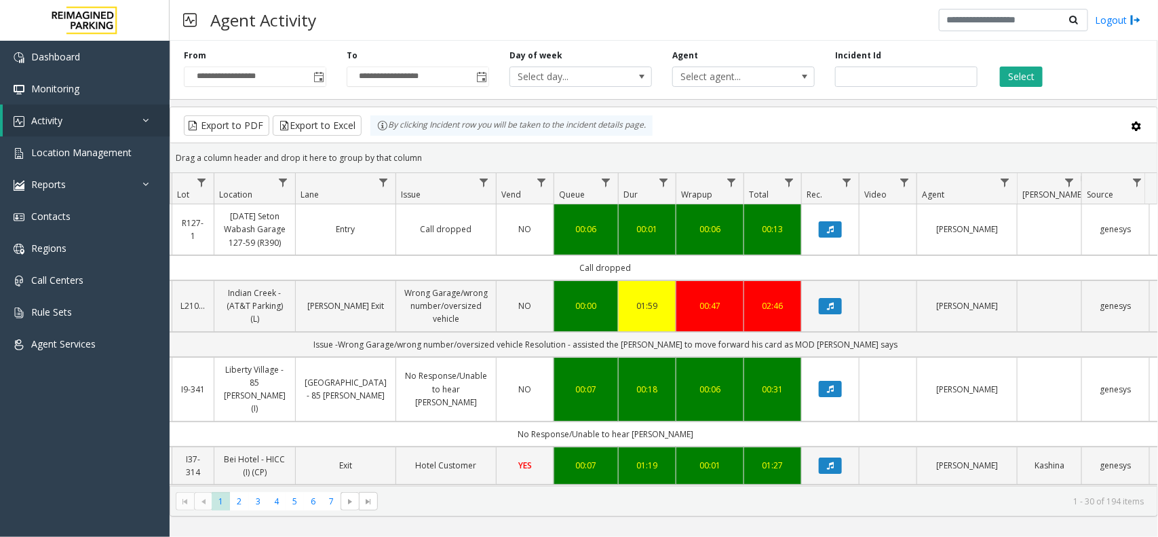
click at [364, 134] on kendo-grid "Export to PDF Export to Excel By clicking Incident row you will be taken to the…" at bounding box center [664, 312] width 989 height 410
click at [425, 151] on div "Drag a column header and drop it here to group by that column" at bounding box center [663, 158] width 987 height 24
drag, startPoint x: 426, startPoint y: 155, endPoint x: 357, endPoint y: 131, distance: 73.2
click at [357, 131] on kendo-grid "Export to PDF Export to Excel By clicking Incident row you will be taken to the…" at bounding box center [664, 312] width 989 height 410
click at [408, 157] on div "Drag a column header and drop it here to group by that column" at bounding box center [663, 158] width 987 height 24
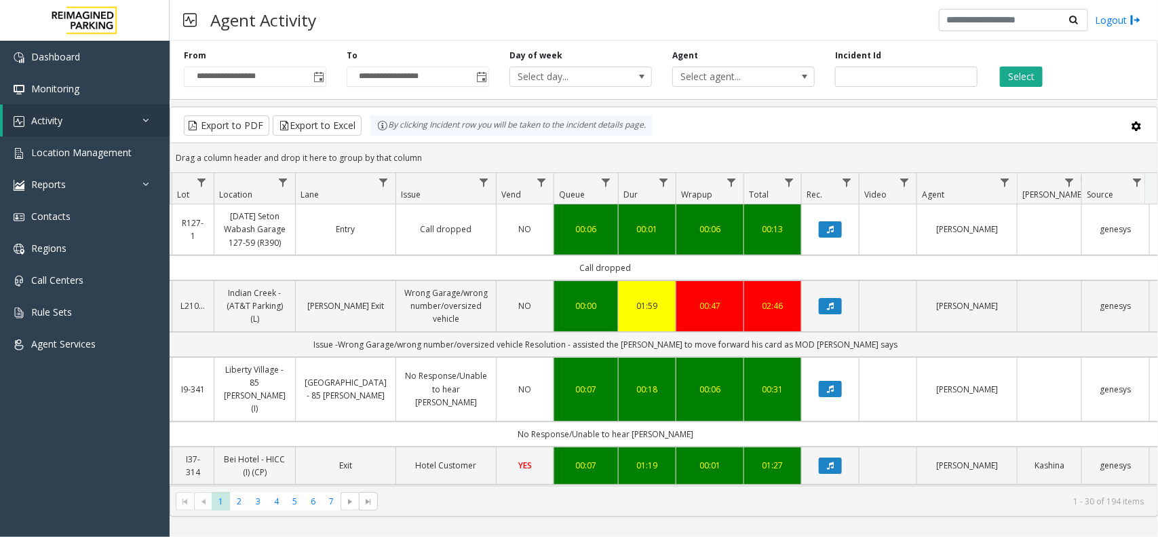
drag, startPoint x: 435, startPoint y: 157, endPoint x: 368, endPoint y: 131, distance: 72.0
click at [368, 131] on kendo-grid "Export to PDF Export to Excel By clicking Incident row you will be taken to the…" at bounding box center [664, 312] width 989 height 410
click at [421, 161] on div "Drag a column header and drop it here to group by that column" at bounding box center [663, 158] width 987 height 24
drag, startPoint x: 442, startPoint y: 164, endPoint x: 354, endPoint y: 132, distance: 92.9
click at [354, 132] on kendo-grid "Export to PDF Export to Excel By clicking Incident row you will be taken to the…" at bounding box center [664, 312] width 989 height 410
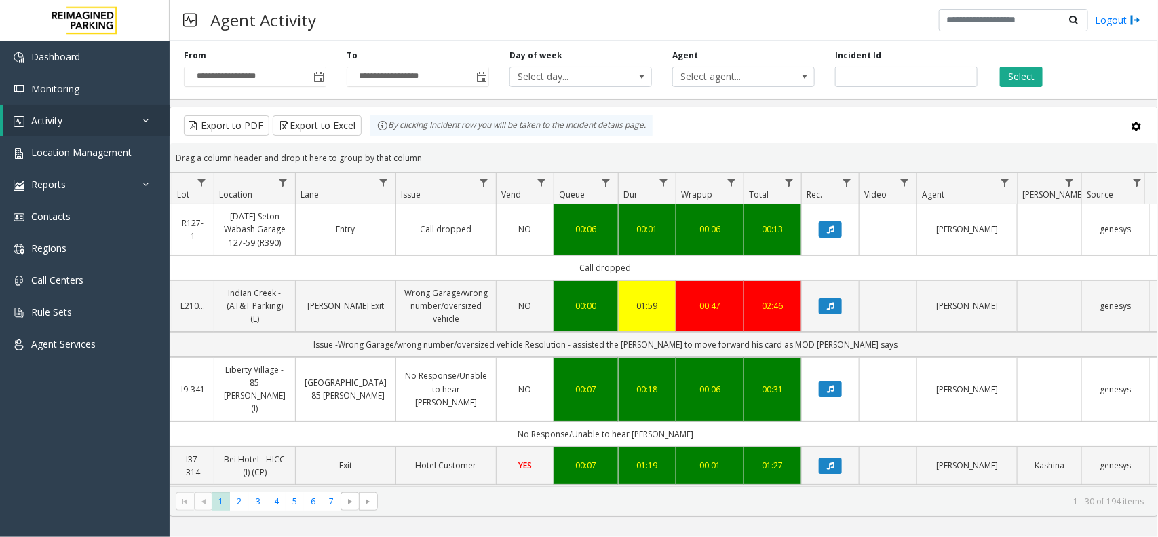
click at [435, 151] on div "Drag a column header and drop it here to group by that column" at bounding box center [663, 158] width 987 height 24
